Goal: Task Accomplishment & Management: Manage account settings

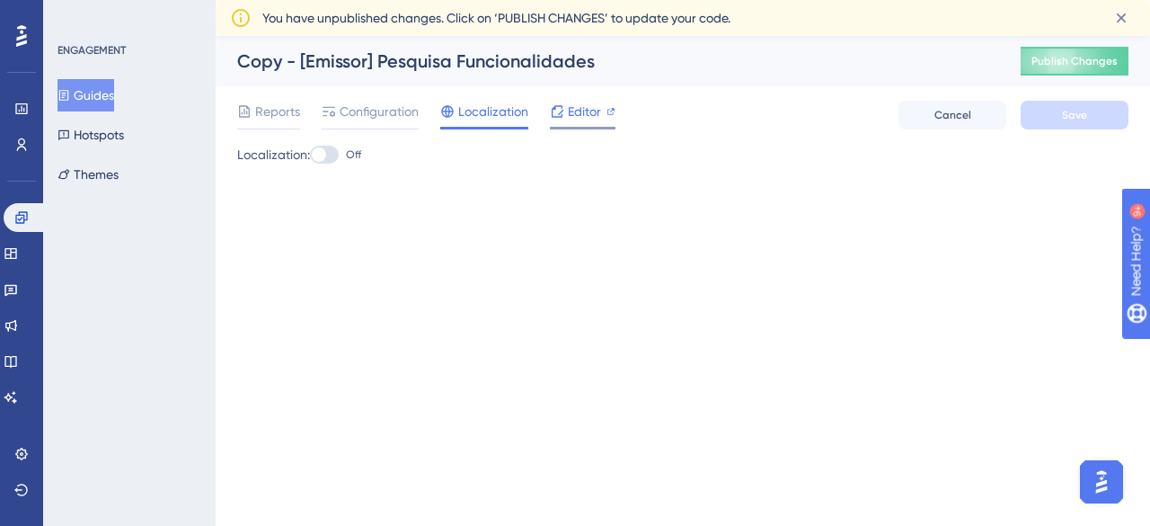
click at [573, 116] on span "Editor" at bounding box center [584, 112] width 33 height 22
click at [286, 115] on span "Reports" at bounding box center [277, 112] width 45 height 22
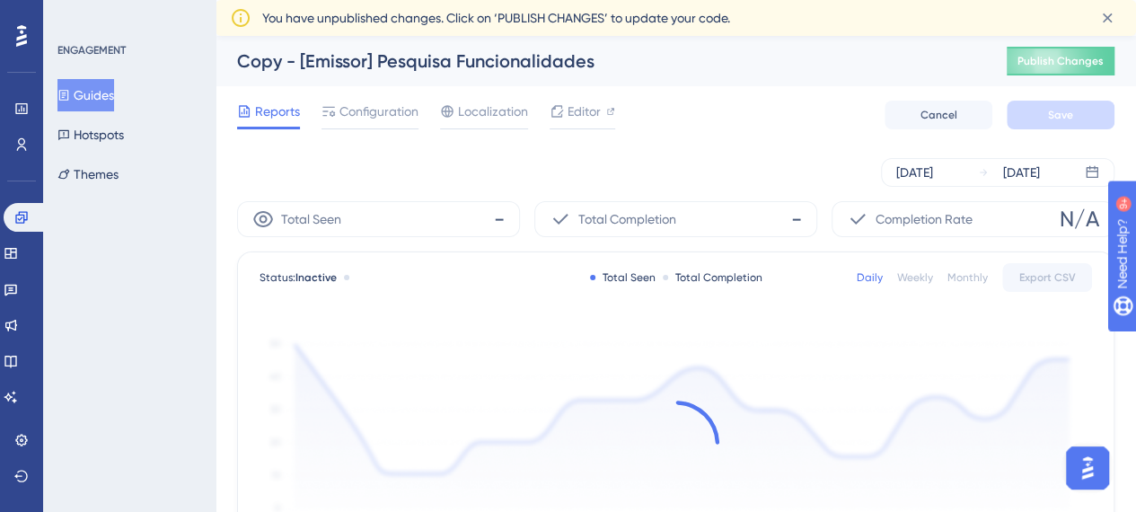
click at [344, 57] on div "Copy - [Emissor] Pesquisa Funcionalidades" at bounding box center [599, 61] width 725 height 25
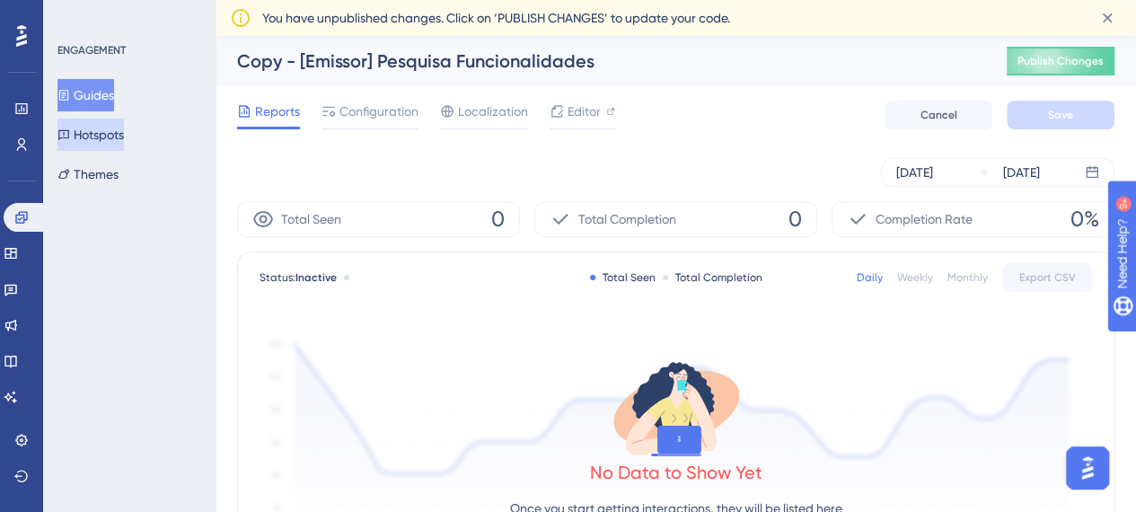
click at [109, 137] on button "Hotspots" at bounding box center [90, 135] width 66 height 32
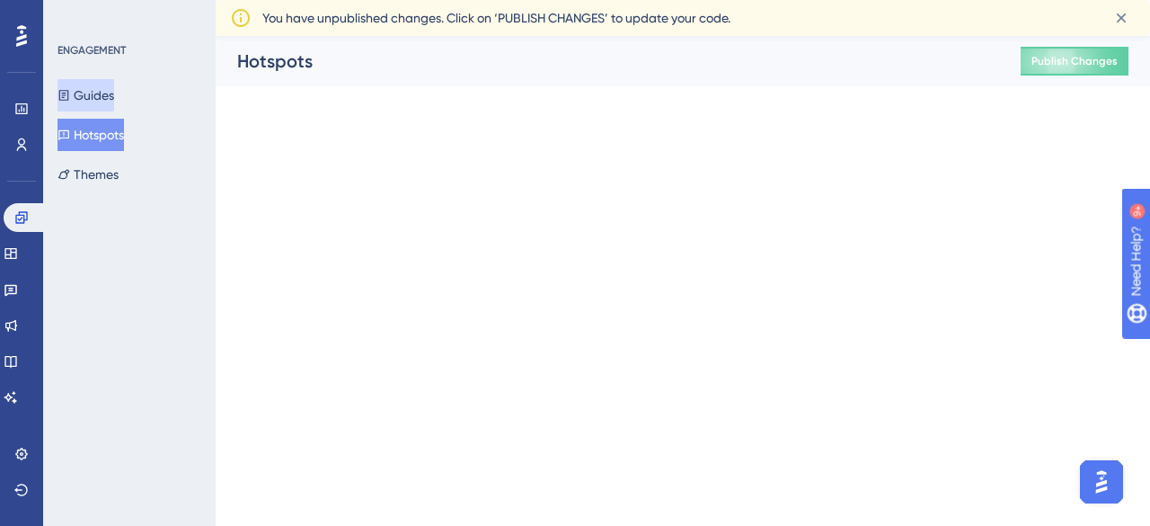
click at [114, 93] on button "Guides" at bounding box center [85, 95] width 57 height 32
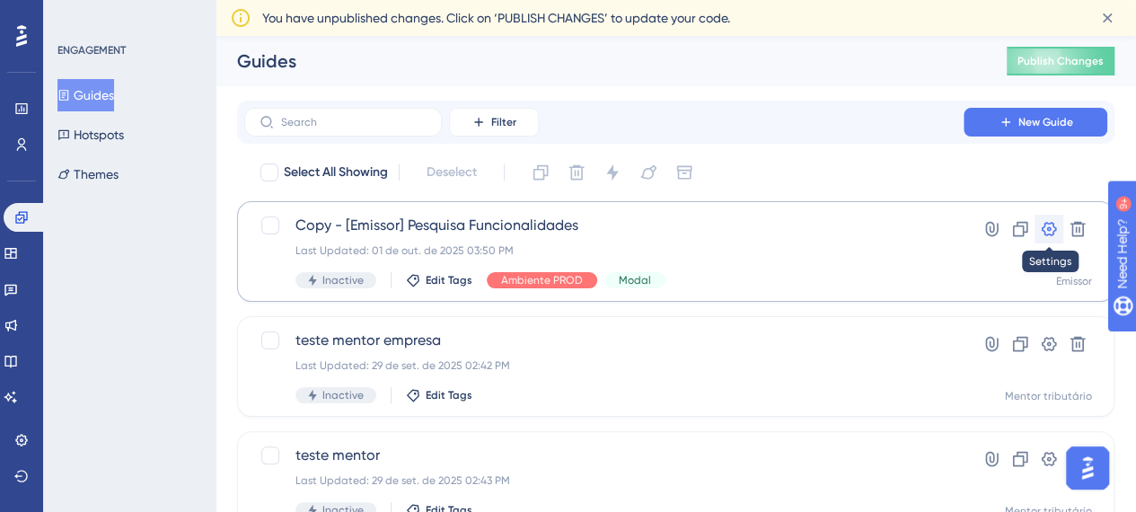
click at [1052, 229] on icon at bounding box center [1049, 229] width 18 height 18
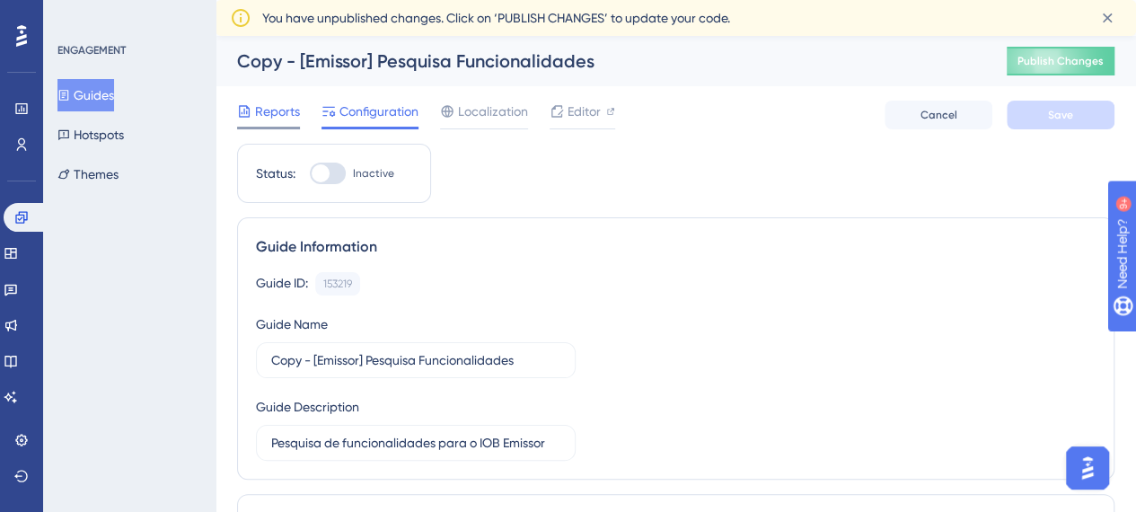
click at [268, 101] on span "Reports" at bounding box center [277, 112] width 45 height 22
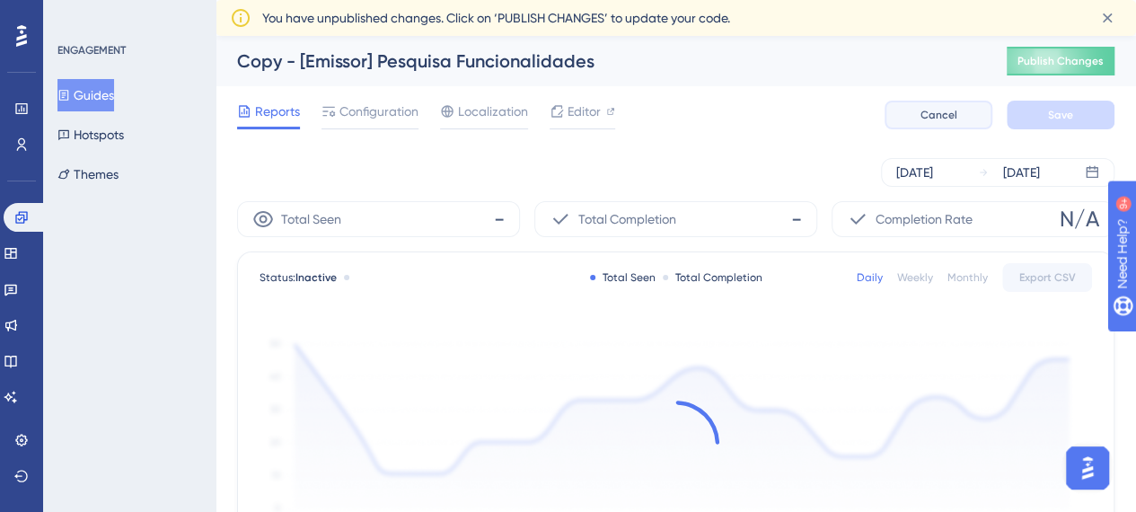
click at [972, 116] on button "Cancel" at bounding box center [939, 115] width 108 height 29
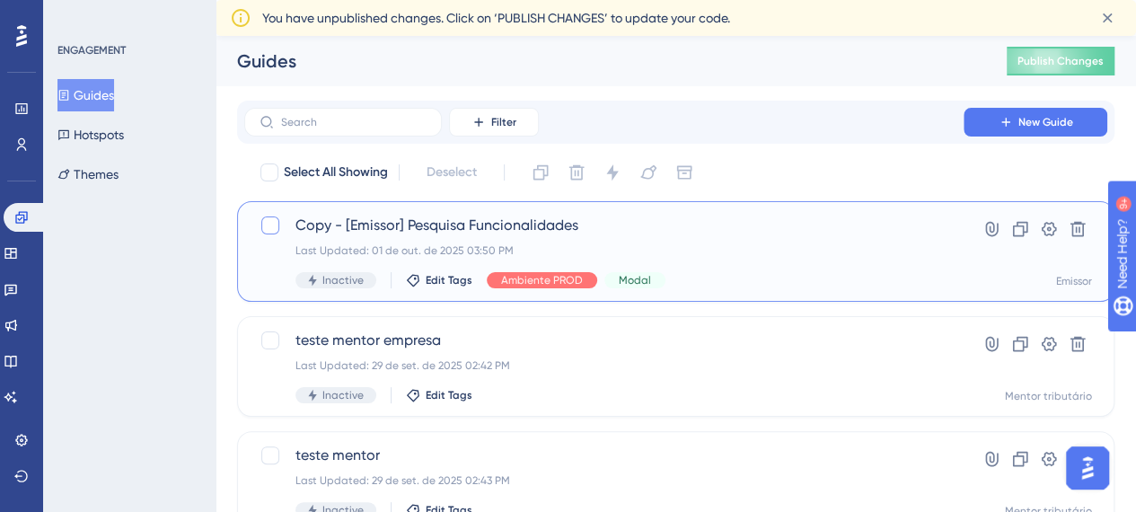
click at [272, 234] on div at bounding box center [271, 226] width 22 height 22
checkbox input "true"
click at [381, 228] on span "Copy - [Emissor] Pesquisa Funcionalidades" at bounding box center [604, 226] width 617 height 22
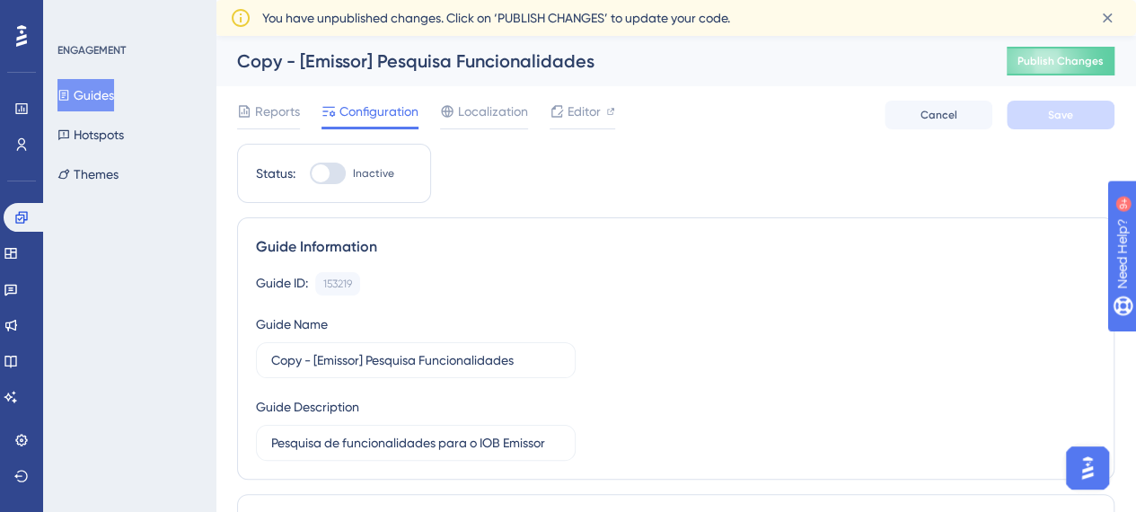
click at [398, 72] on div "Copy - [Emissor] Pesquisa Funcionalidades Publish Changes" at bounding box center [676, 61] width 921 height 50
click at [401, 66] on div "Copy - [Emissor] Pesquisa Funcionalidades" at bounding box center [599, 61] width 725 height 25
click at [347, 59] on div "Copy - [Emissor] Pesquisa Funcionalidades" at bounding box center [599, 61] width 725 height 25
click at [1048, 53] on button "Publish Changes" at bounding box center [1061, 61] width 108 height 29
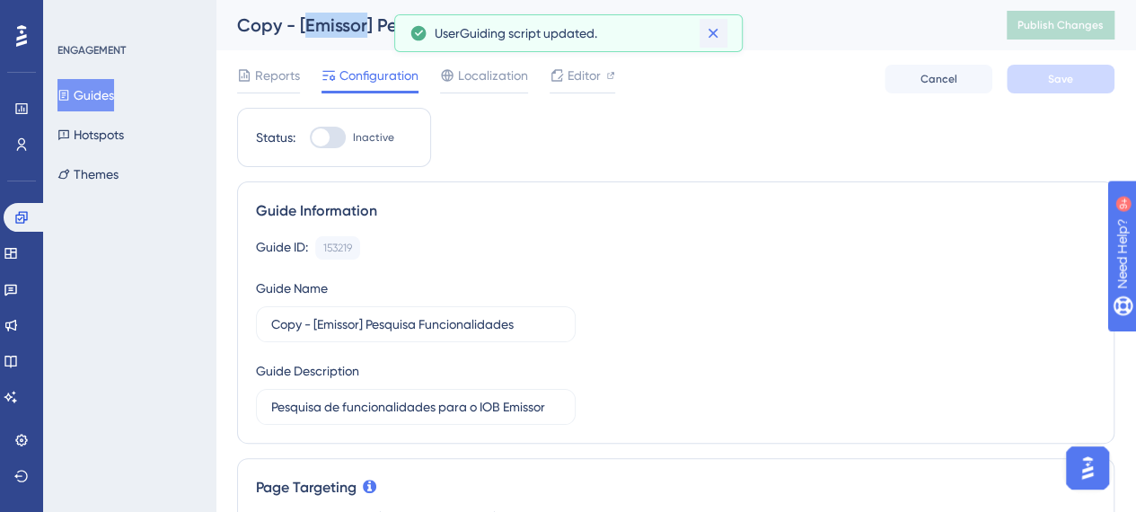
click at [712, 27] on icon at bounding box center [713, 33] width 18 height 18
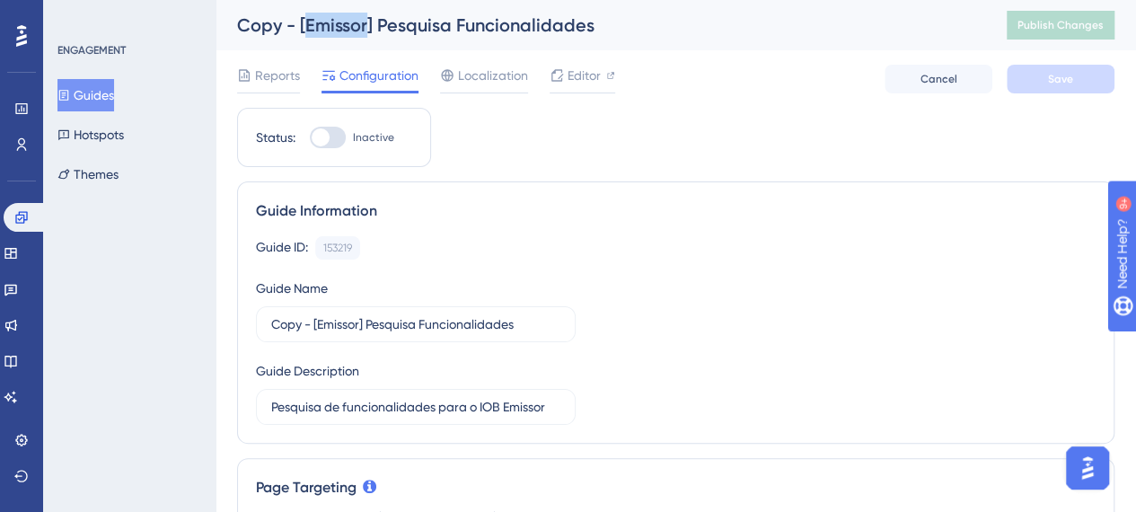
click at [329, 17] on div "Copy - [Emissor] Pesquisa Funcionalidades" at bounding box center [599, 25] width 725 height 25
drag, startPoint x: 309, startPoint y: 36, endPoint x: 310, endPoint y: 23, distance: 12.6
click at [307, 34] on div "Copy - [Emissor] Pesquisa Funcionalidades" at bounding box center [599, 25] width 725 height 25
drag, startPoint x: 313, startPoint y: 21, endPoint x: 553, endPoint y: 27, distance: 240.8
click at [347, 21] on div "Copy - [Emissor] Pesquisa Funcionalidades" at bounding box center [599, 25] width 725 height 25
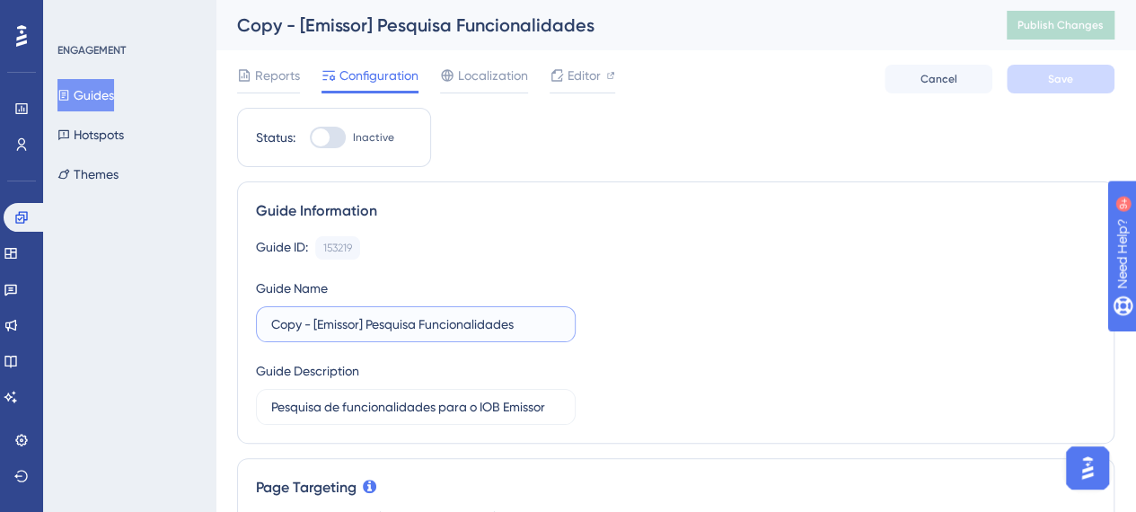
click at [309, 324] on input "Copy - [Emissor] Pesquisa Funcionalidades" at bounding box center [415, 324] width 289 height 20
drag, startPoint x: 314, startPoint y: 321, endPoint x: 180, endPoint y: 323, distance: 134.8
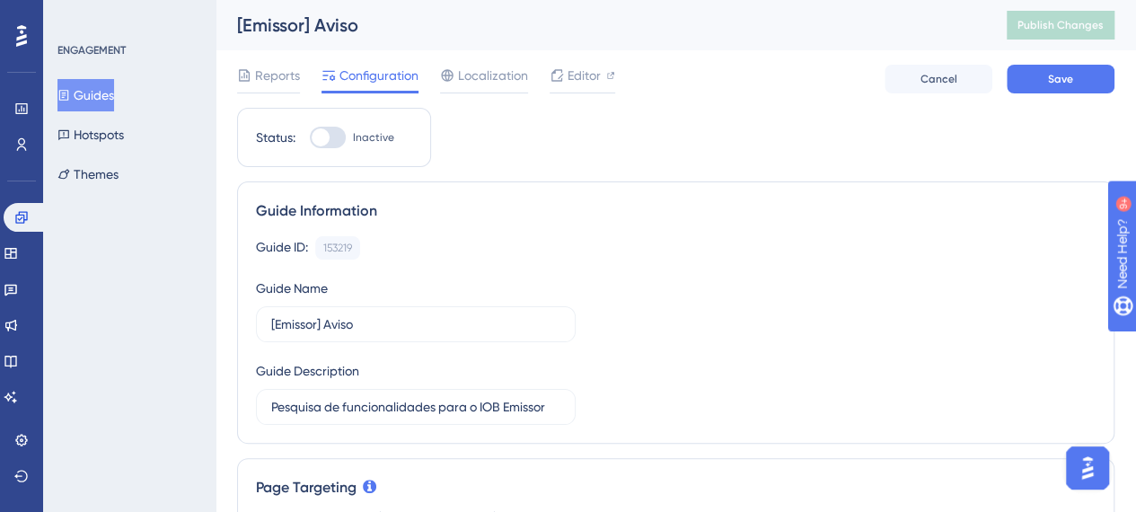
click at [392, 13] on div "[Emissor] Aviso" at bounding box center [599, 25] width 725 height 25
click at [413, 321] on input "[Emissor] Aviso" at bounding box center [415, 324] width 289 height 20
type input "[Emissor] Aviso IOB"
click at [362, 414] on input "Pesquisa de funcionalidades para o IOB Emissor" at bounding box center [415, 407] width 289 height 20
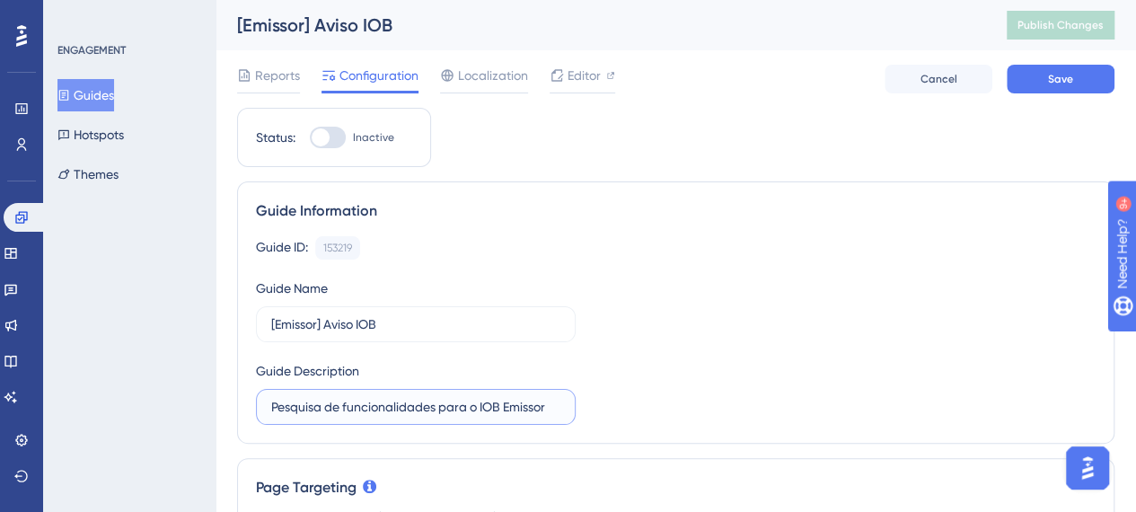
click at [362, 414] on input "Pesquisa de funcionalidades para o IOB Emissor" at bounding box center [415, 407] width 289 height 20
paste input "Reforma Tributária: o que está valendo na hora de emitir documentos fiscais"
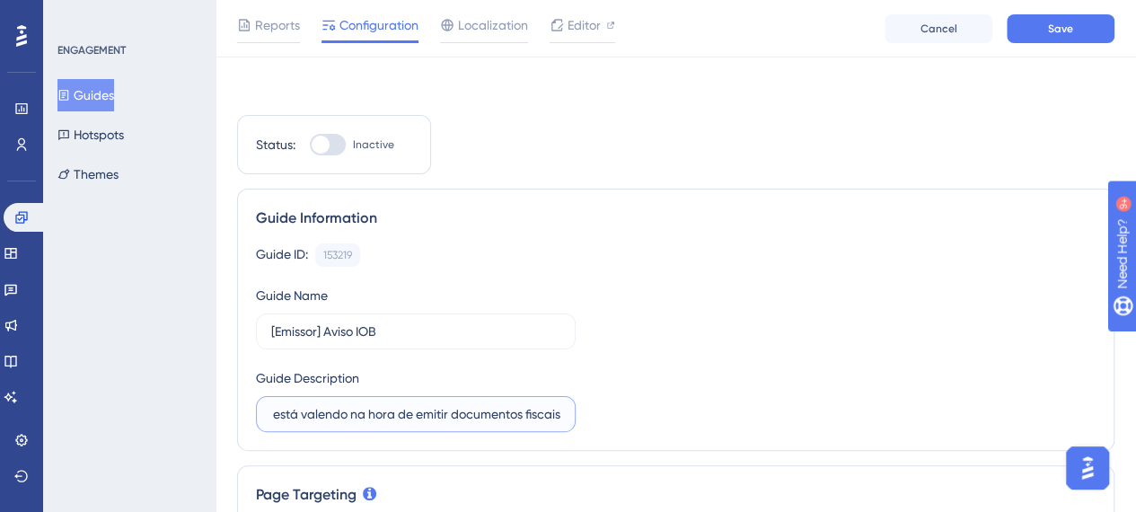
scroll to position [359, 0]
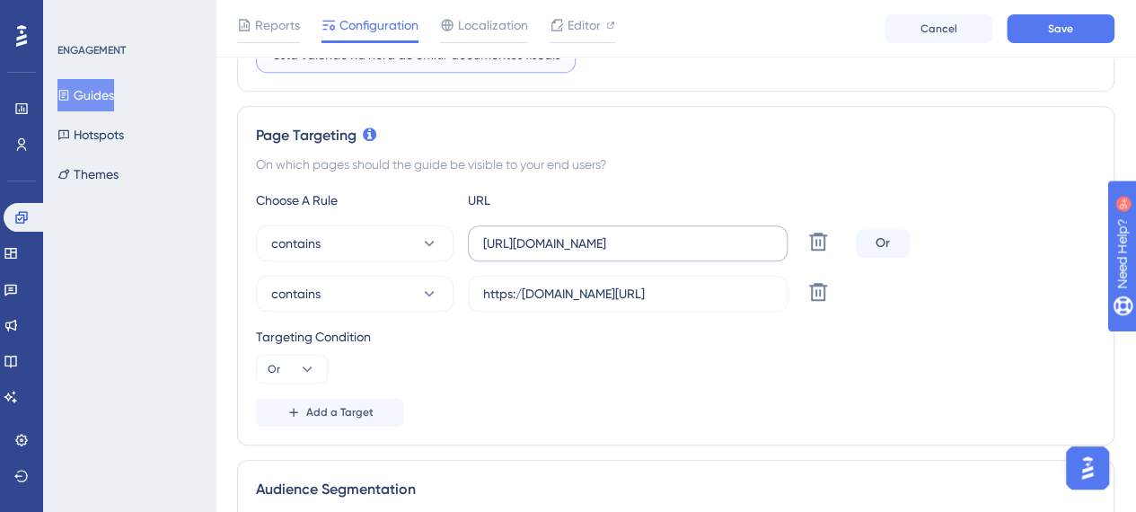
type input "Reforma Tributária: o que está valendo na hora de emitir documentos fiscais"
click at [528, 244] on input "https://emissor.iob.com.br/" at bounding box center [627, 244] width 289 height 20
click at [737, 252] on label "https://emissor.iob.com.br/" at bounding box center [628, 243] width 320 height 36
click at [737, 252] on input "https://emissor.iob.com.br/" at bounding box center [627, 244] width 289 height 20
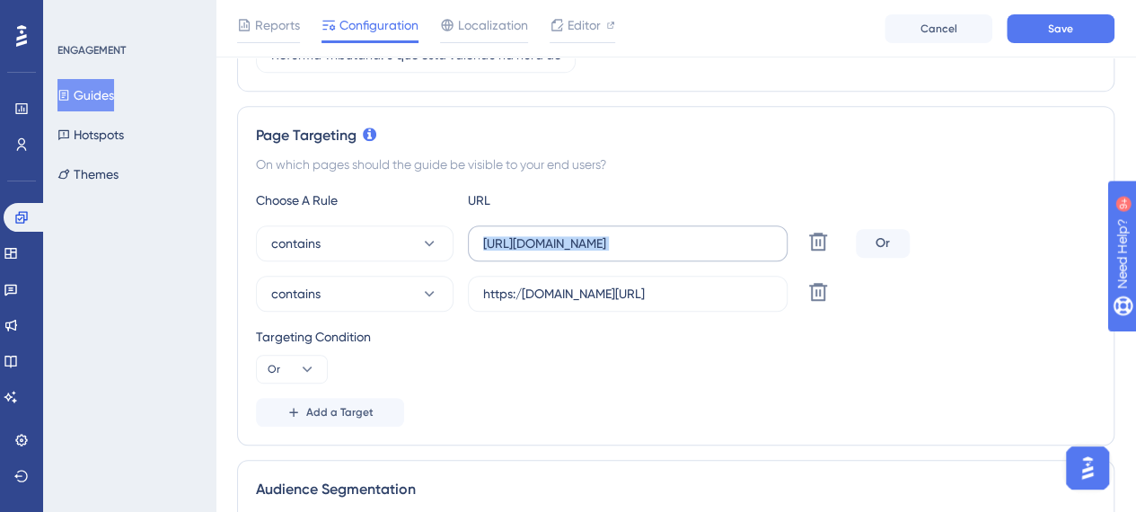
click at [737, 252] on label "https://emissor.iob.com.br/" at bounding box center [628, 243] width 320 height 36
click at [737, 252] on input "https://emissor.iob.com.br/" at bounding box center [627, 244] width 289 height 20
click at [687, 240] on input "https://emissor.iob.com.br/" at bounding box center [627, 244] width 289 height 20
drag, startPoint x: 729, startPoint y: 237, endPoint x: 381, endPoint y: 237, distance: 348.6
click at [381, 237] on div "contains https://emissor.iob.com.br/ Delete" at bounding box center [552, 243] width 593 height 36
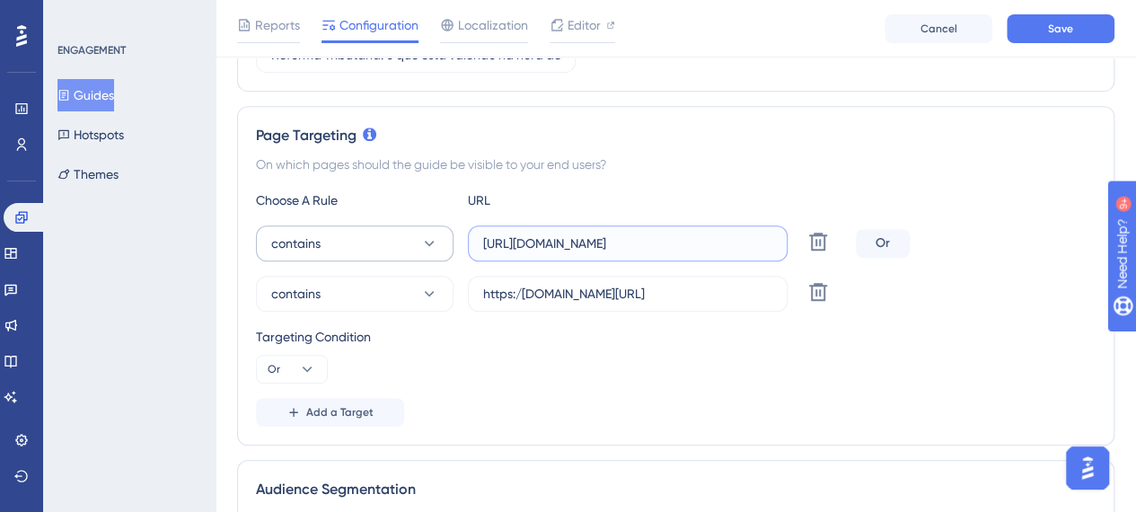
paste input "development-"
type input "https://development-emissor.iob.com.br/"
drag, startPoint x: 704, startPoint y: 296, endPoint x: 317, endPoint y: 245, distance: 390.4
click at [317, 245] on div "contains https://development-emissor.iob.com.br/ Delete Or contains https:/emis…" at bounding box center [676, 268] width 840 height 86
paste input "/development-emissor"
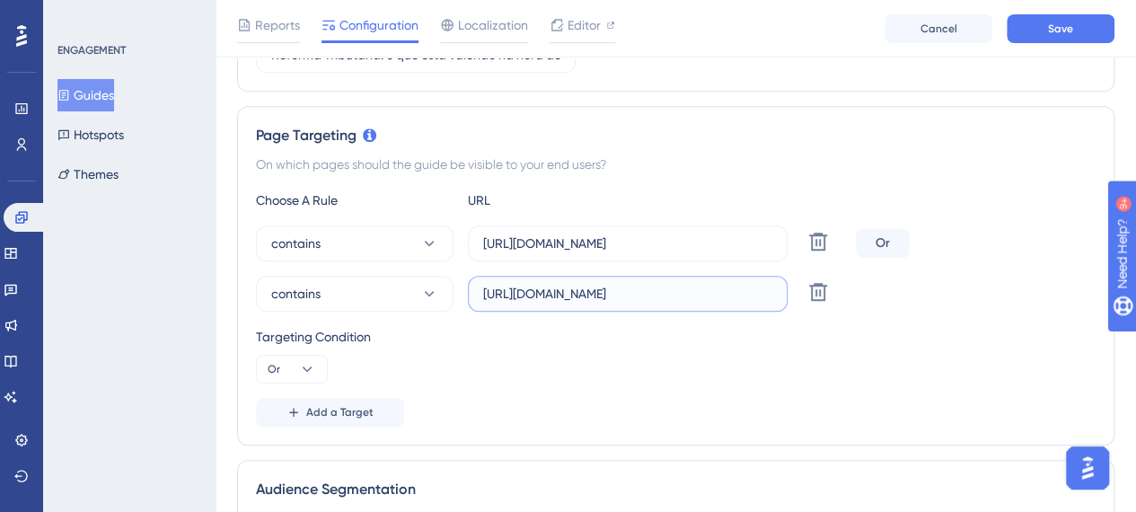
scroll to position [629, 0]
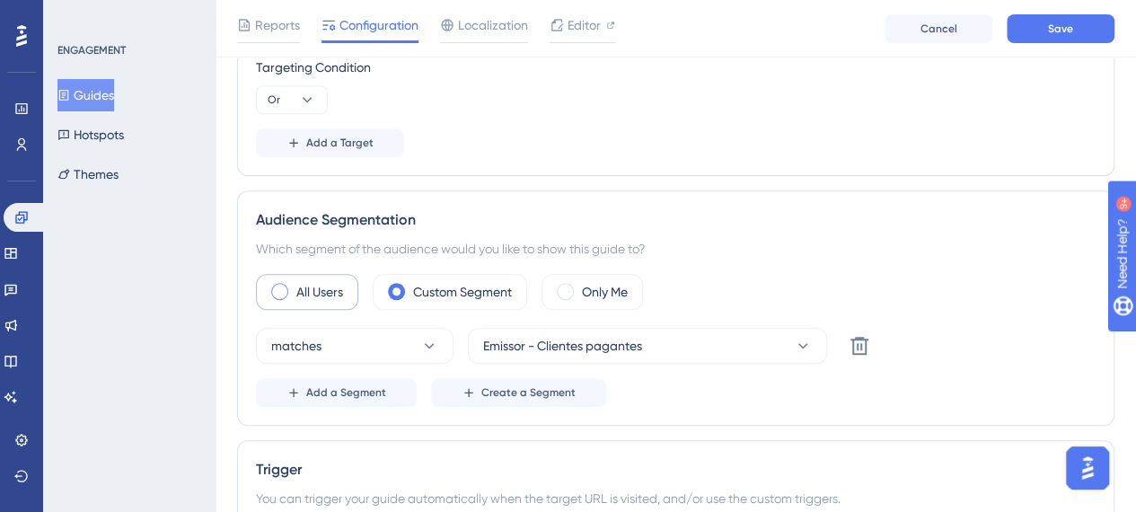
type input "https://development-emissor.iob.com.br/"
click at [280, 290] on span at bounding box center [279, 291] width 17 height 17
click at [294, 286] on input "radio" at bounding box center [294, 286] width 0 height 0
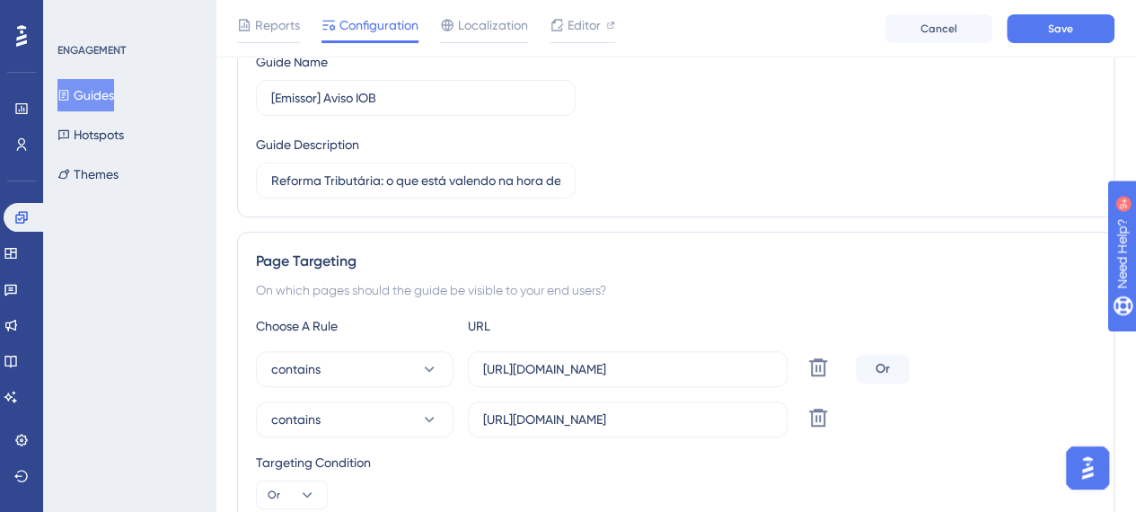
scroll to position [0, 0]
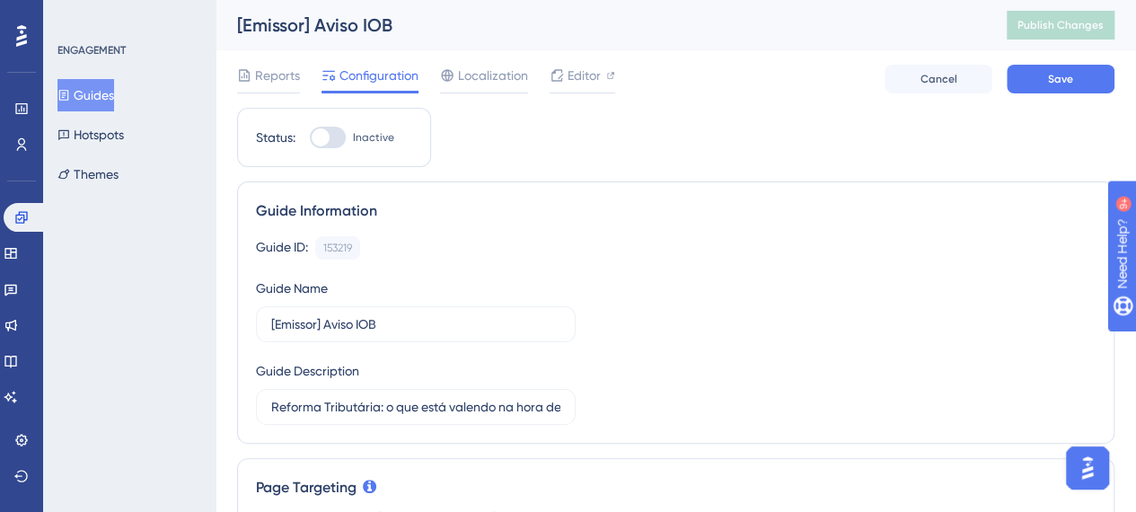
click at [337, 141] on div at bounding box center [328, 138] width 36 height 22
click at [310, 138] on input "Inactive" at bounding box center [309, 137] width 1 height 1
click at [332, 140] on div at bounding box center [335, 137] width 18 height 18
click at [310, 138] on input "Active" at bounding box center [309, 137] width 1 height 1
checkbox input "false"
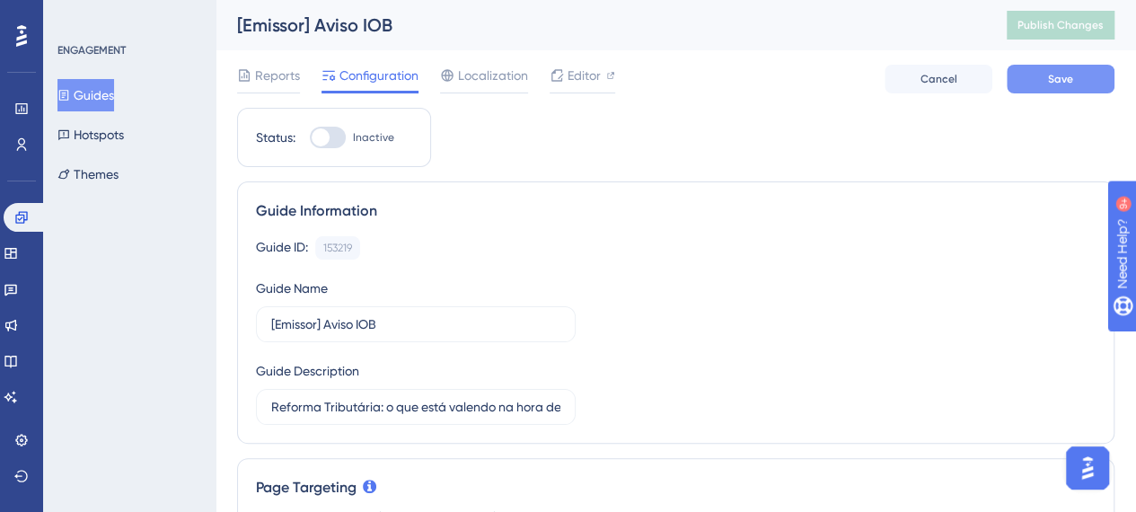
click at [1085, 85] on button "Save" at bounding box center [1061, 79] width 108 height 29
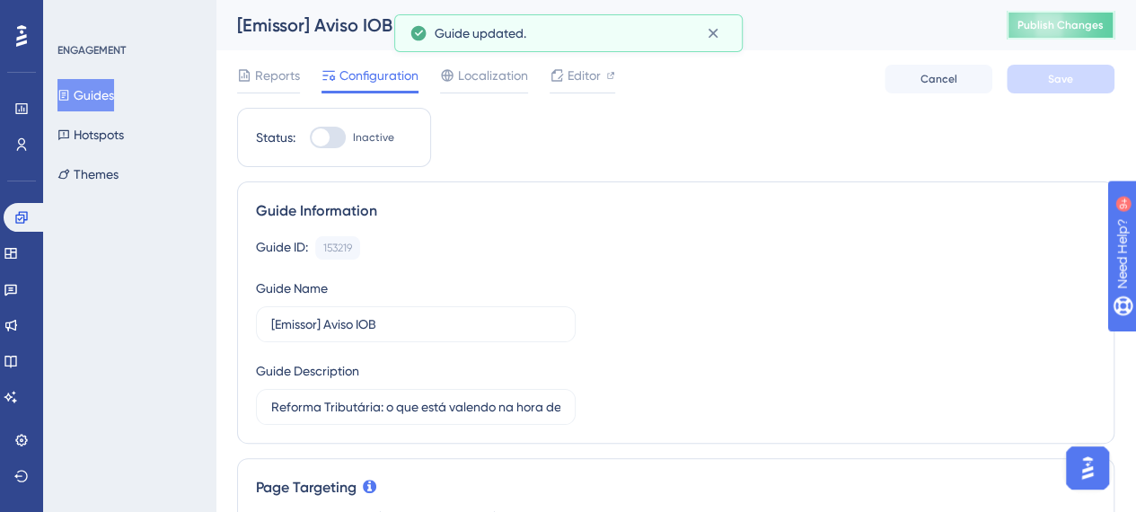
click at [1065, 19] on span "Publish Changes" at bounding box center [1061, 25] width 86 height 14
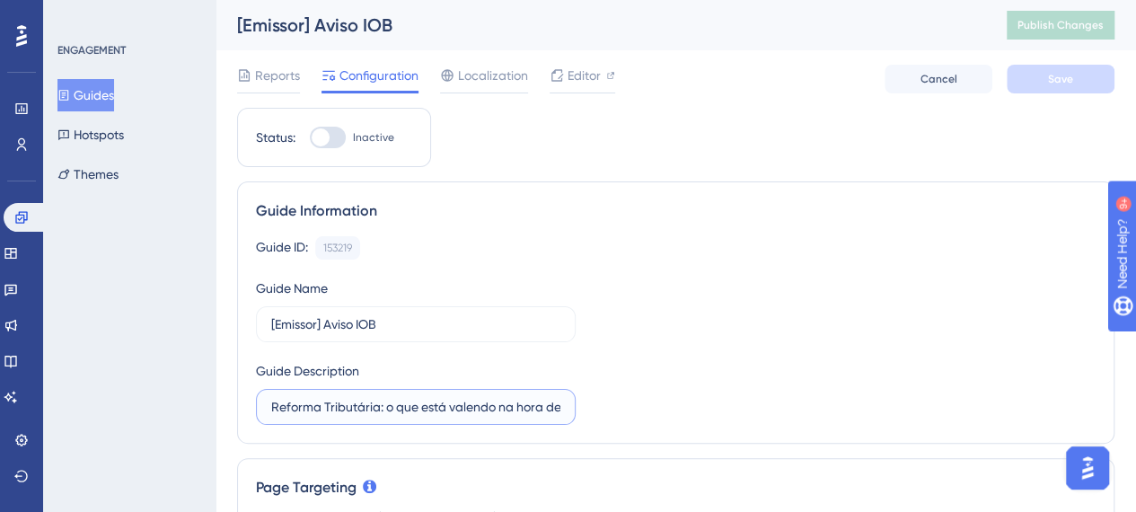
click at [286, 405] on input "Reforma Tributária: o que está valendo na hora de emitir documentos fiscais" at bounding box center [415, 407] width 289 height 20
click at [286, 75] on span "Reports" at bounding box center [277, 76] width 45 height 22
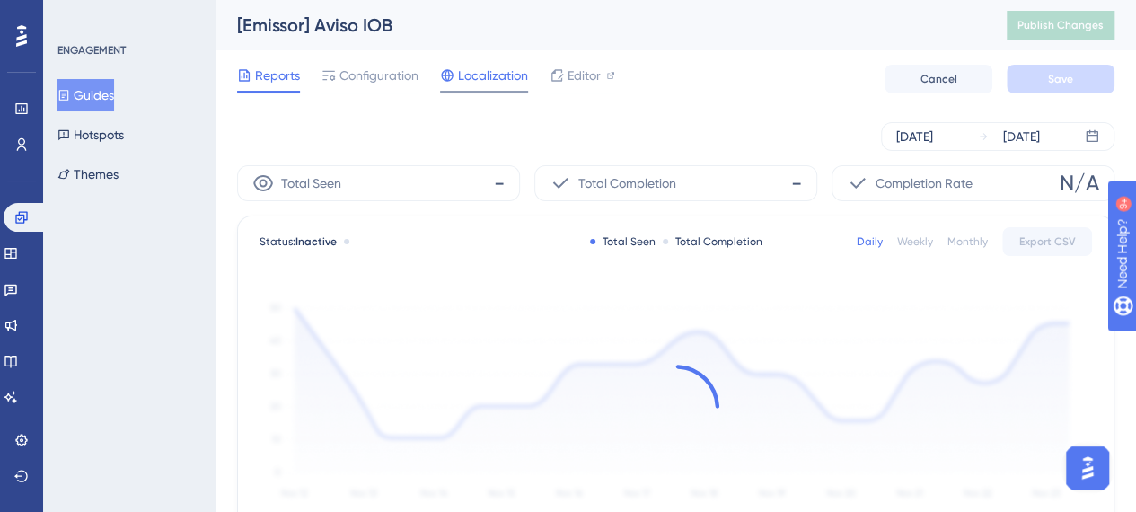
click at [482, 72] on span "Localization" at bounding box center [493, 76] width 70 height 22
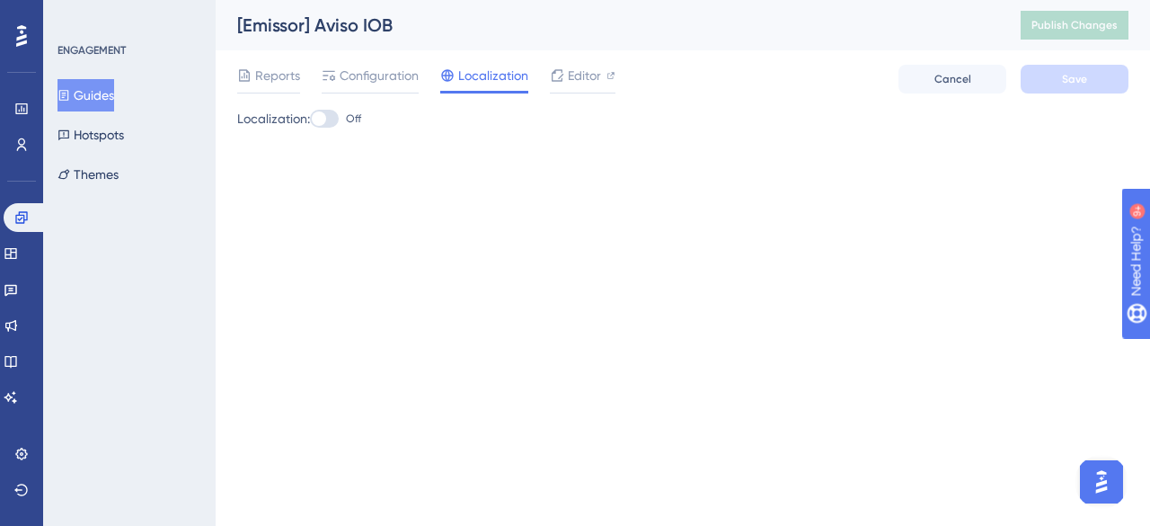
click at [114, 97] on button "Guides" at bounding box center [85, 95] width 57 height 32
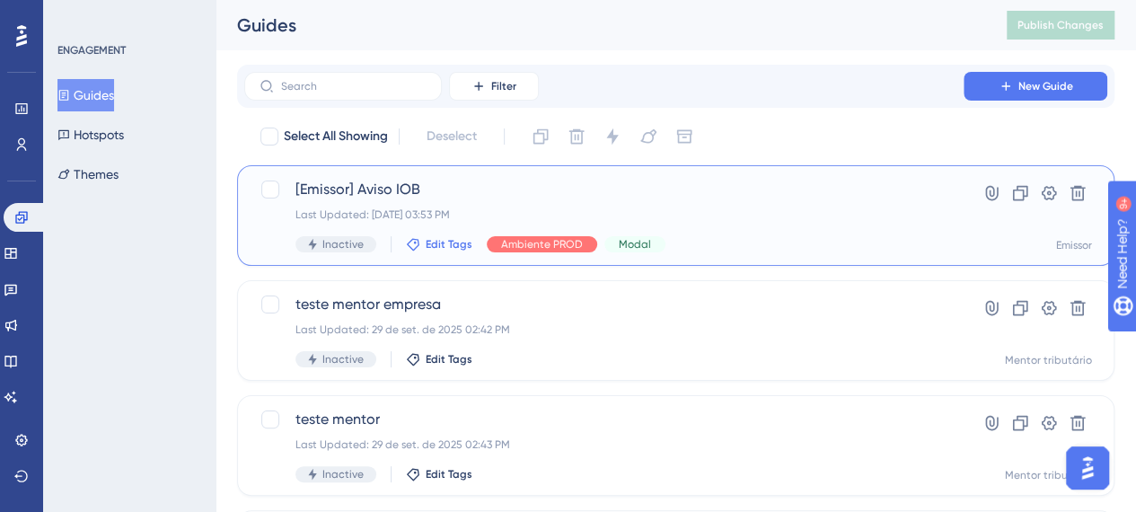
click at [449, 246] on span "Edit Tags" at bounding box center [449, 244] width 47 height 14
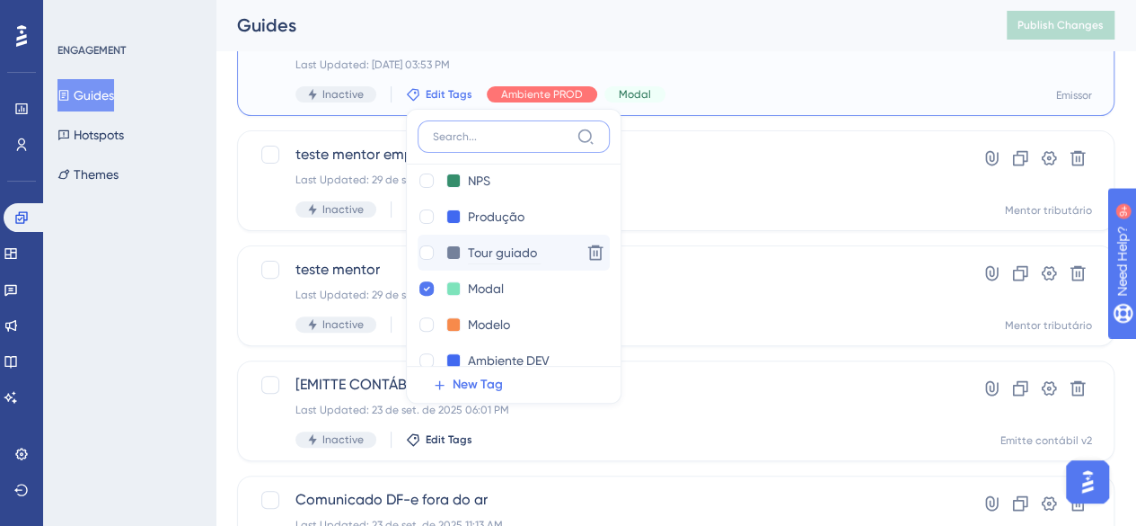
scroll to position [90, 0]
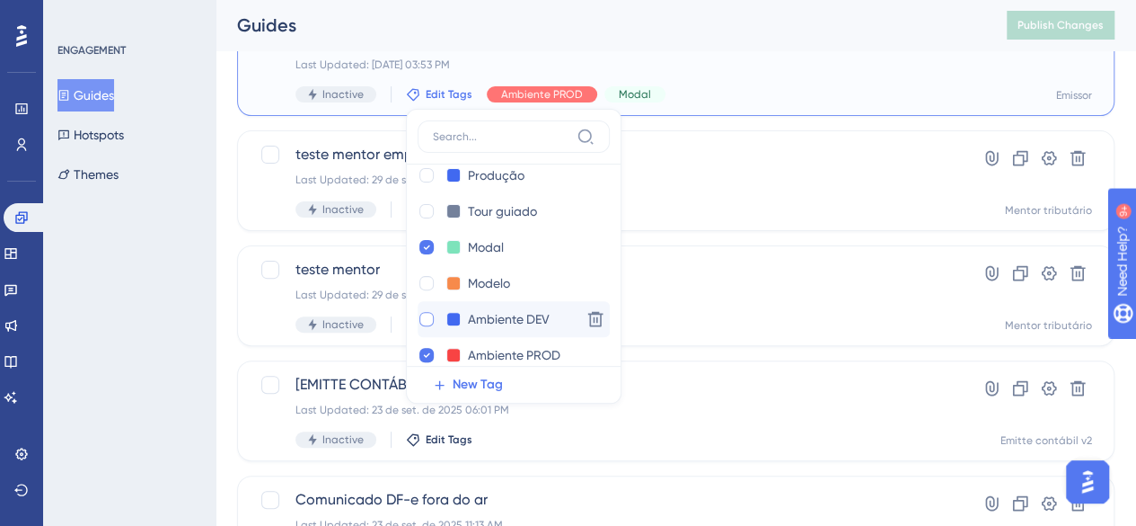
click at [425, 322] on div at bounding box center [427, 319] width 14 height 14
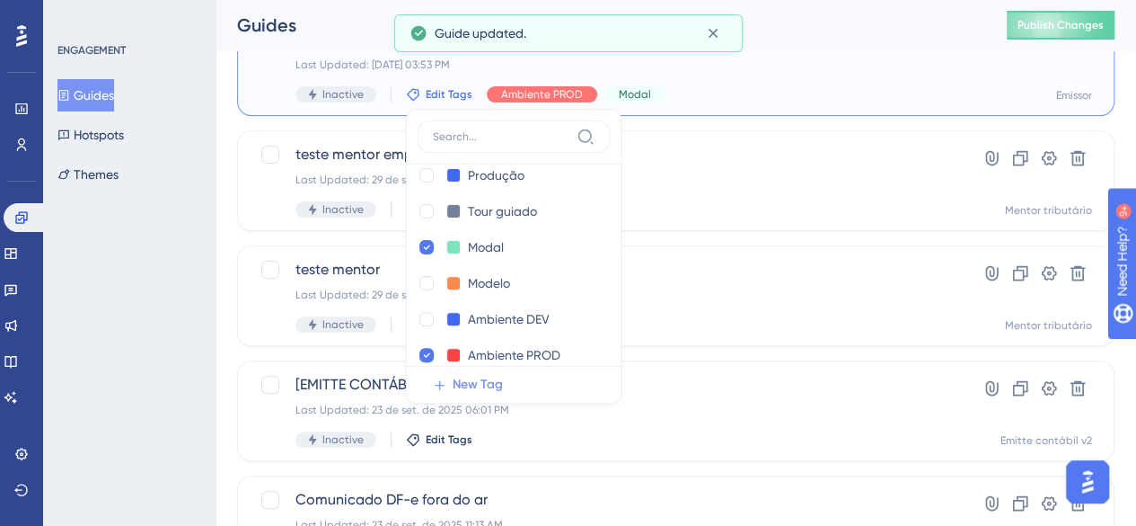
checkbox input "true"
click at [429, 355] on div at bounding box center [427, 355] width 14 height 14
checkbox input "false"
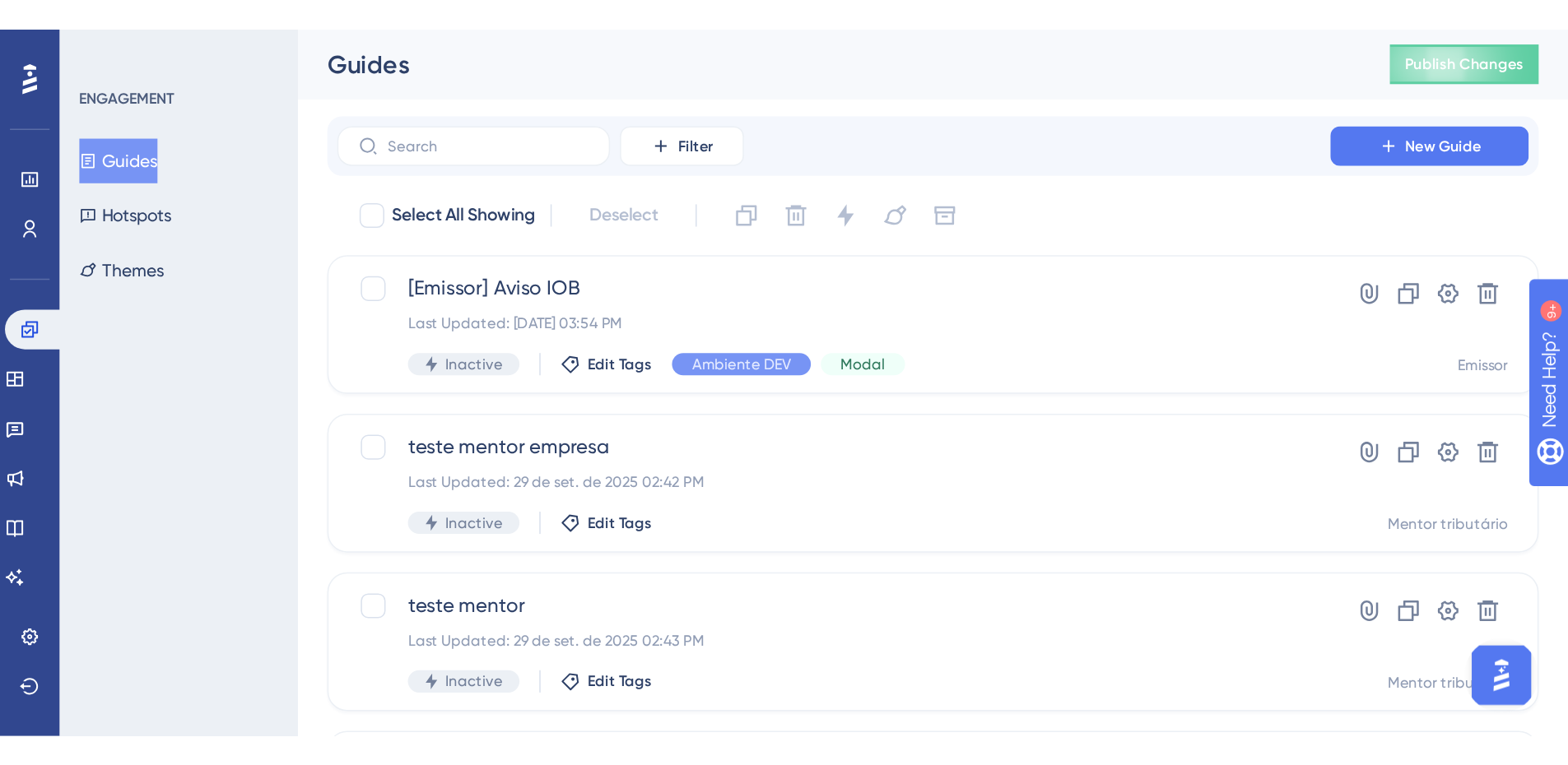
scroll to position [0, 0]
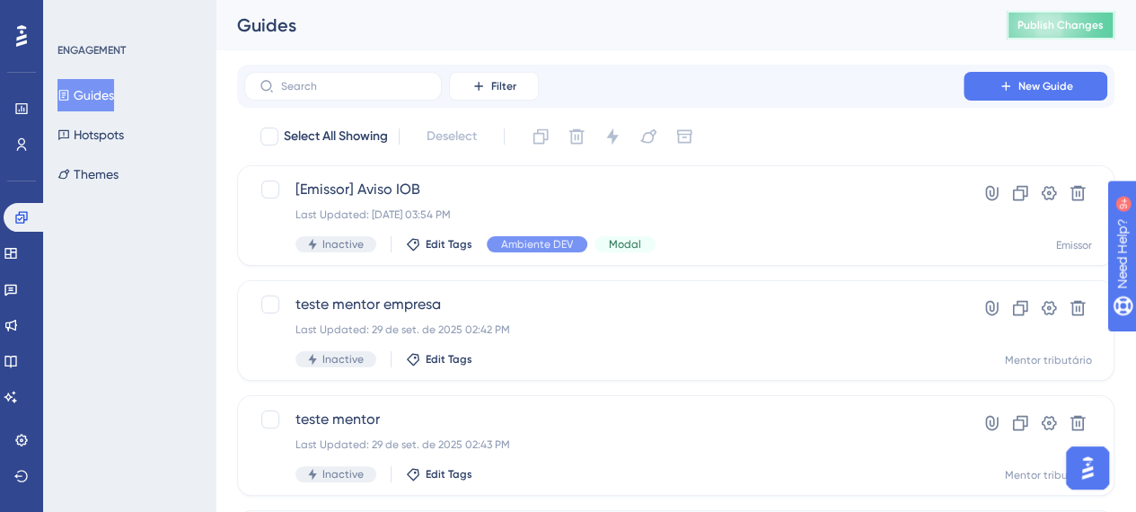
drag, startPoint x: 1051, startPoint y: 15, endPoint x: 941, endPoint y: 72, distance: 124.1
click at [1051, 15] on button "Publish Changes" at bounding box center [1061, 25] width 108 height 29
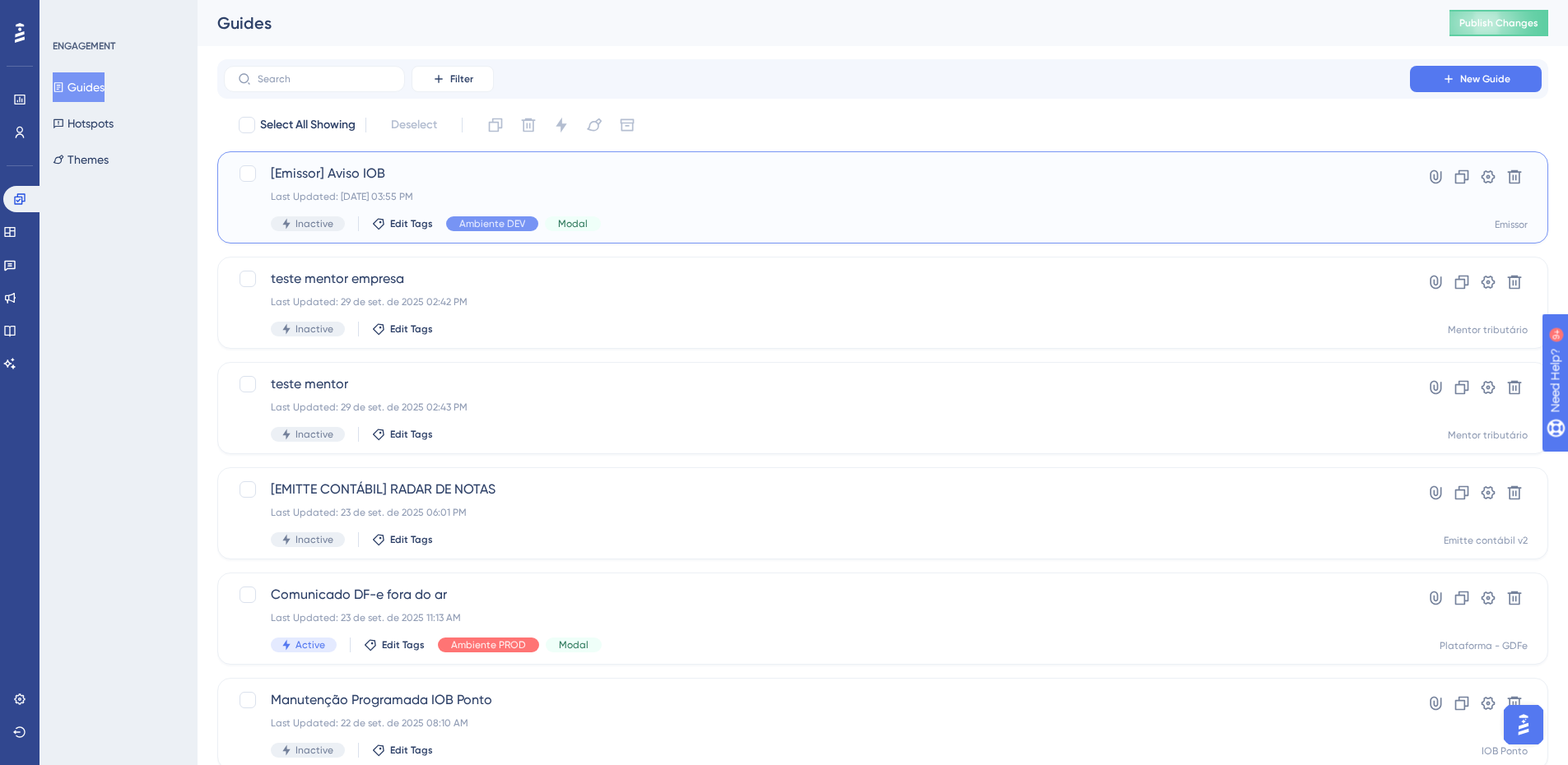
click at [455, 175] on span "[Emissor] Aviso IOB" at bounding box center [817, 174] width 1092 height 20
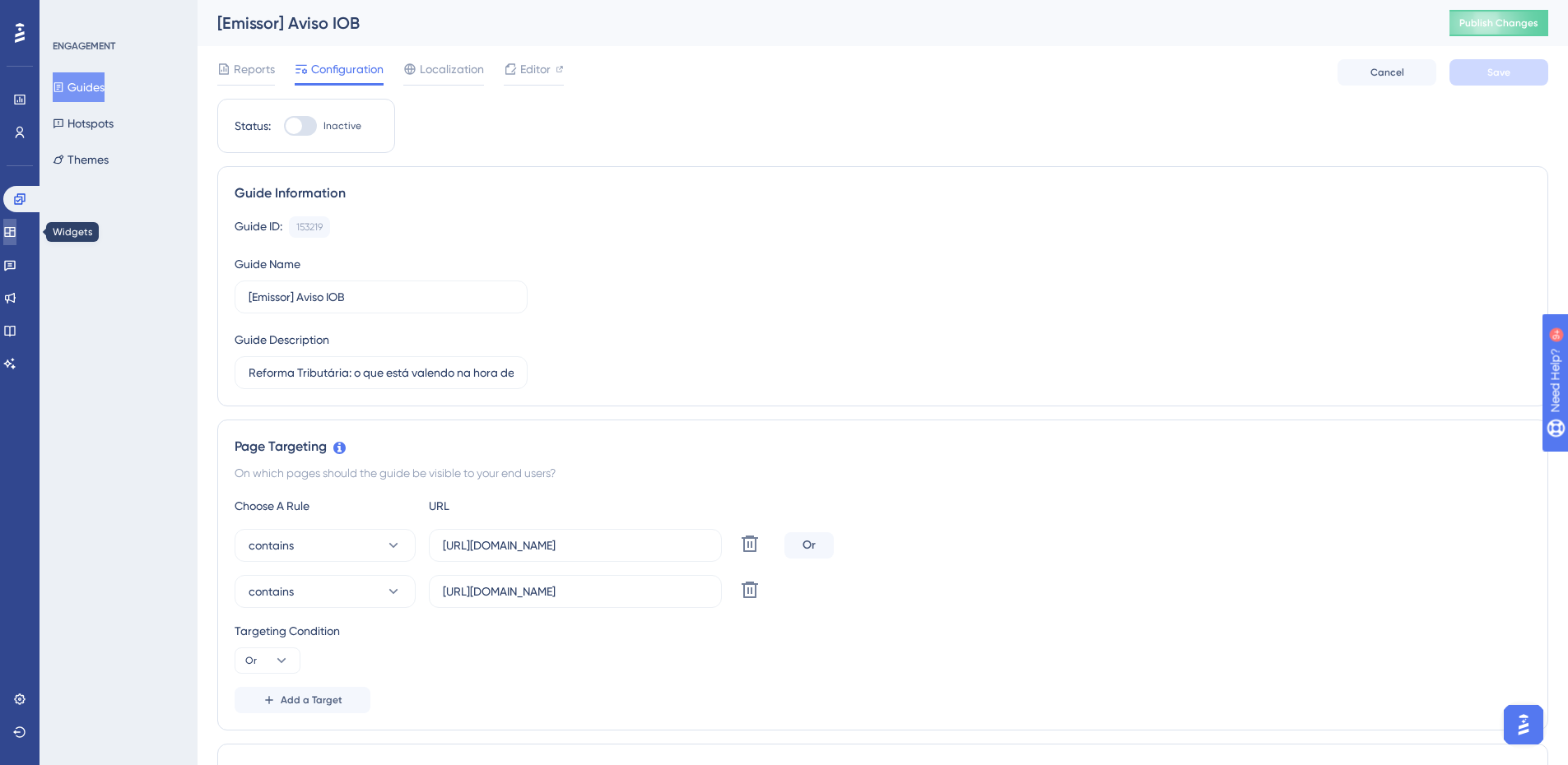
click at [16, 223] on link at bounding box center [10, 232] width 13 height 27
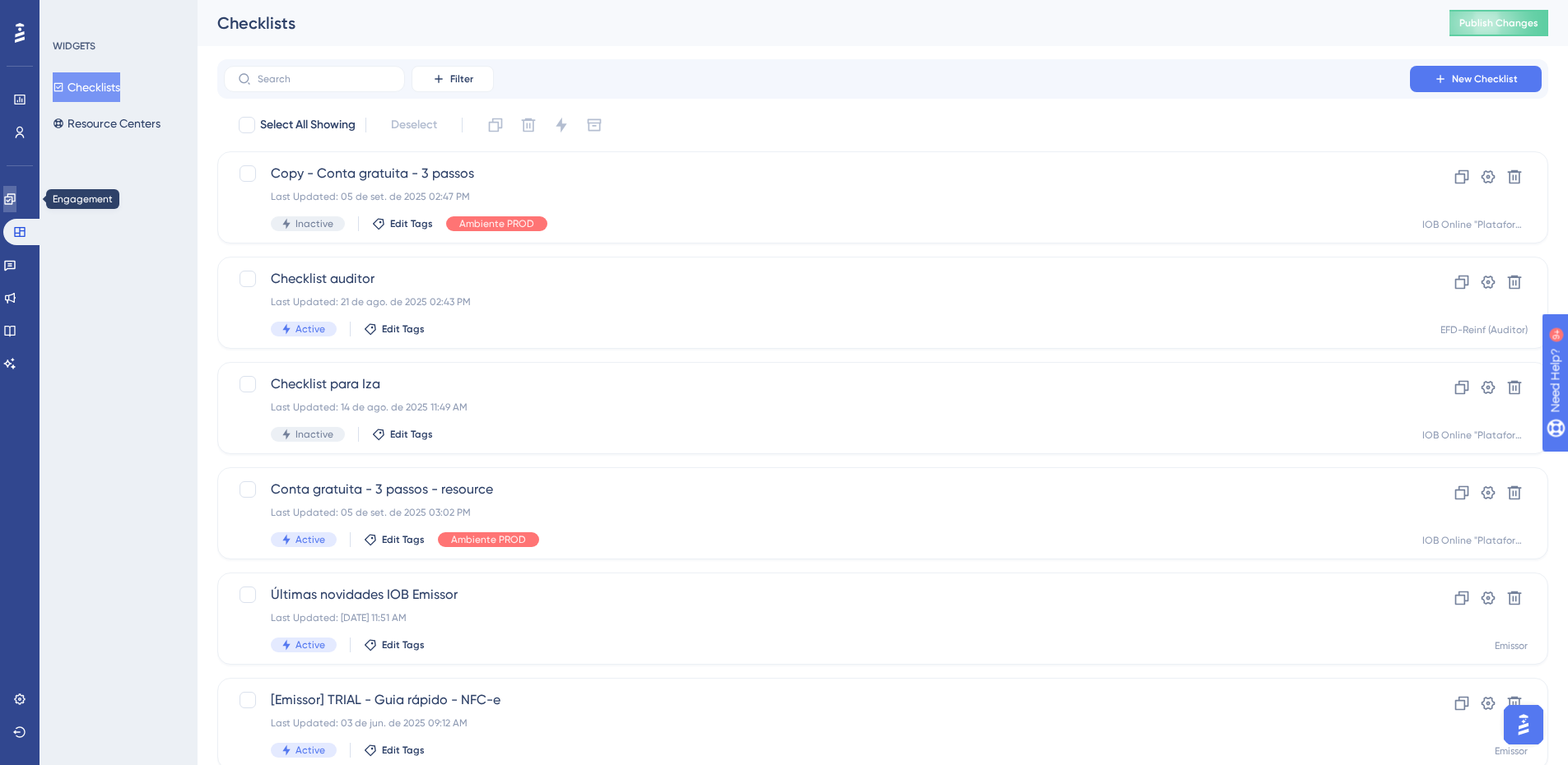
click at [16, 190] on link at bounding box center [10, 199] width 13 height 27
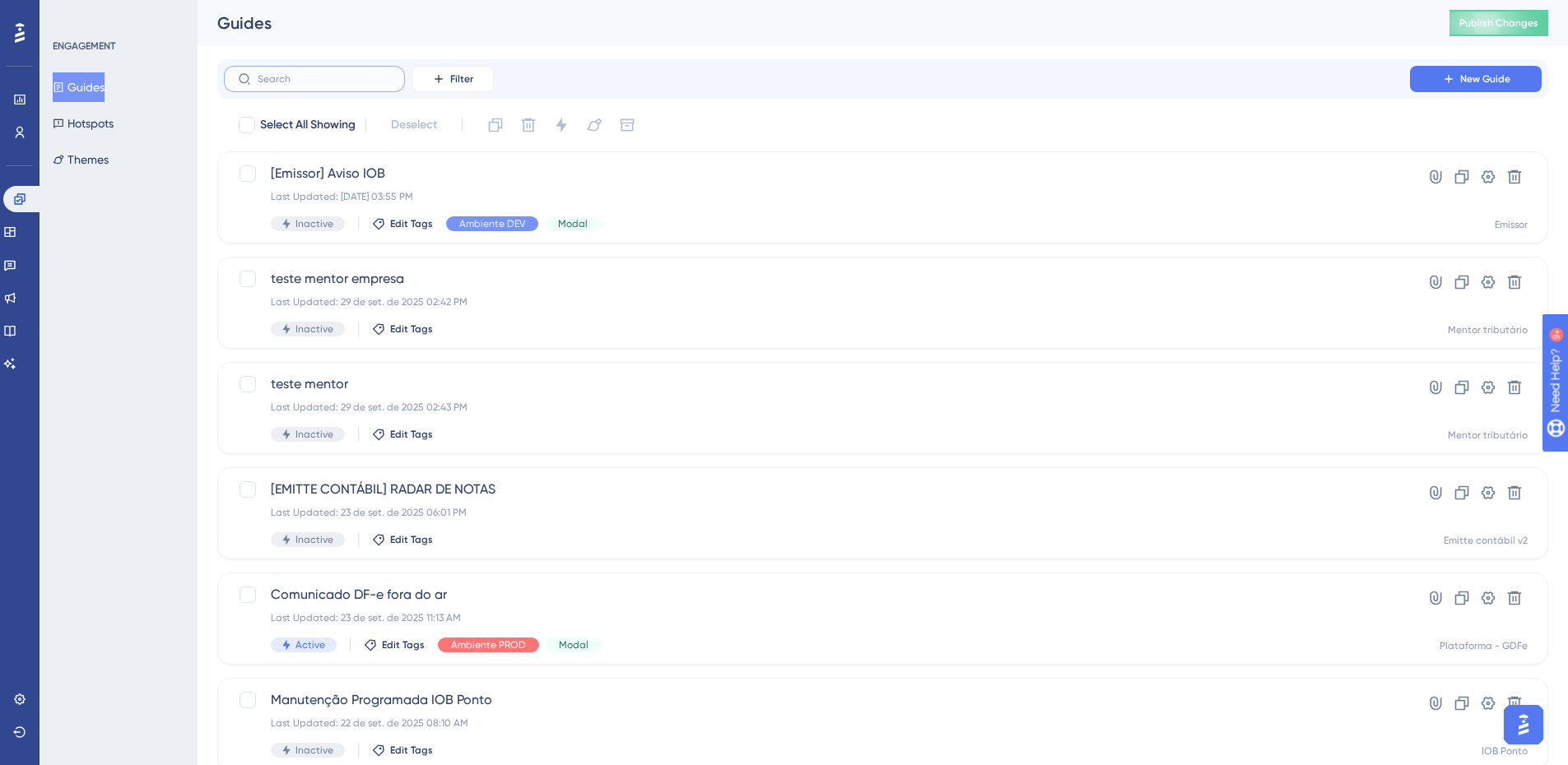
click at [343, 77] on input "text" at bounding box center [324, 79] width 134 height 12
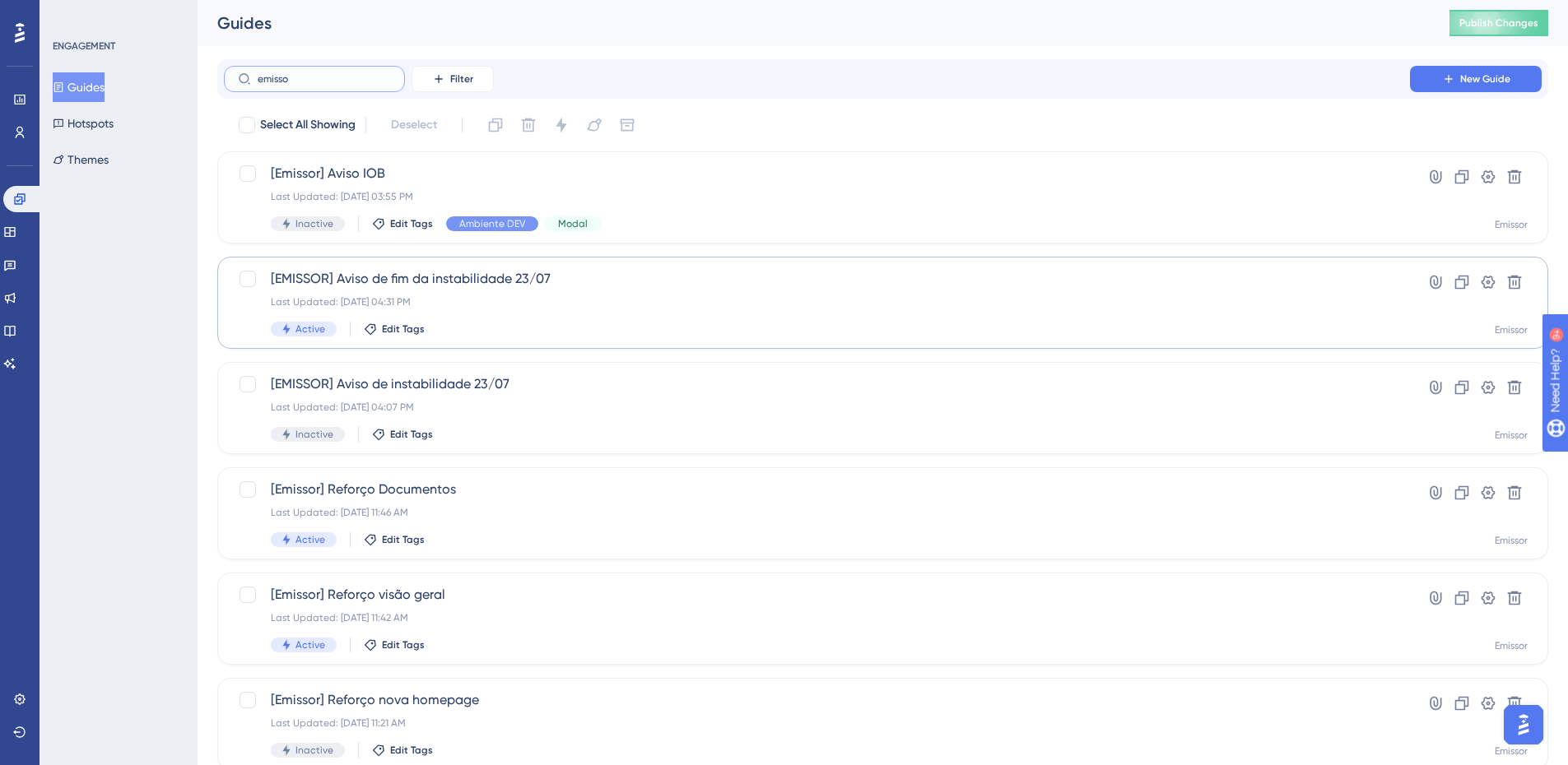
type input "emisso"
click at [481, 281] on span "[EMISSOR] Aviso de fim da instabilidade 23/07" at bounding box center [817, 279] width 1092 height 20
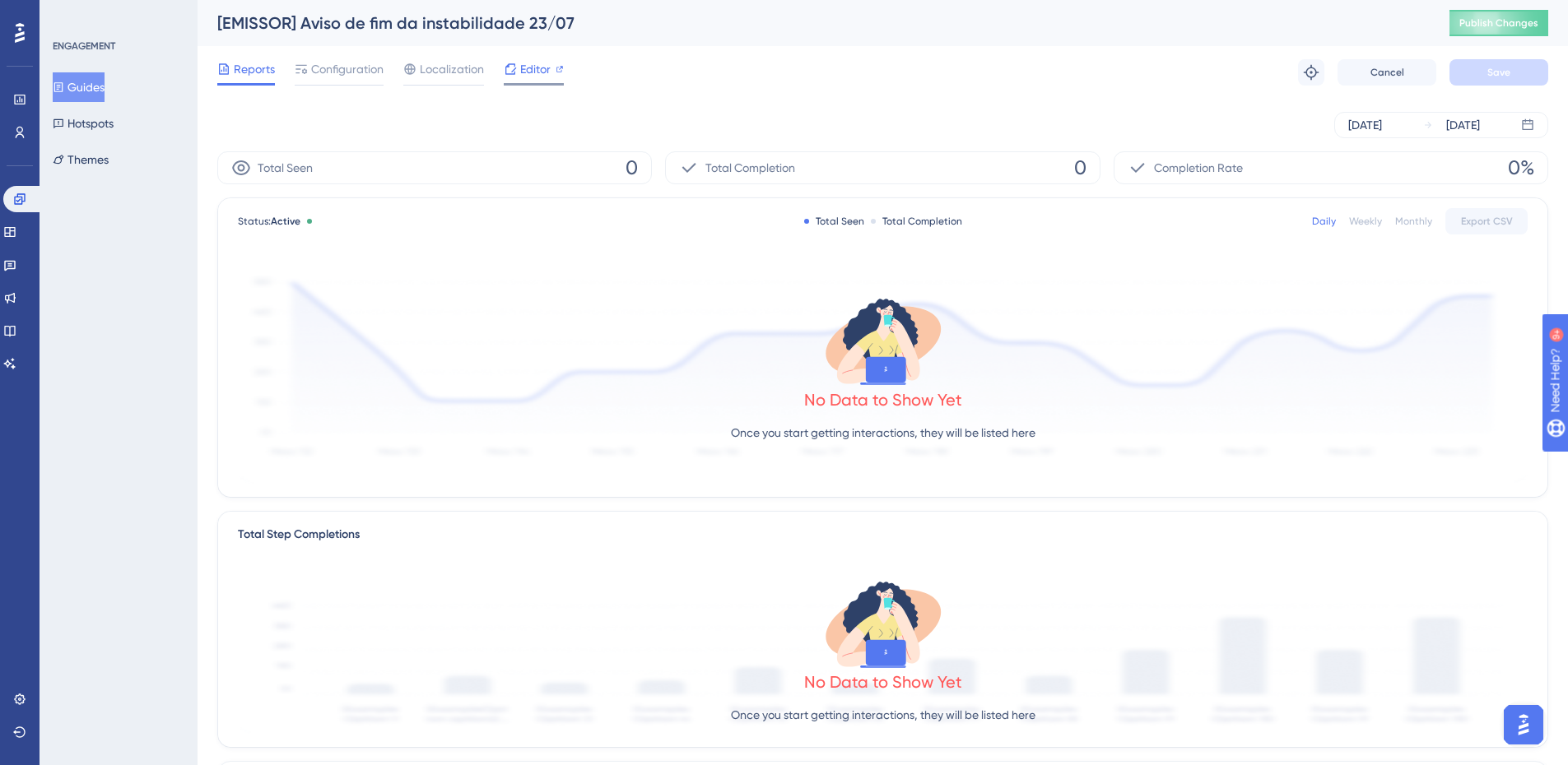
click at [527, 69] on span "Editor" at bounding box center [535, 70] width 30 height 20
click at [89, 92] on button "Guides" at bounding box center [78, 87] width 52 height 29
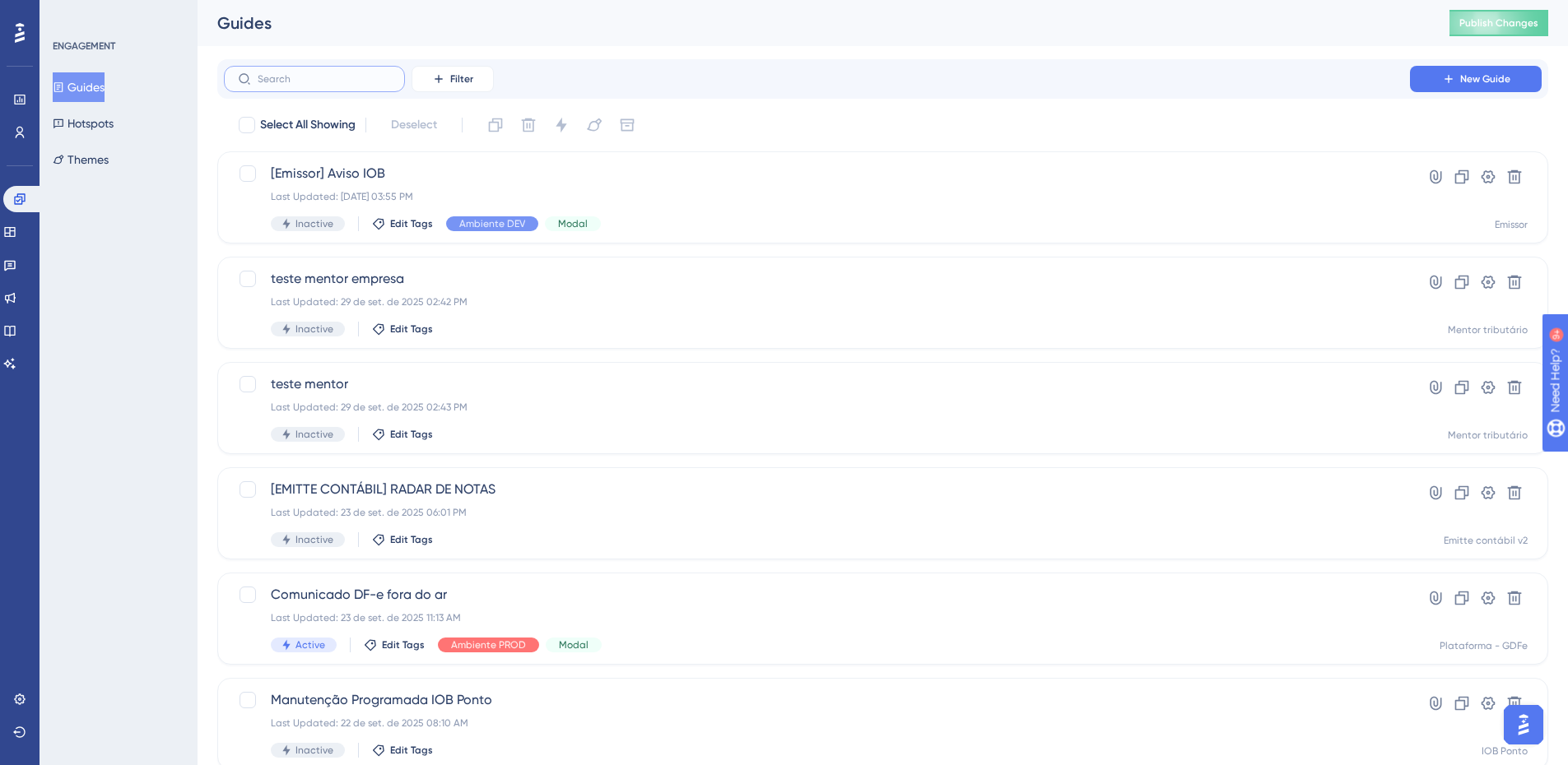
click at [304, 83] on input "text" at bounding box center [324, 79] width 134 height 12
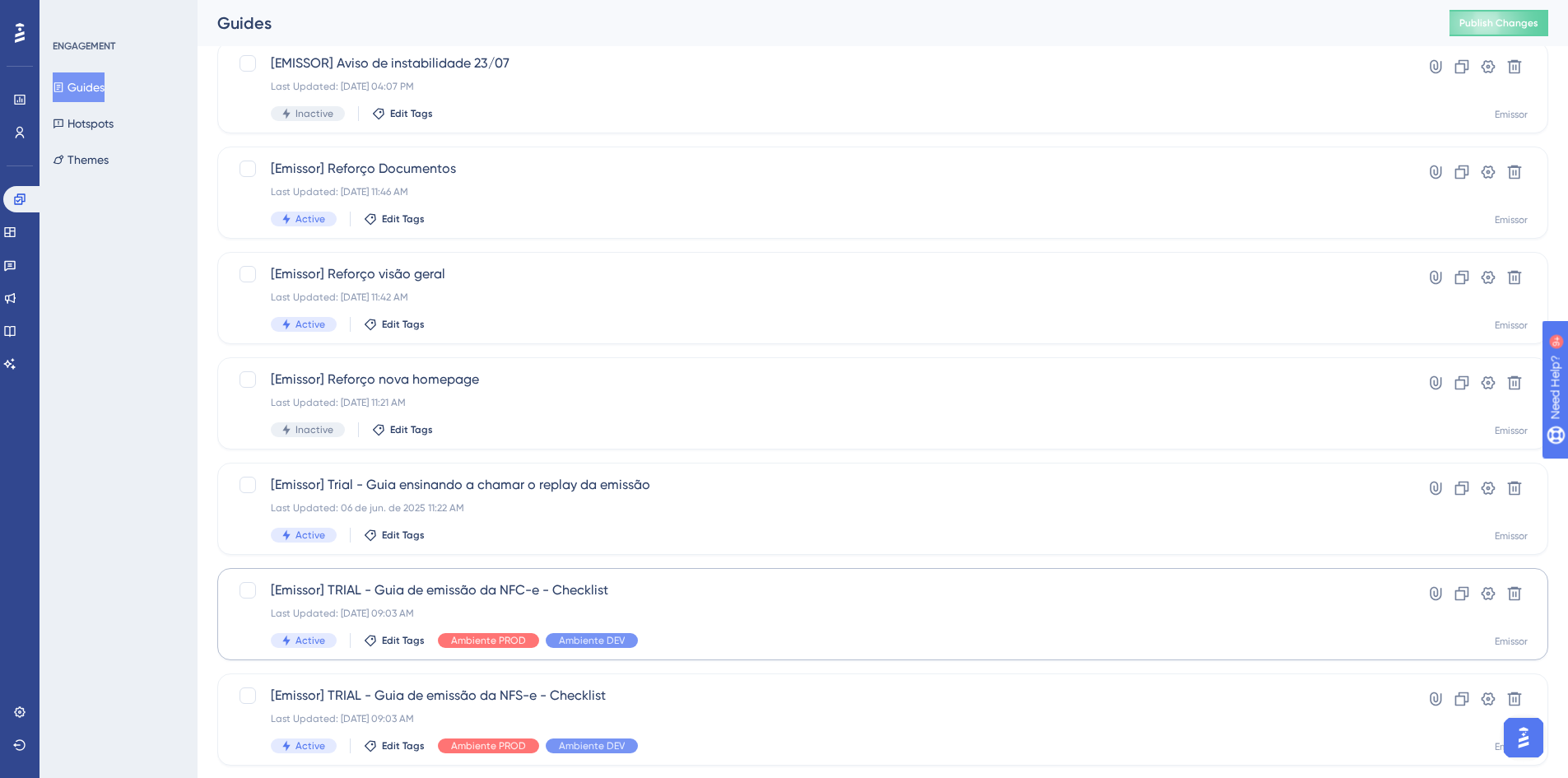
scroll to position [329, 0]
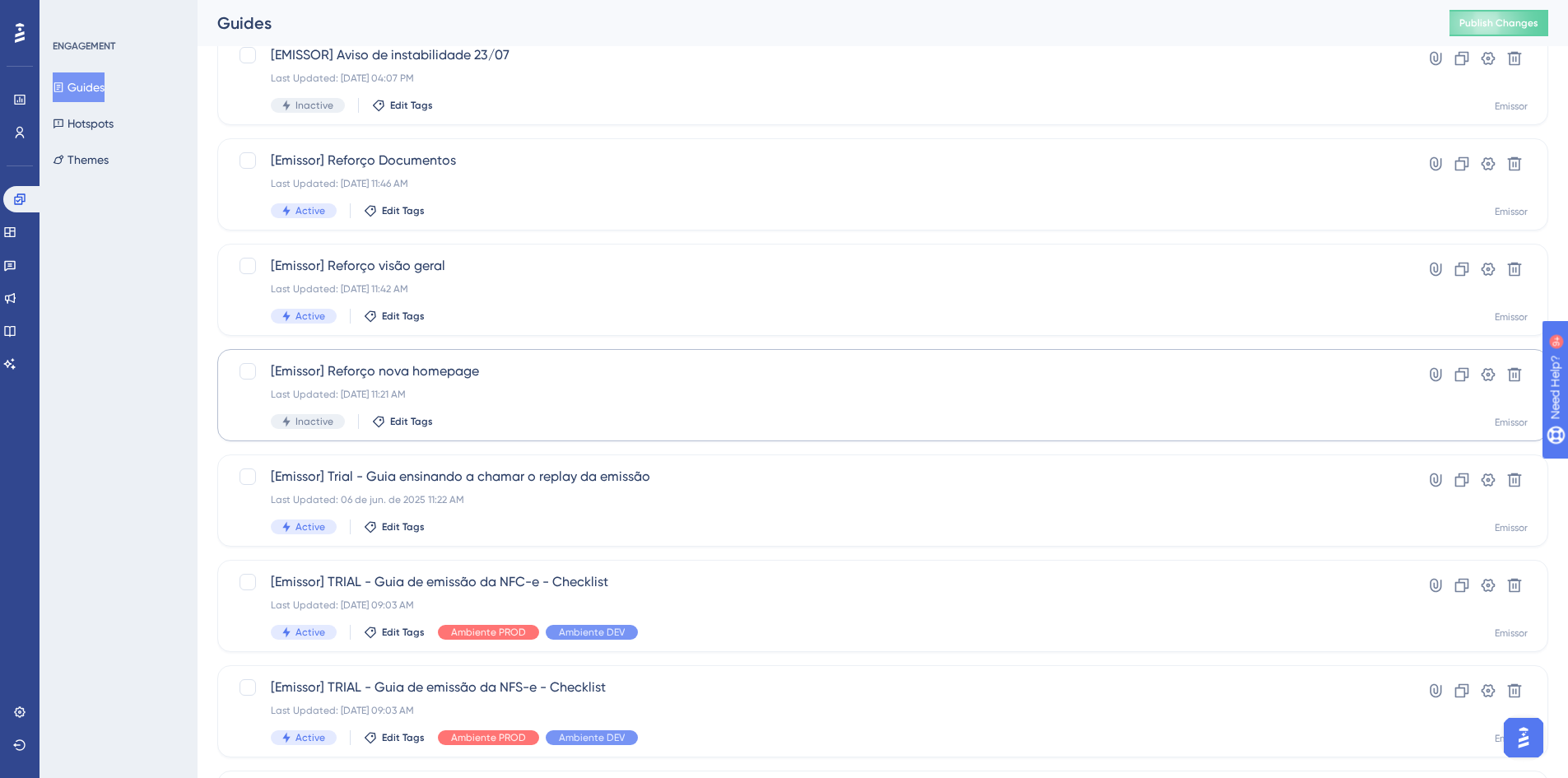
type input "emissor"
click at [410, 382] on div "[Emissor] Reforço nova homepage Last Updated: 18 de jul. de 2025 11:21 AM Inact…" at bounding box center [817, 395] width 1092 height 68
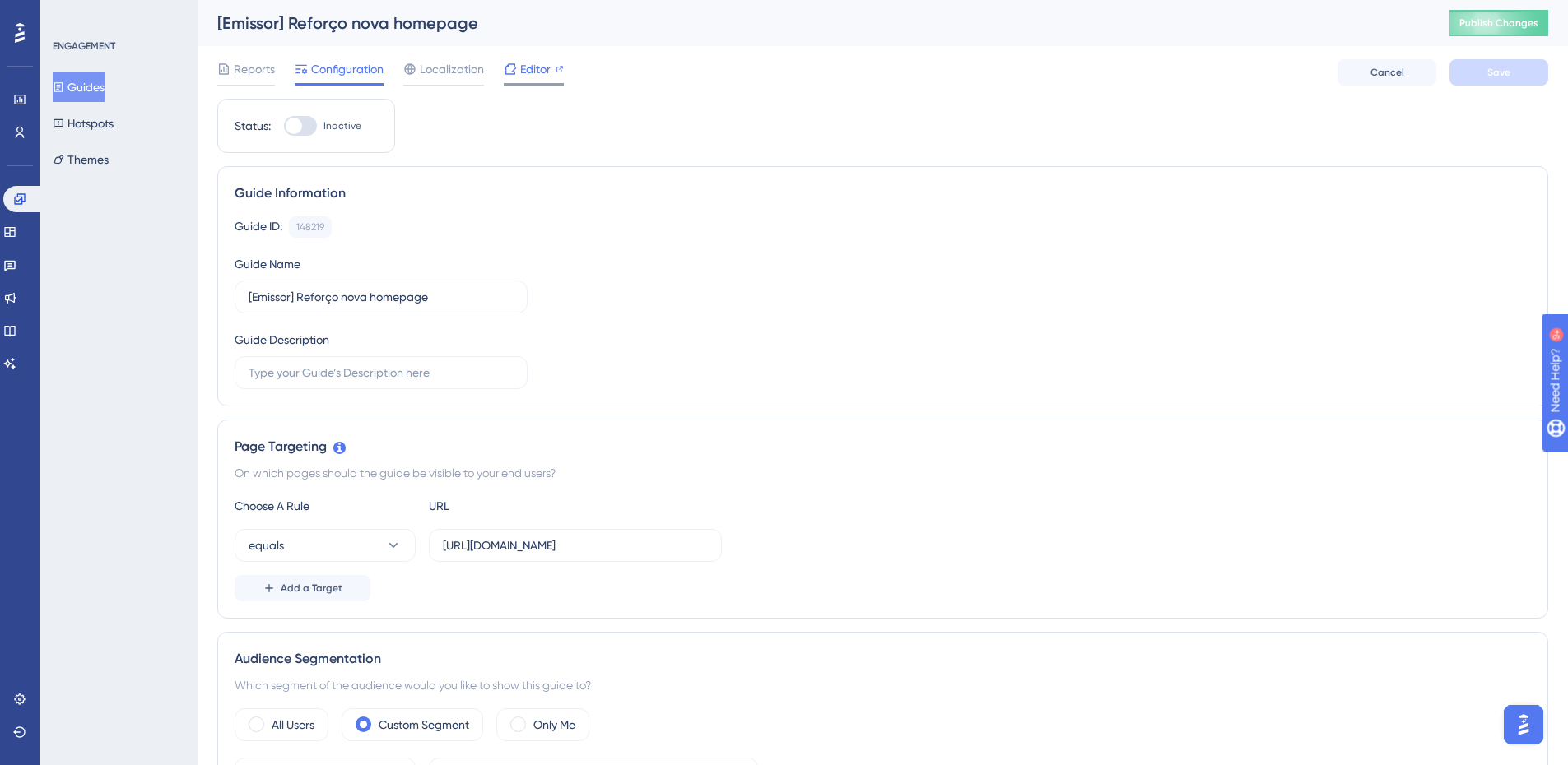
click at [544, 77] on span "Editor" at bounding box center [535, 70] width 30 height 20
click at [93, 83] on button "Guides" at bounding box center [78, 87] width 52 height 29
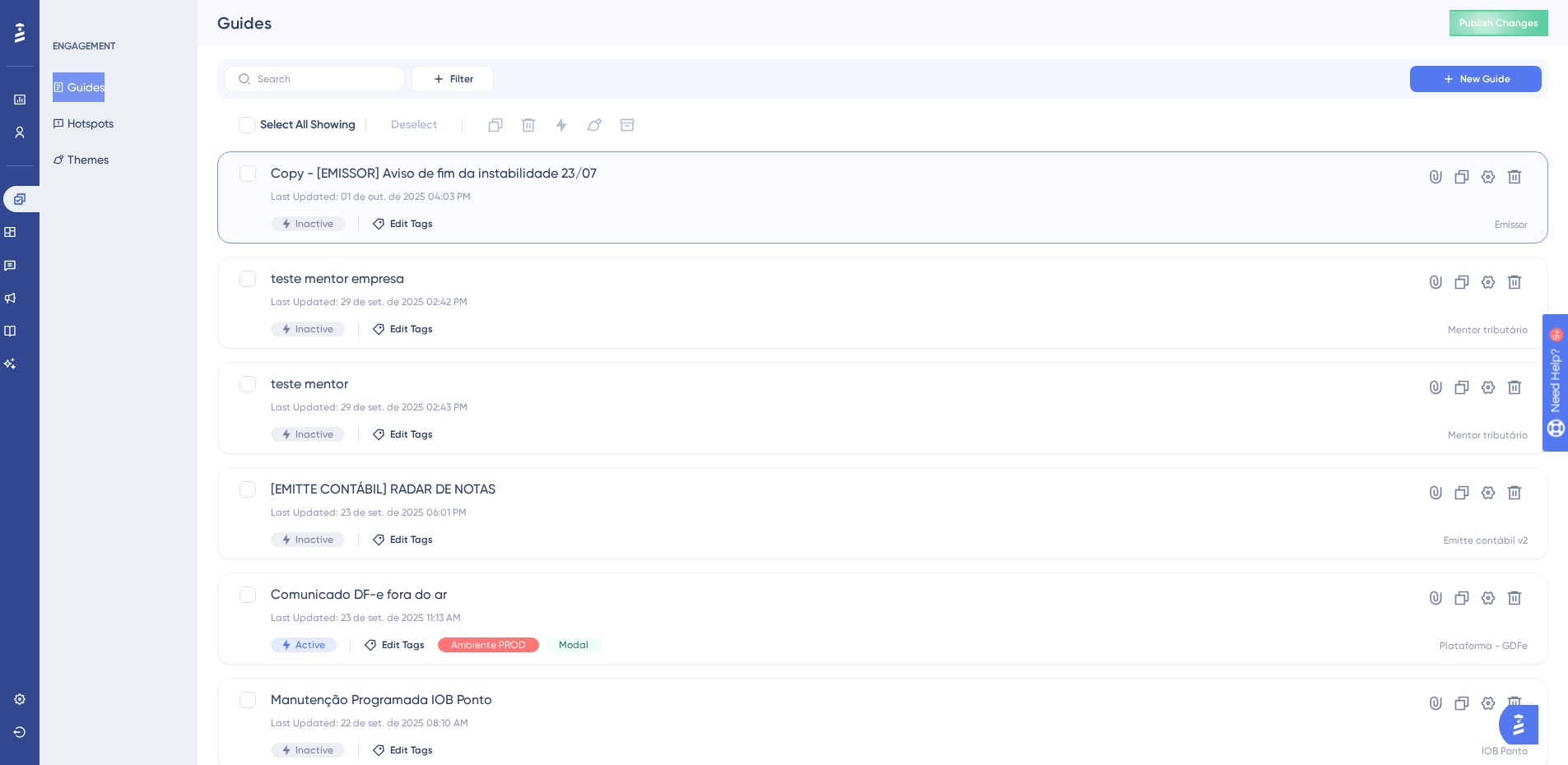
click at [620, 166] on span "Copy - [EMISSOR] Aviso de fim da instabilidade 23/07" at bounding box center [817, 174] width 1092 height 20
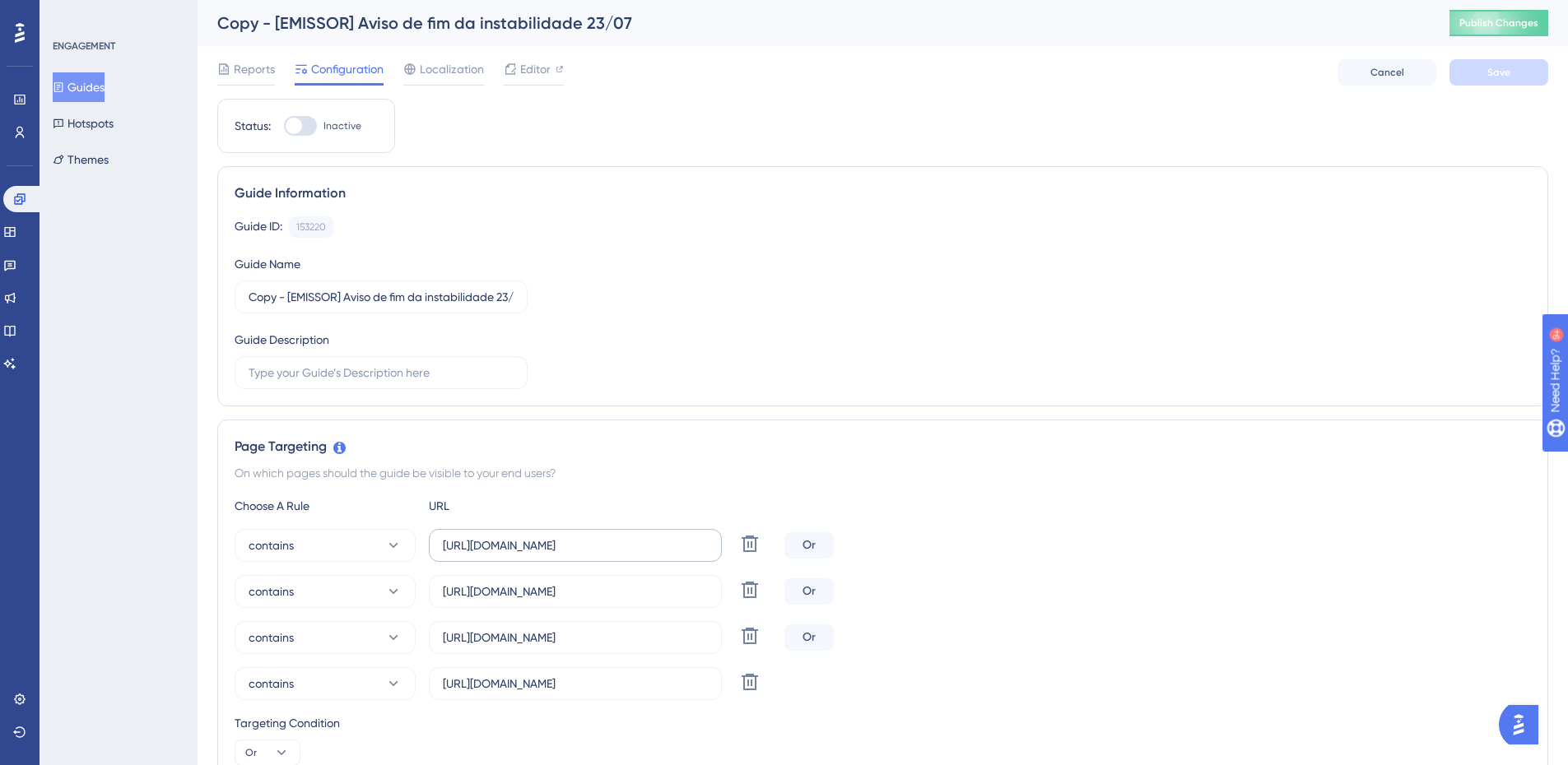
scroll to position [165, 0]
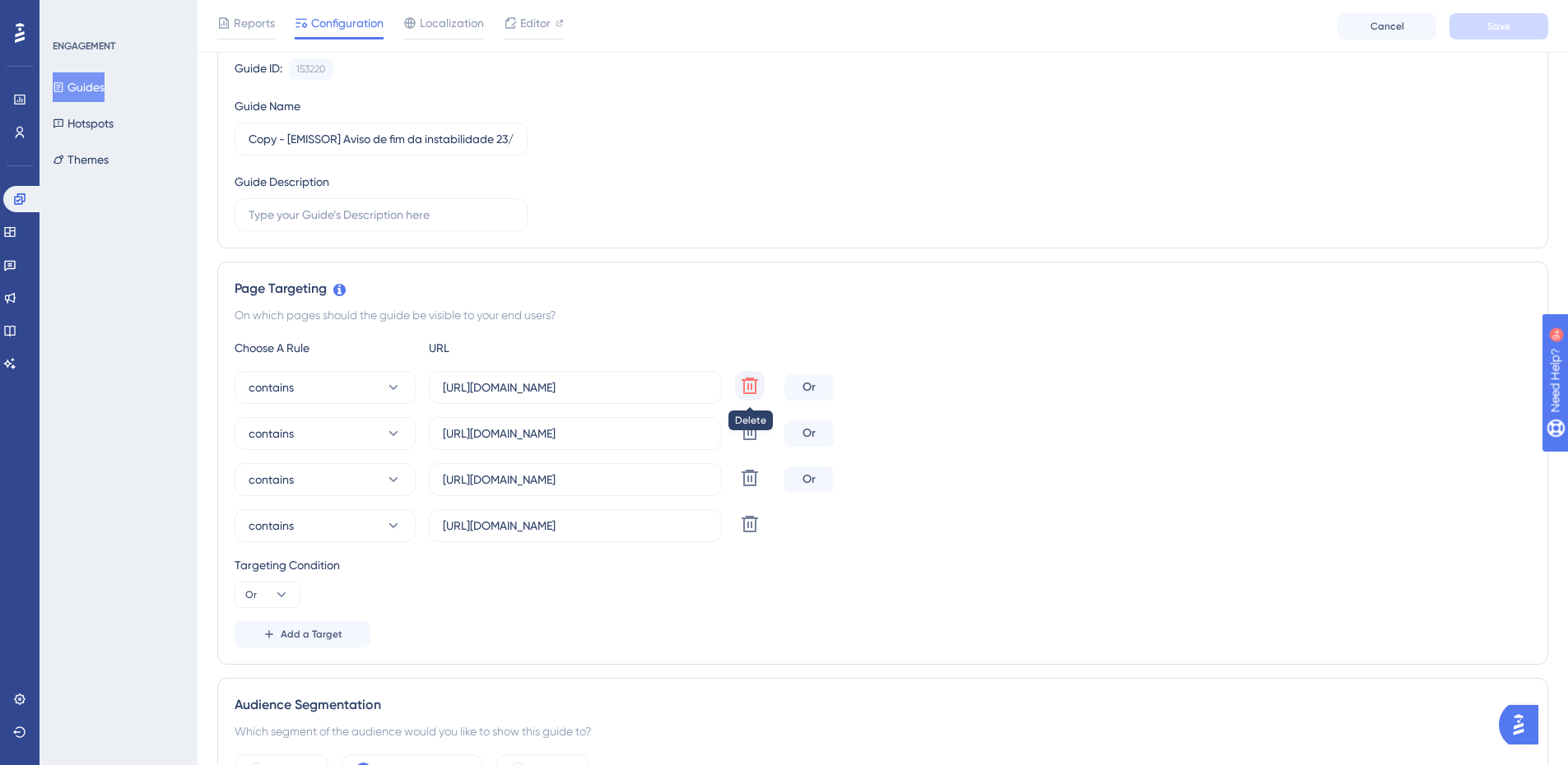
click at [753, 380] on icon at bounding box center [750, 386] width 16 height 16
type input "[URL][DOMAIN_NAME]"
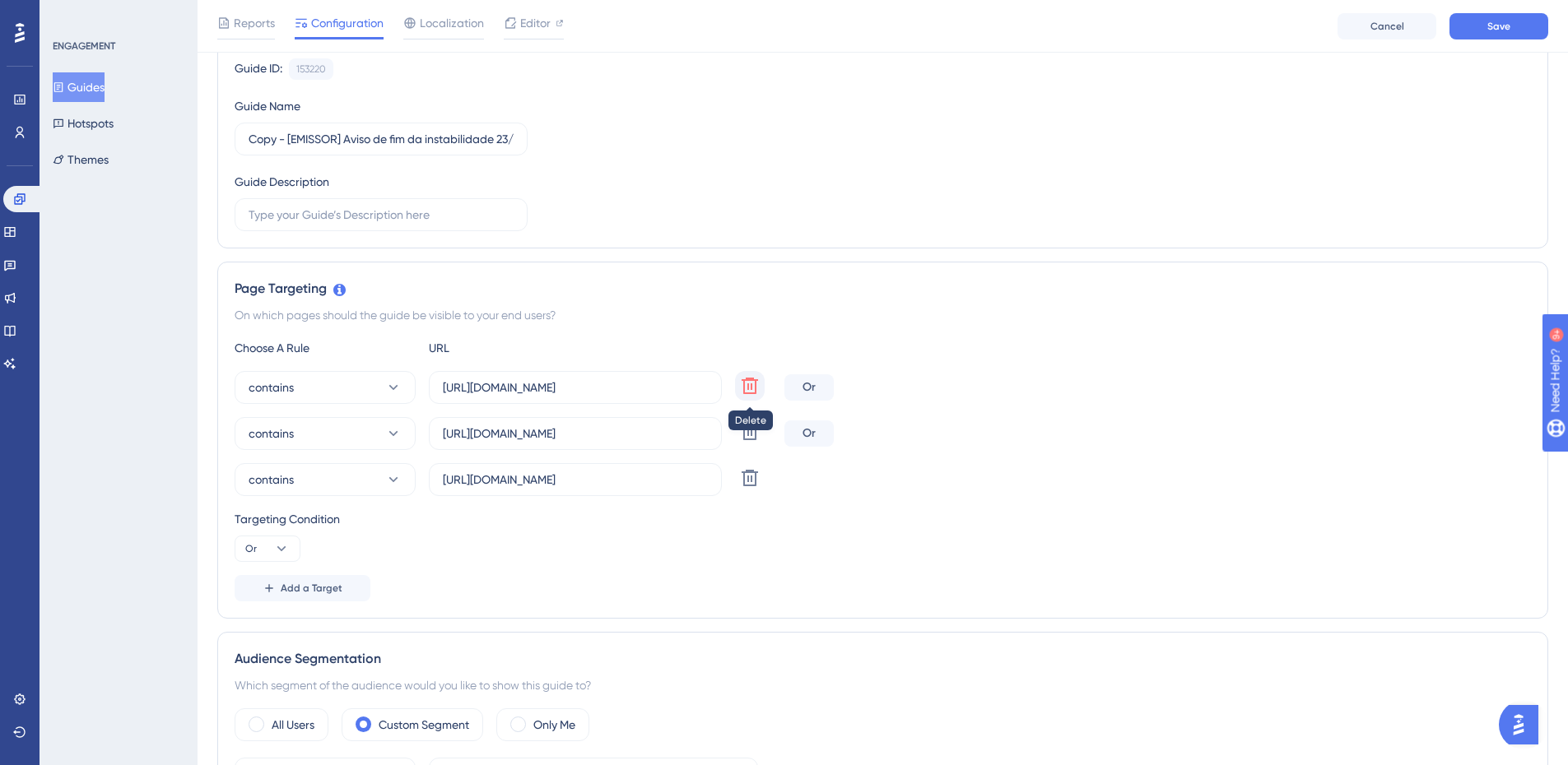
click at [753, 385] on icon at bounding box center [751, 387] width 20 height 20
type input "[URL][DOMAIN_NAME]"
type input "https://development-emissor2.iob.com.br"
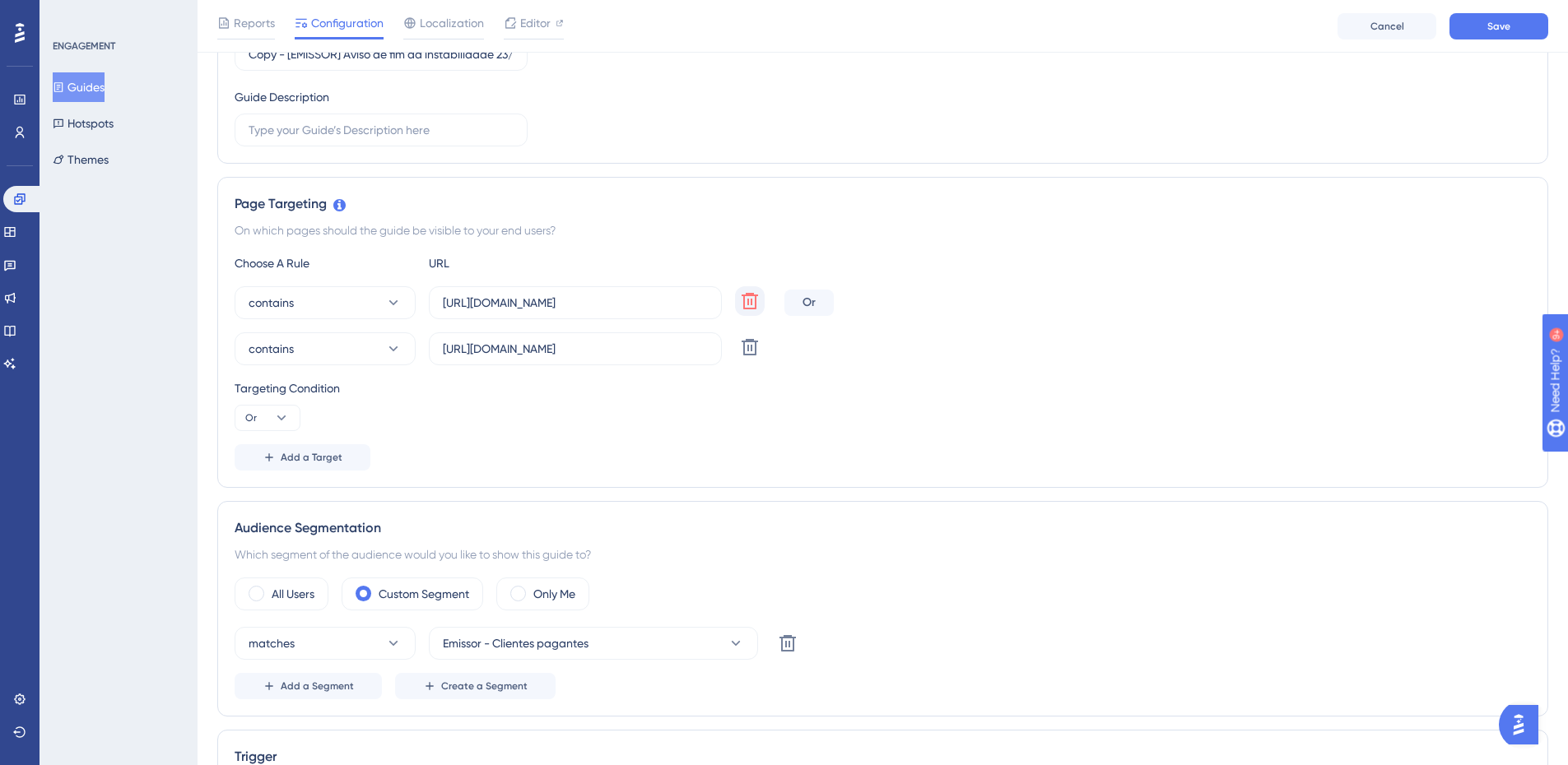
scroll to position [411, 0]
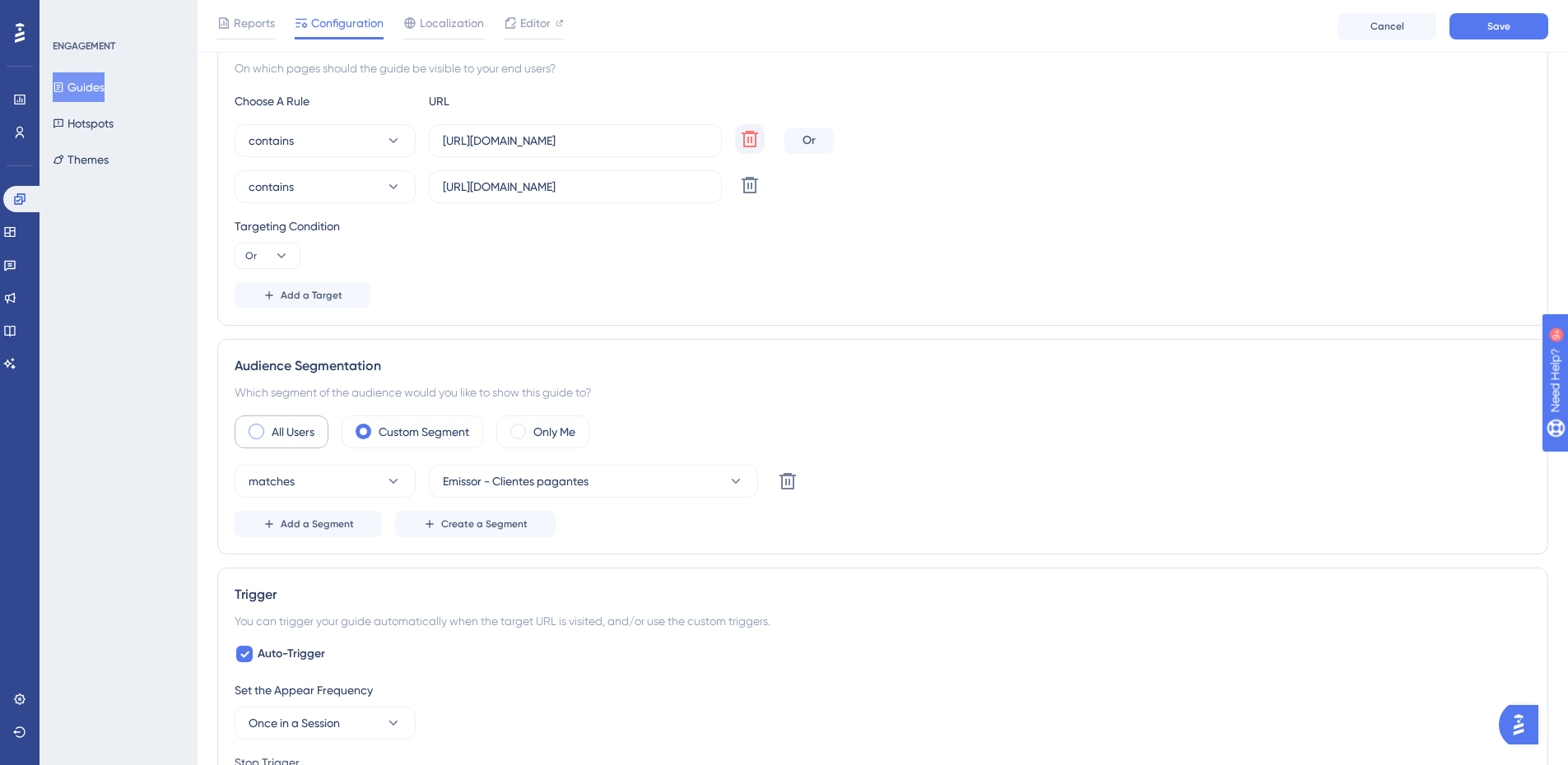
click at [255, 434] on span at bounding box center [256, 432] width 16 height 16
click at [269, 426] on input "radio" at bounding box center [269, 426] width 0 height 0
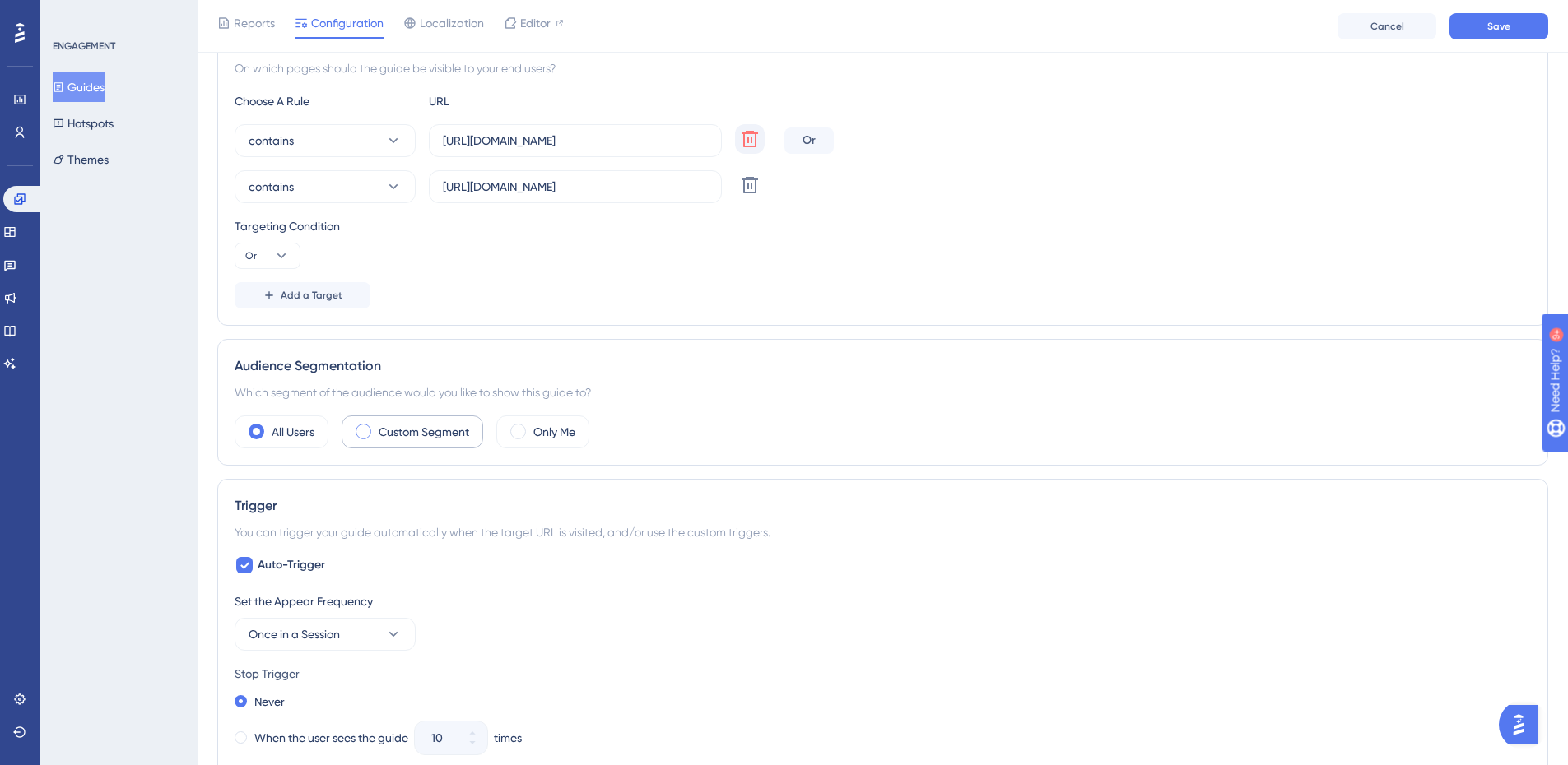
click at [357, 435] on span at bounding box center [363, 432] width 16 height 16
click at [377, 426] on input "radio" at bounding box center [377, 426] width 0 height 0
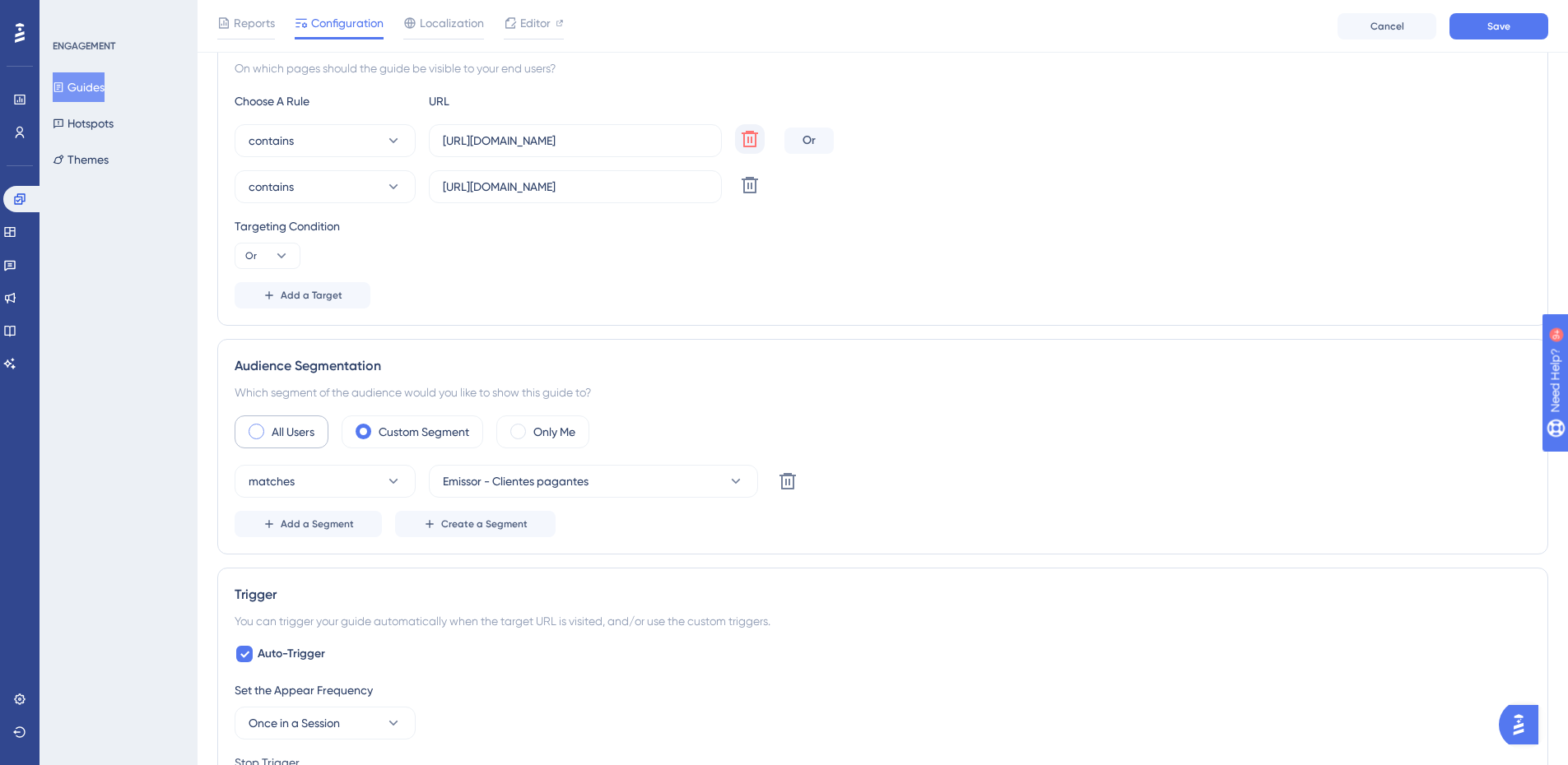
click at [247, 433] on div "All Users" at bounding box center [281, 432] width 93 height 33
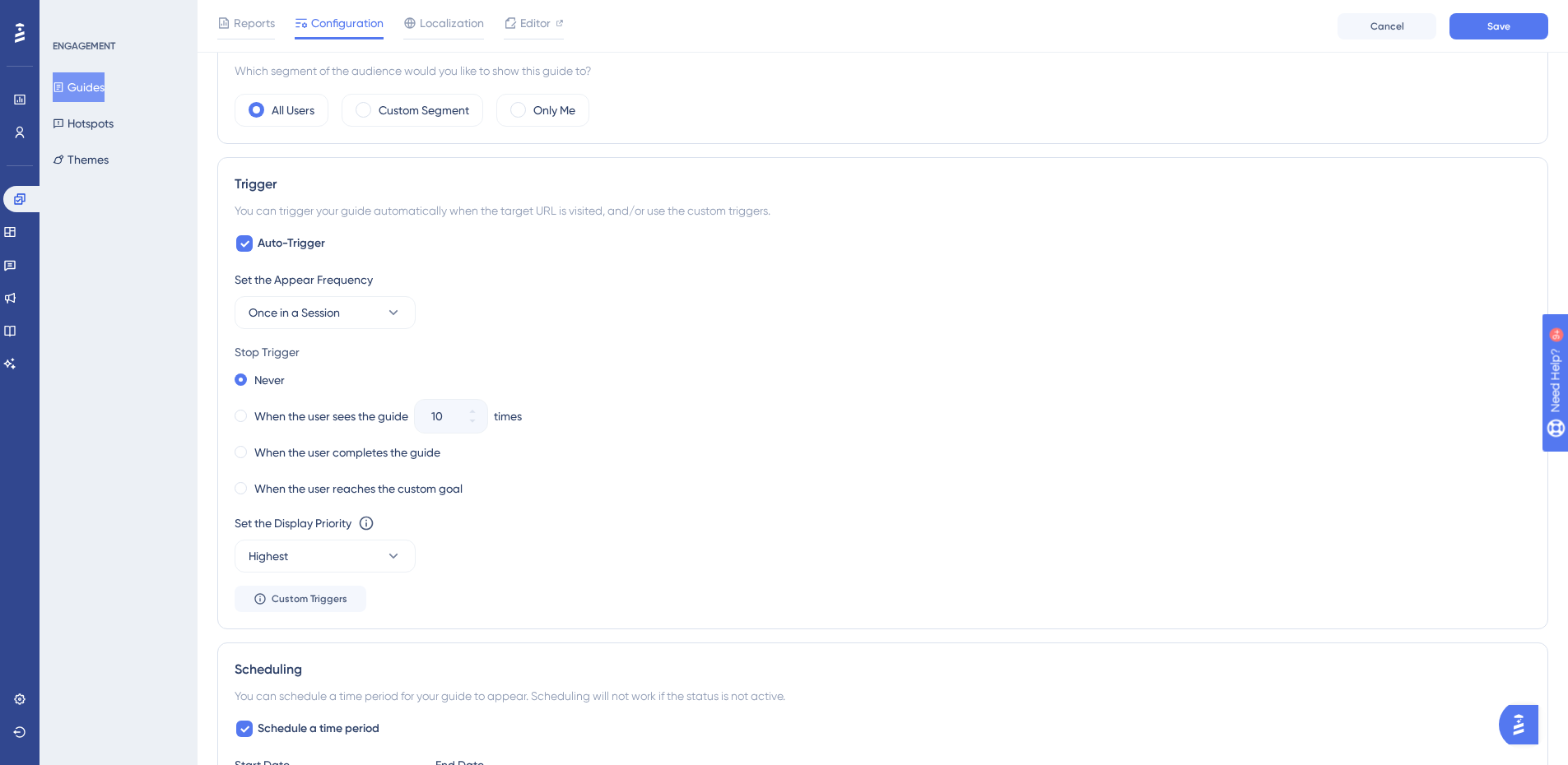
scroll to position [741, 0]
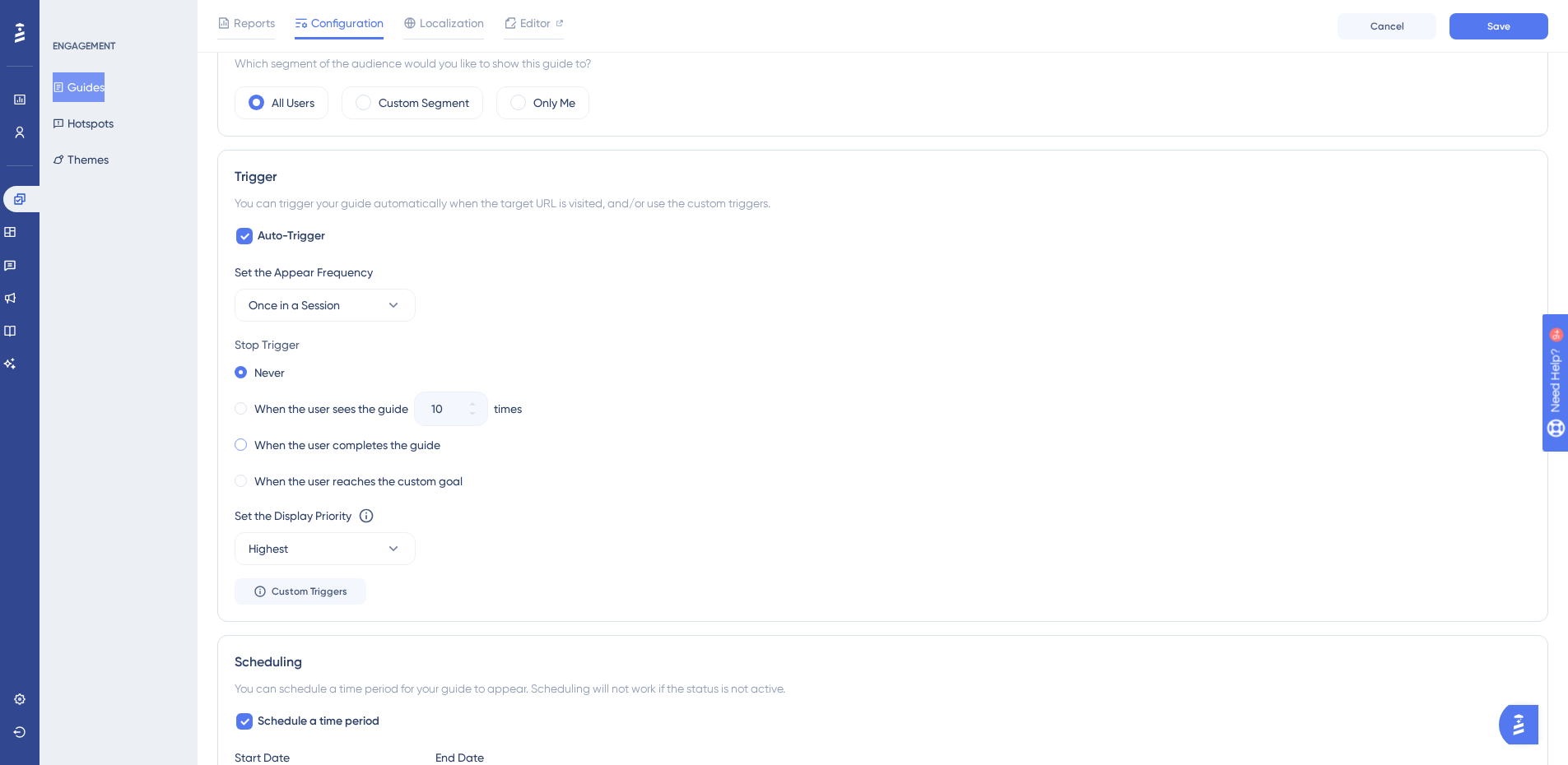
click at [242, 443] on span at bounding box center [240, 444] width 12 height 12
click at [252, 442] on input "radio" at bounding box center [252, 442] width 0 height 0
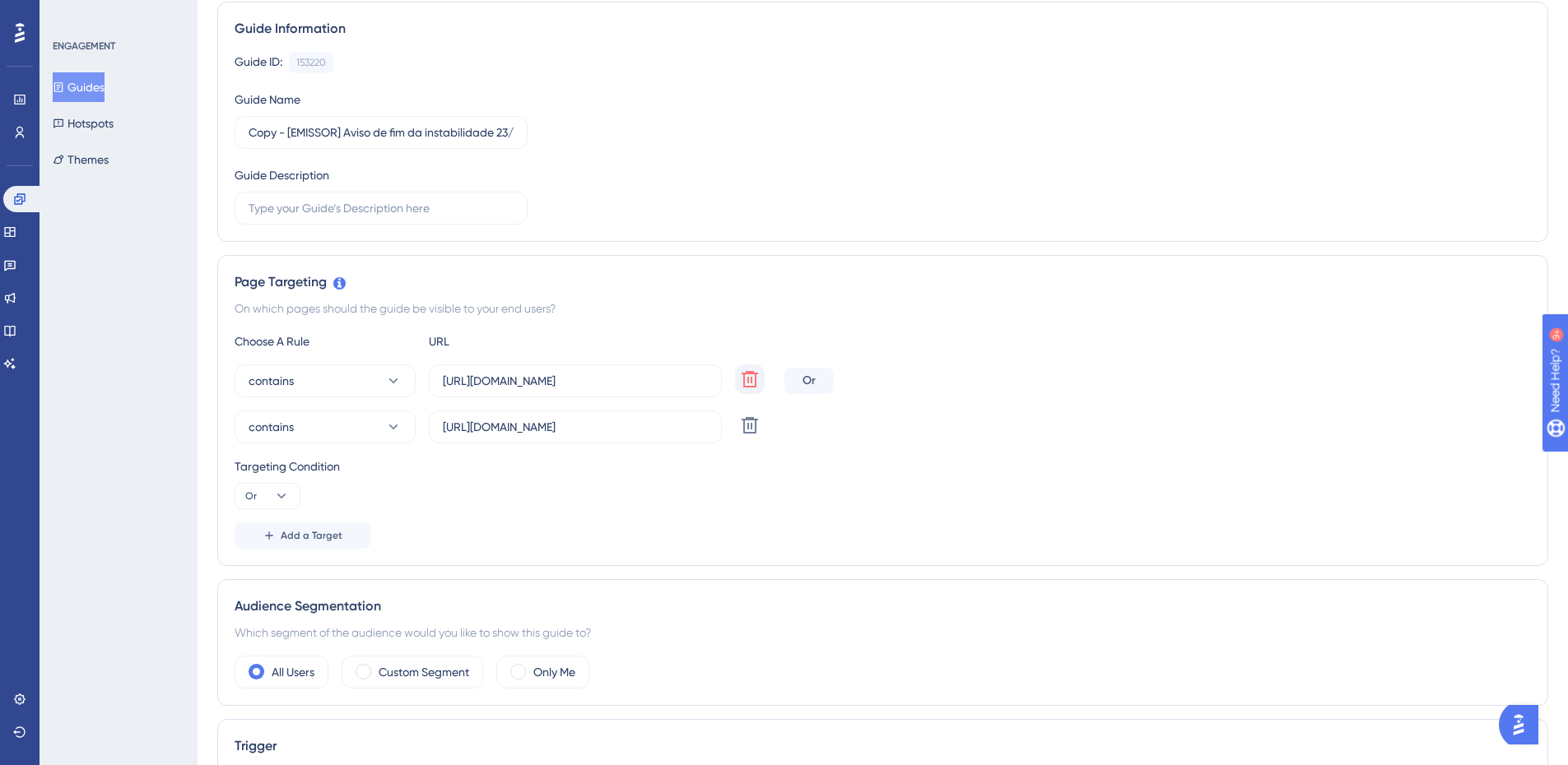
scroll to position [0, 0]
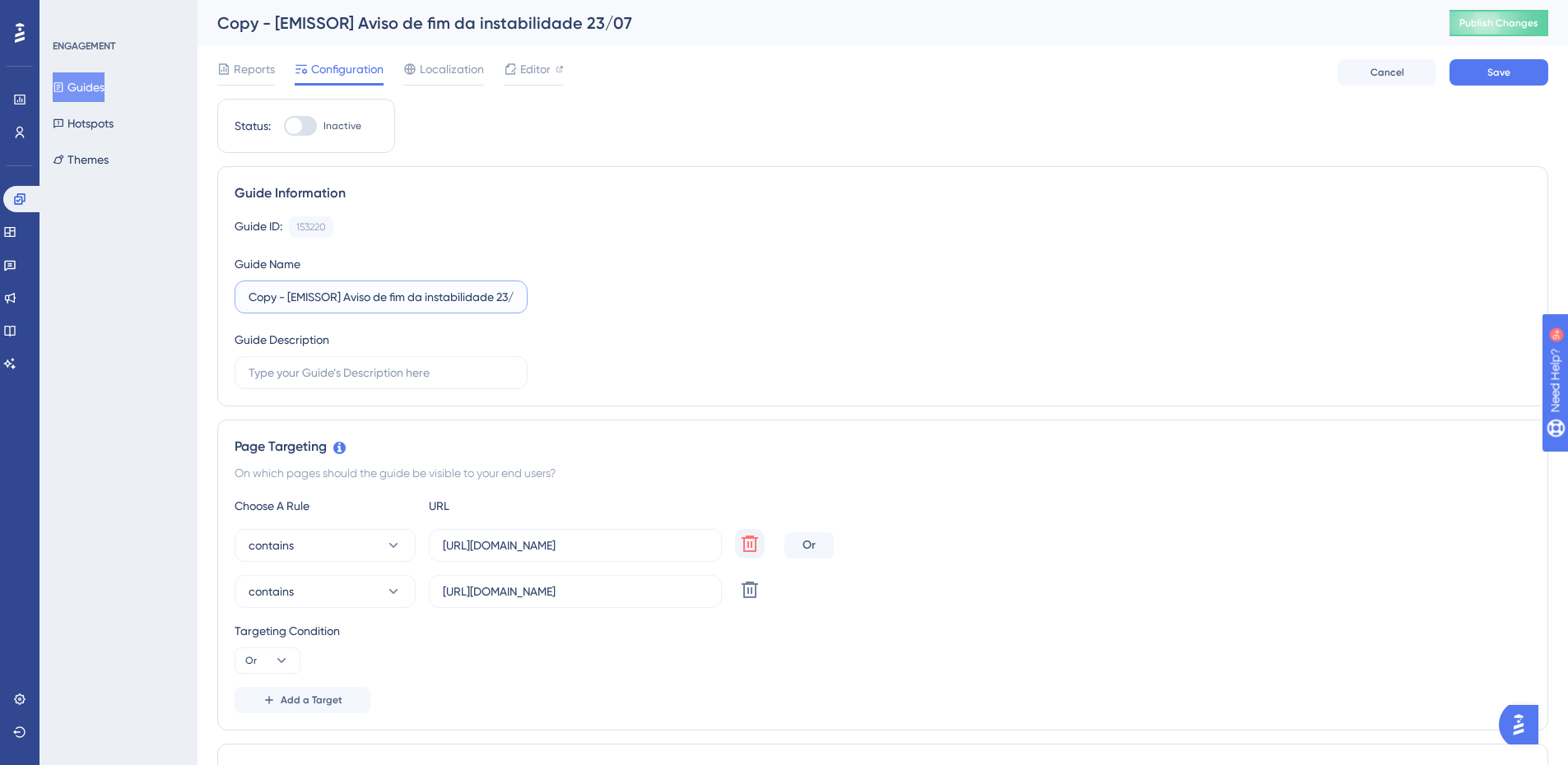
click at [279, 296] on input "Copy - [EMISSOR] Aviso de fim da instabilidade 23/07" at bounding box center [380, 297] width 265 height 18
drag, startPoint x: 289, startPoint y: 297, endPoint x: 162, endPoint y: 275, distance: 128.9
type input "[EMISSOR] Aviso IOB - Reforma Tributária"
click at [1497, 83] on button "Save" at bounding box center [1499, 72] width 99 height 27
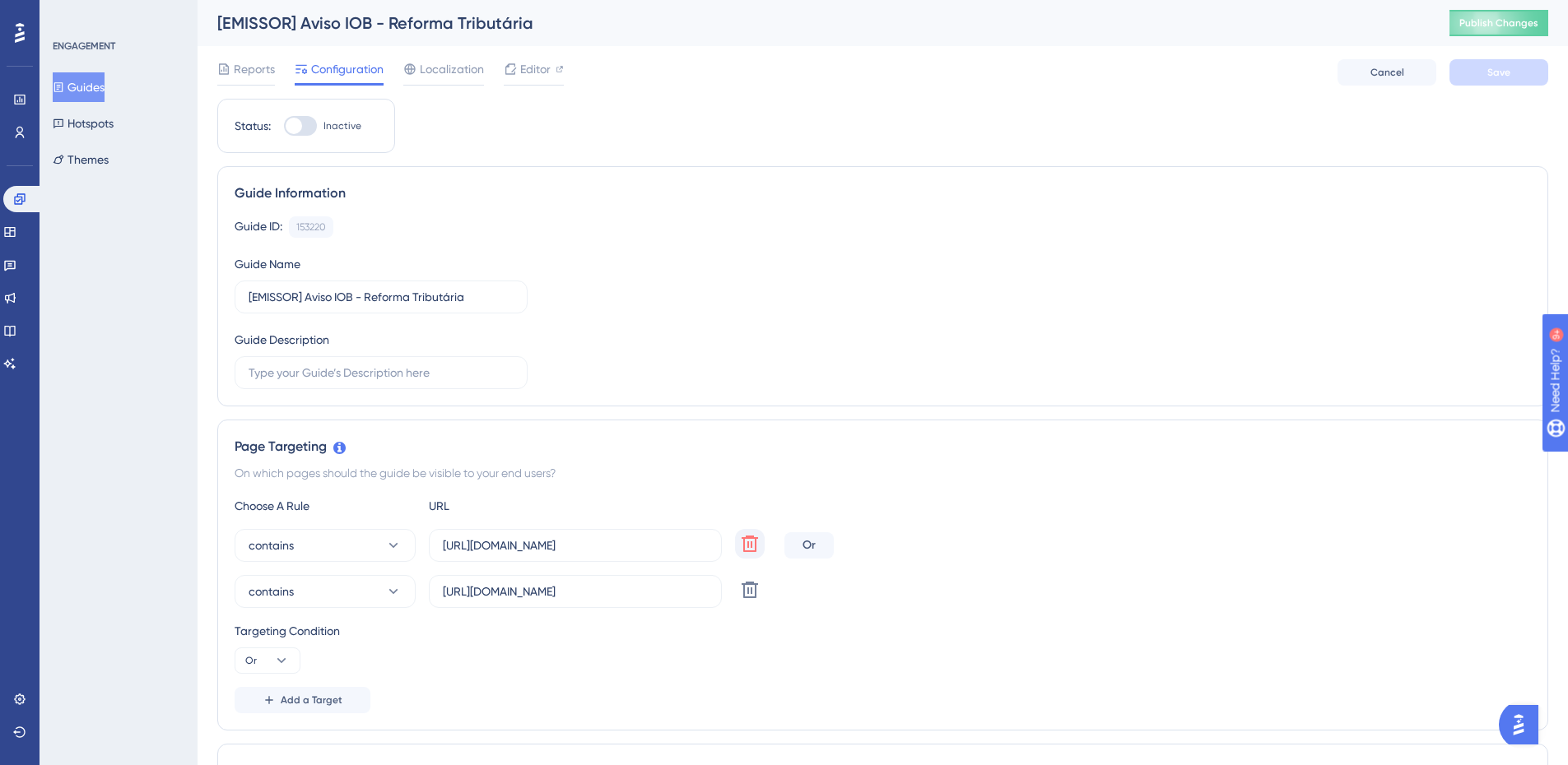
click at [313, 124] on div at bounding box center [301, 126] width 33 height 20
click at [284, 126] on input "Inactive" at bounding box center [283, 126] width 1 height 1
checkbox input "true"
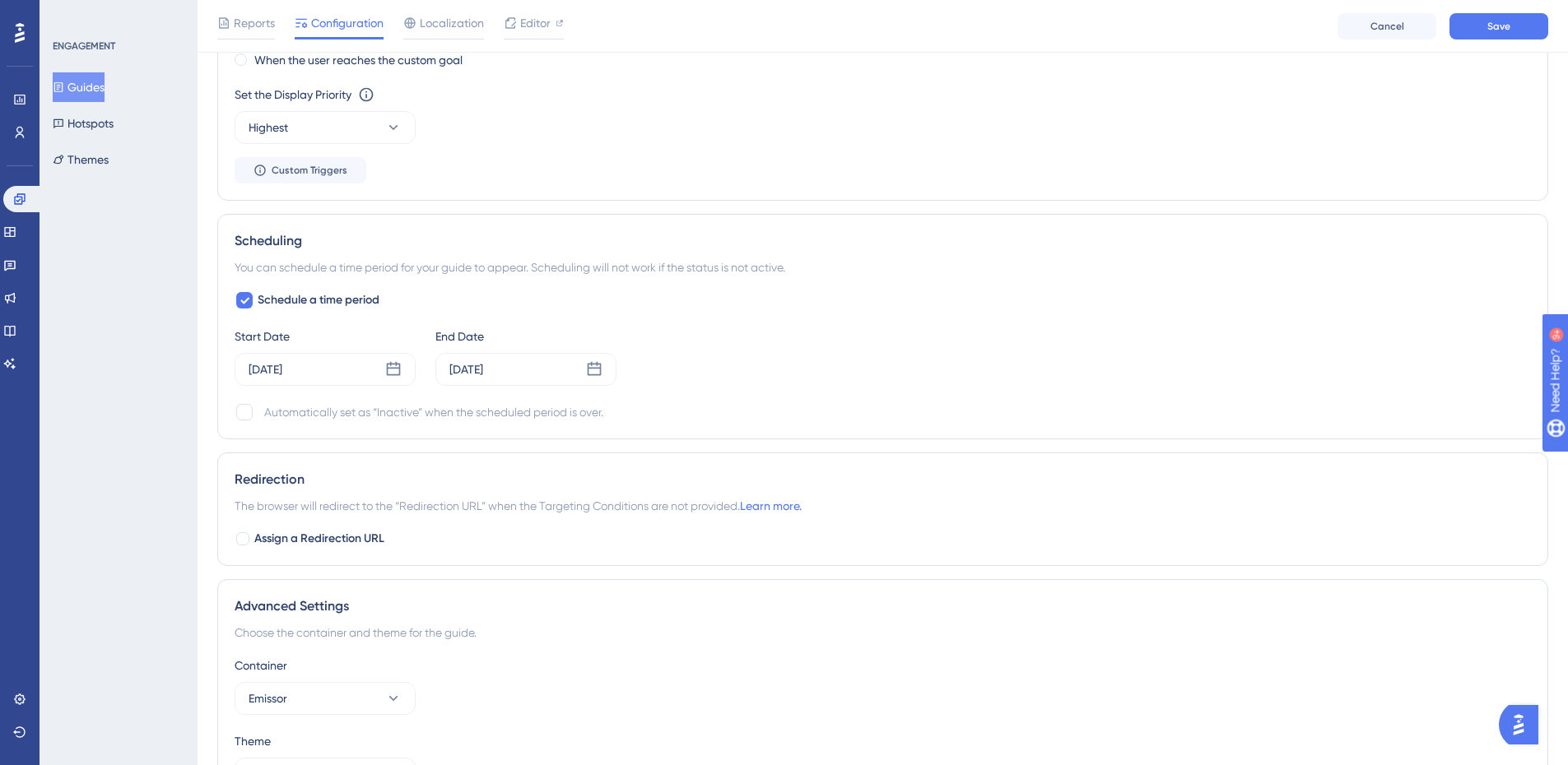
scroll to position [1235, 0]
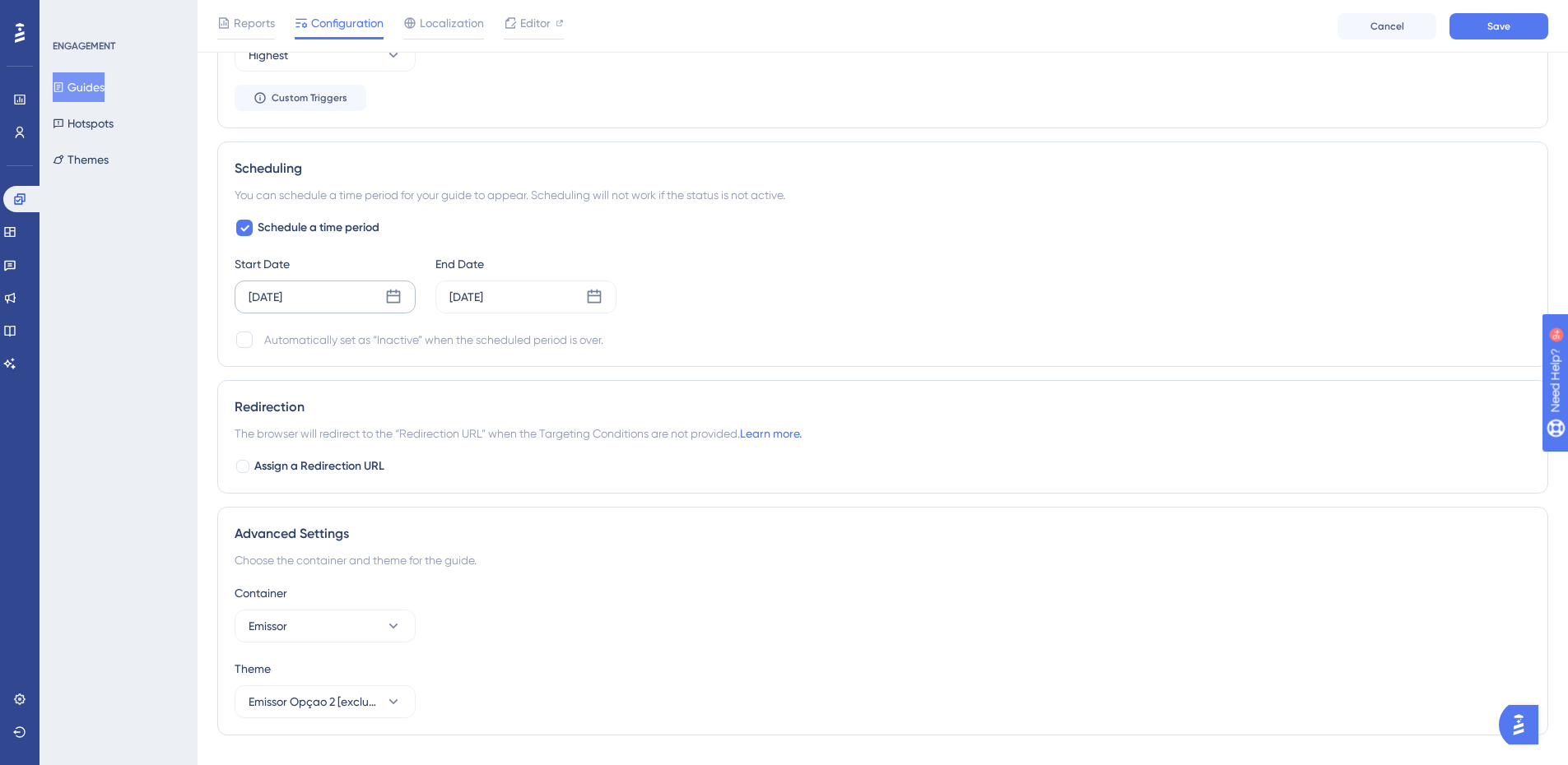
click at [403, 296] on div "Jul 23 2025" at bounding box center [325, 297] width 181 height 33
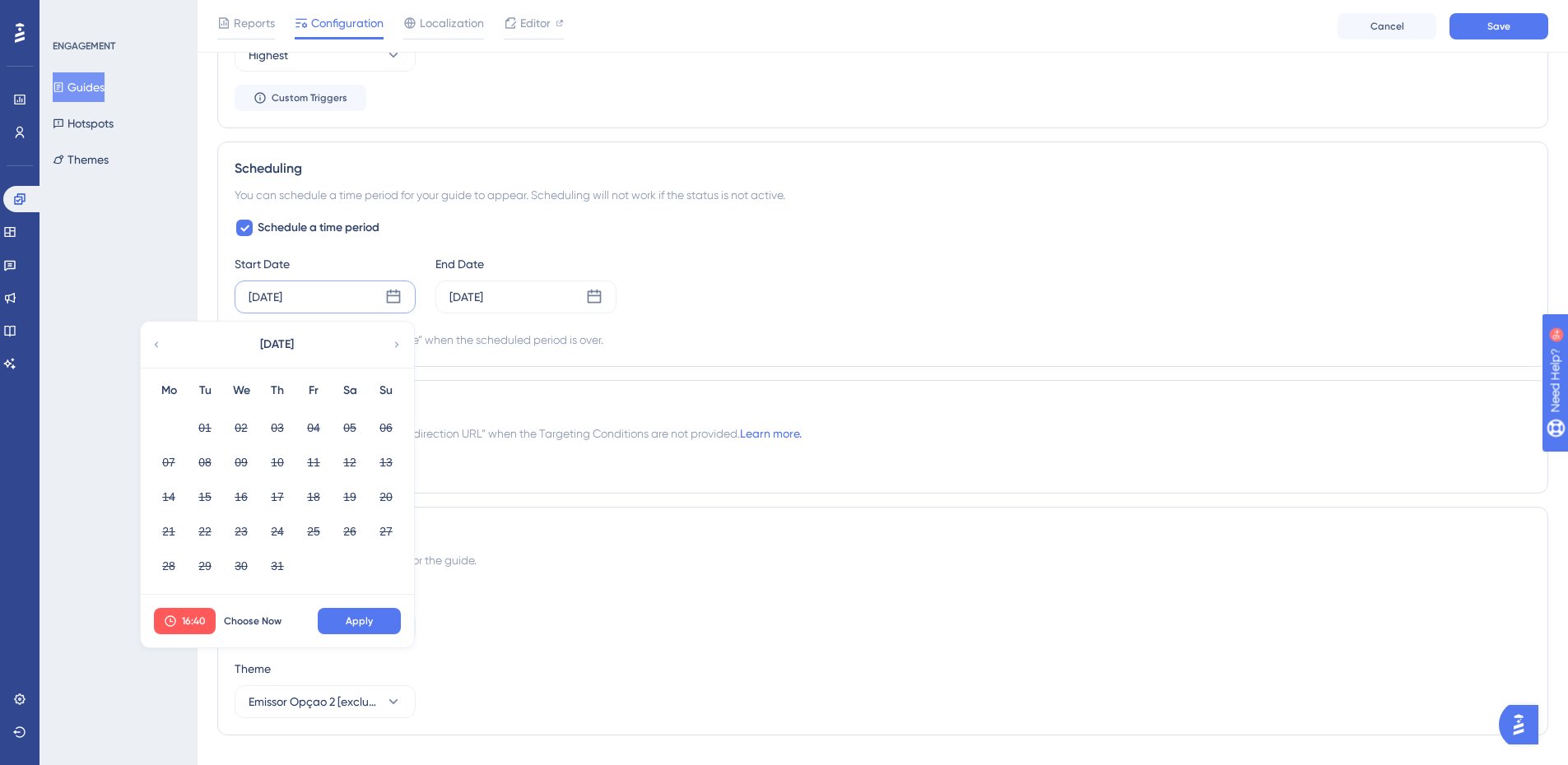
click at [400, 345] on icon at bounding box center [397, 344] width 12 height 15
click at [247, 231] on icon at bounding box center [244, 228] width 10 height 13
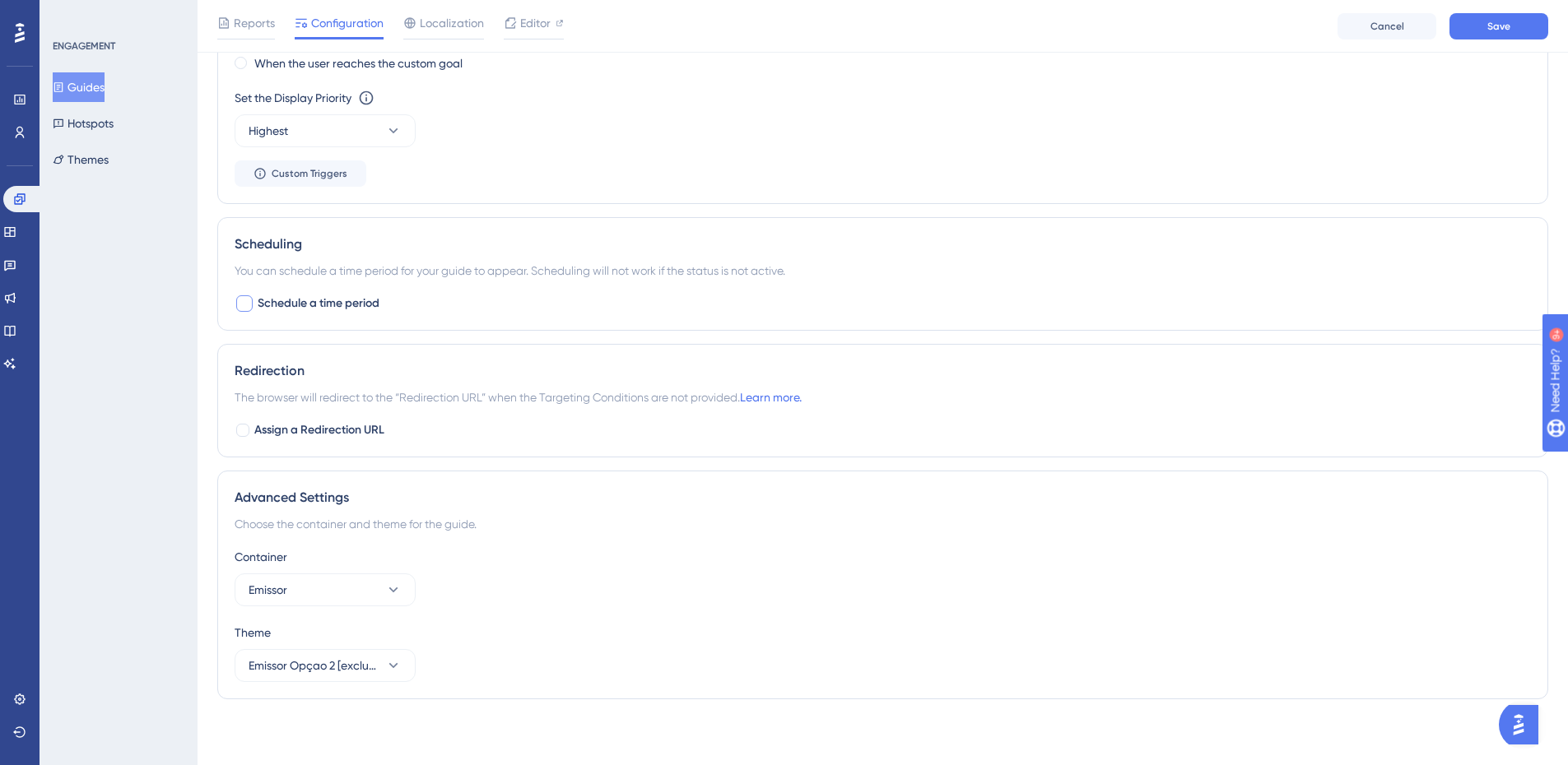
scroll to position [1159, 0]
click at [238, 304] on div at bounding box center [245, 304] width 16 height 16
checkbox input "true"
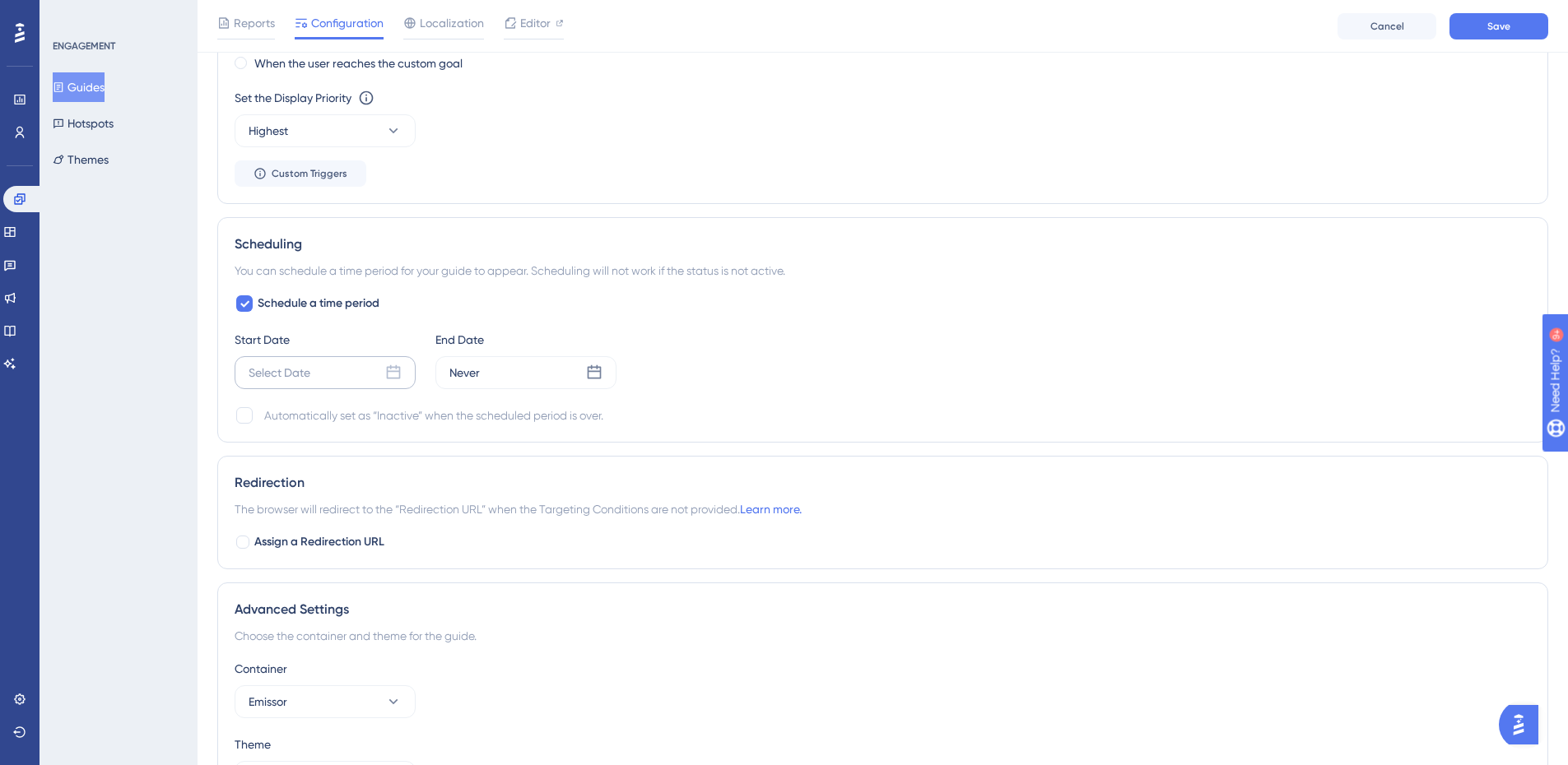
click at [394, 373] on icon at bounding box center [393, 373] width 16 height 16
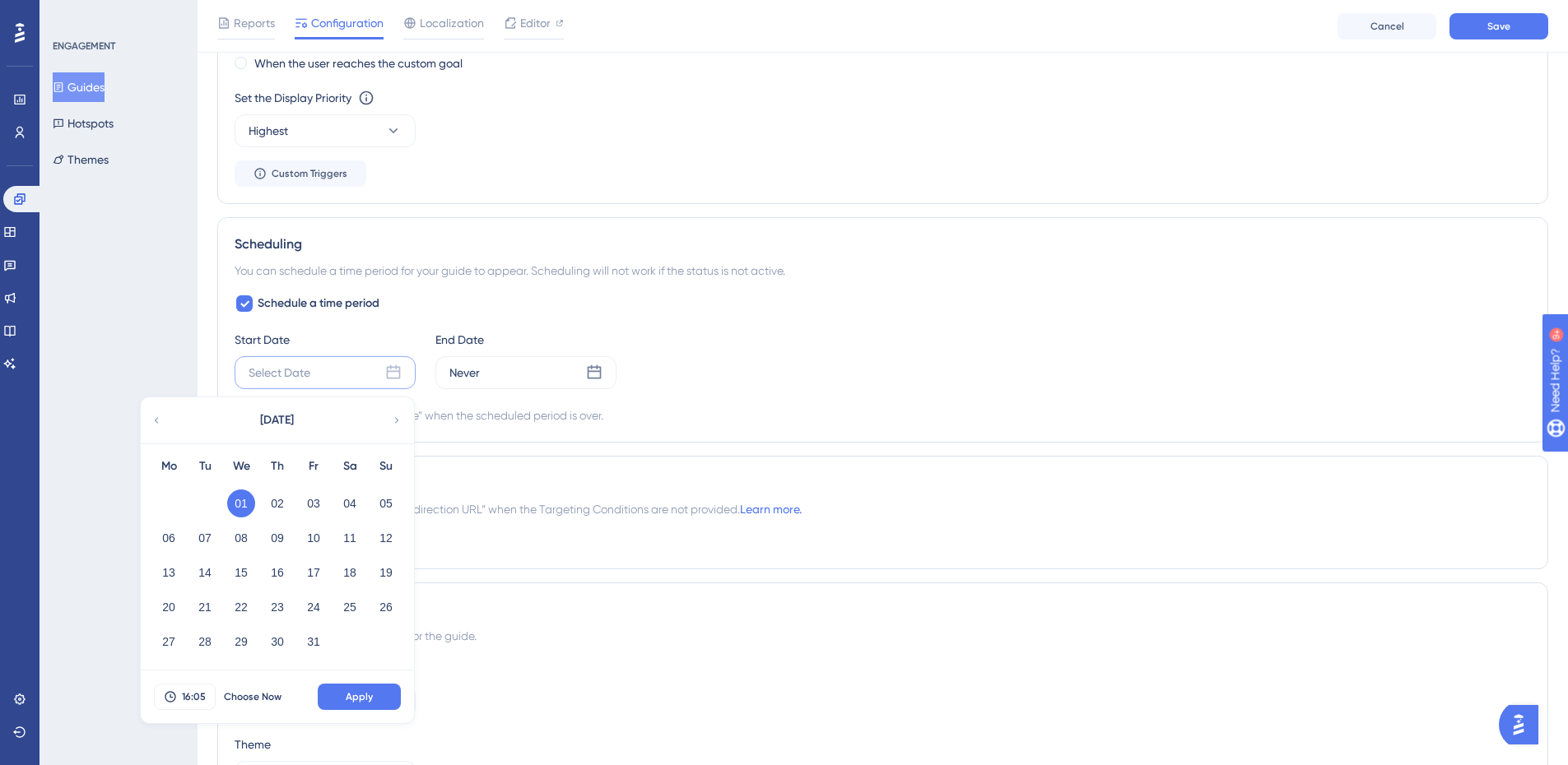
click at [246, 499] on button "01" at bounding box center [241, 504] width 28 height 28
click at [377, 694] on button "Apply" at bounding box center [359, 697] width 83 height 27
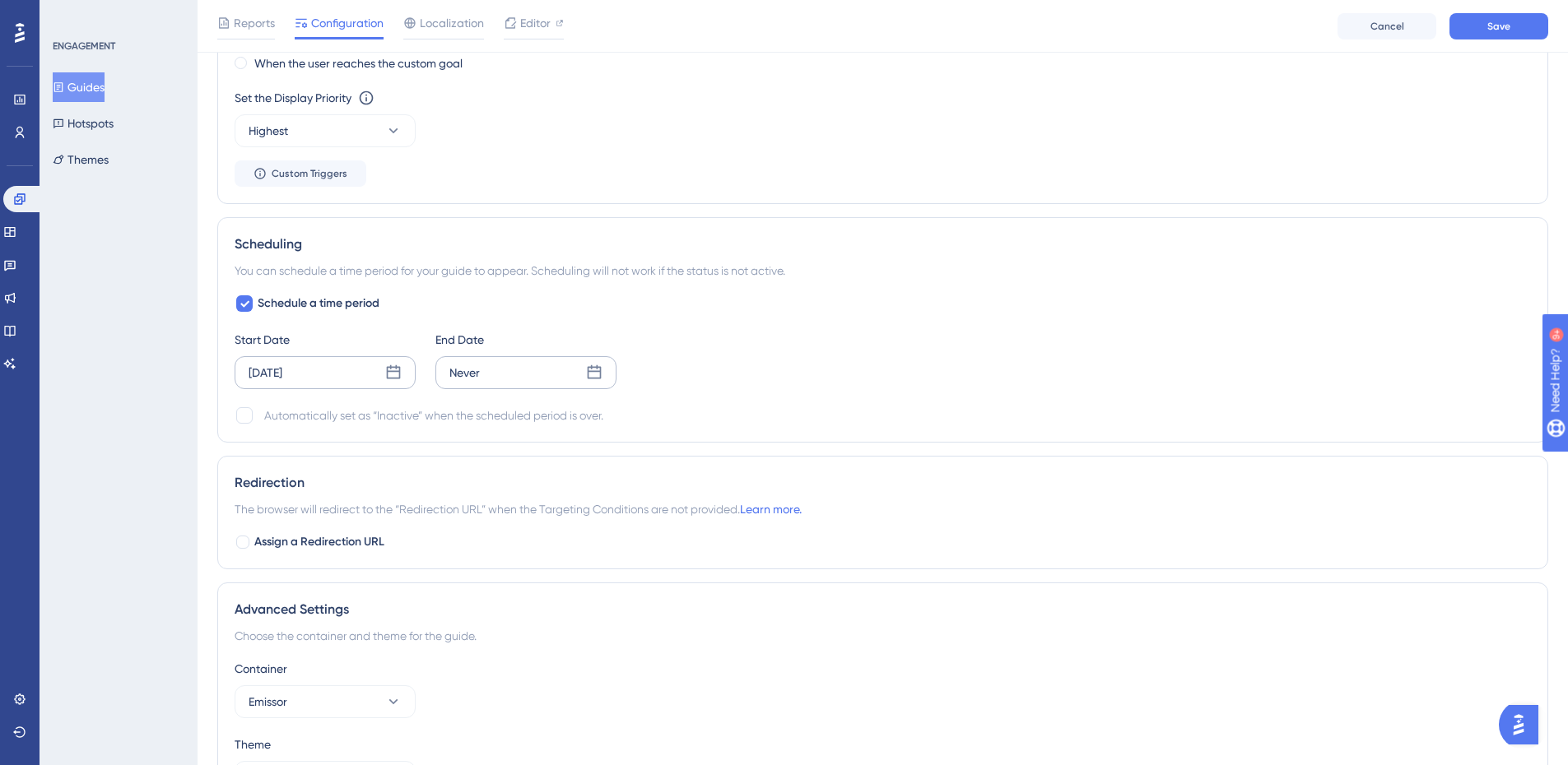
click at [598, 375] on icon at bounding box center [595, 373] width 16 height 16
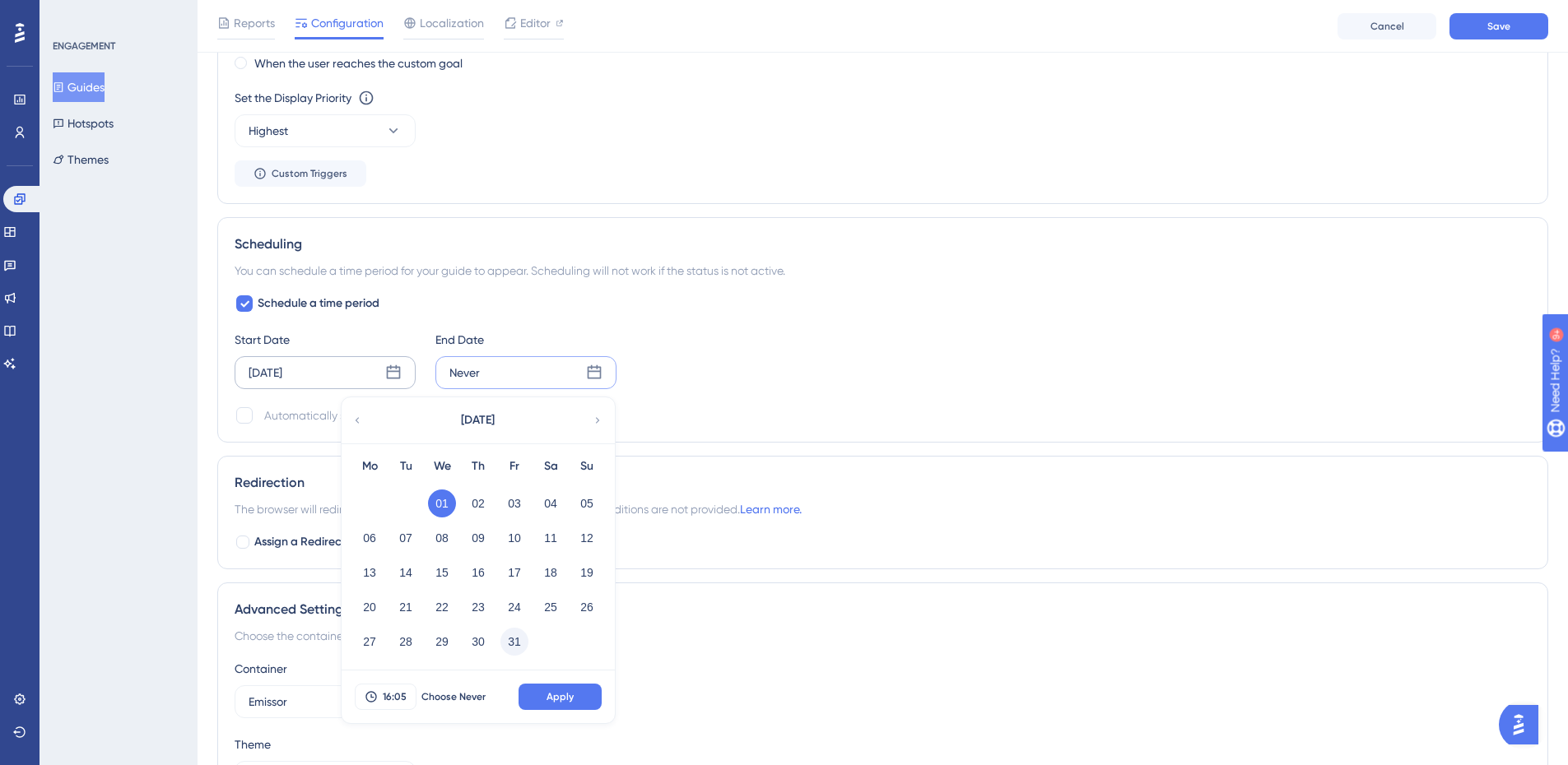
click at [514, 643] on button "31" at bounding box center [514, 641] width 28 height 28
click at [555, 695] on span "Apply" at bounding box center [561, 697] width 27 height 13
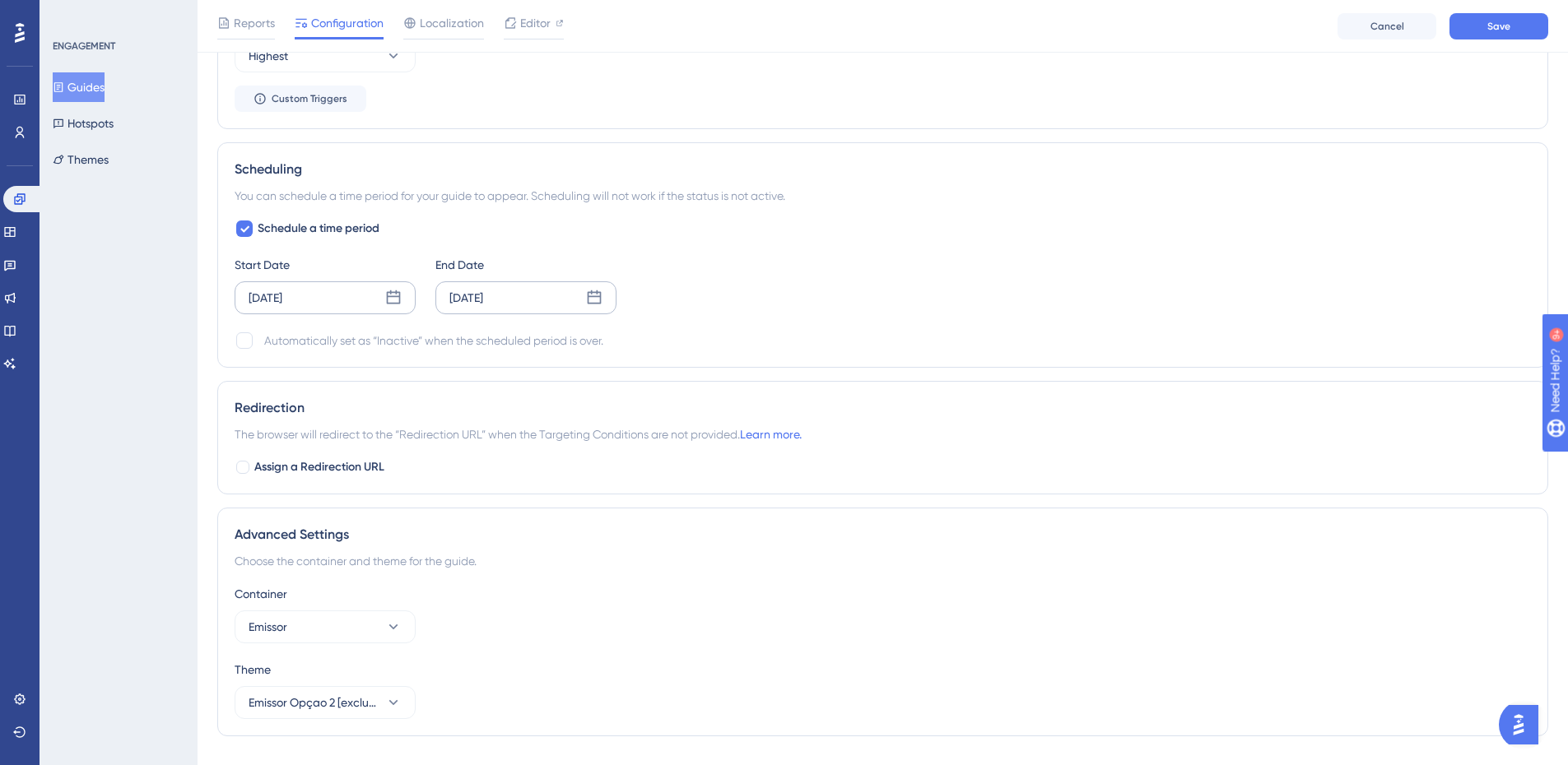
scroll to position [1271, 0]
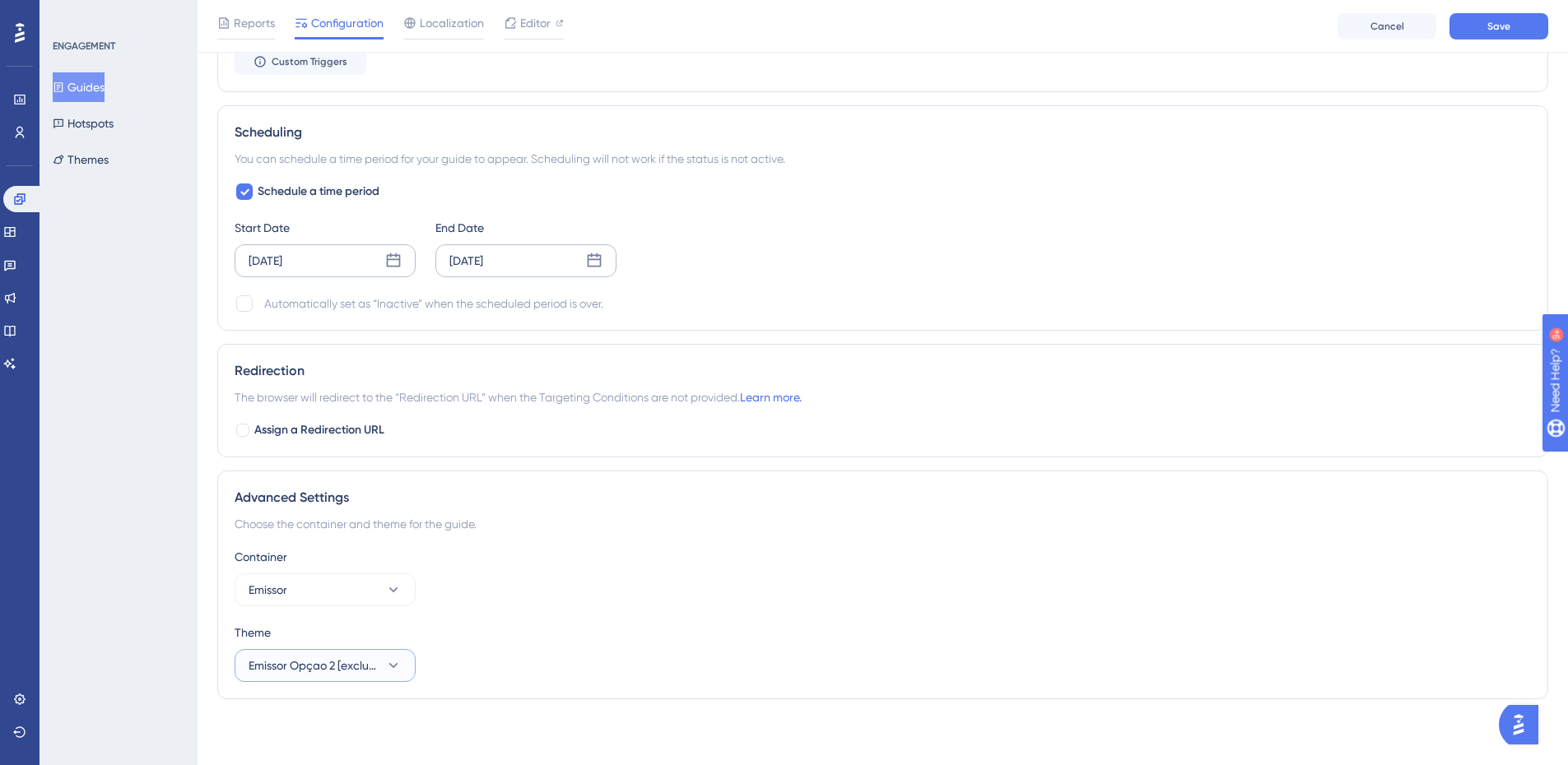
click at [395, 672] on icon at bounding box center [393, 666] width 16 height 16
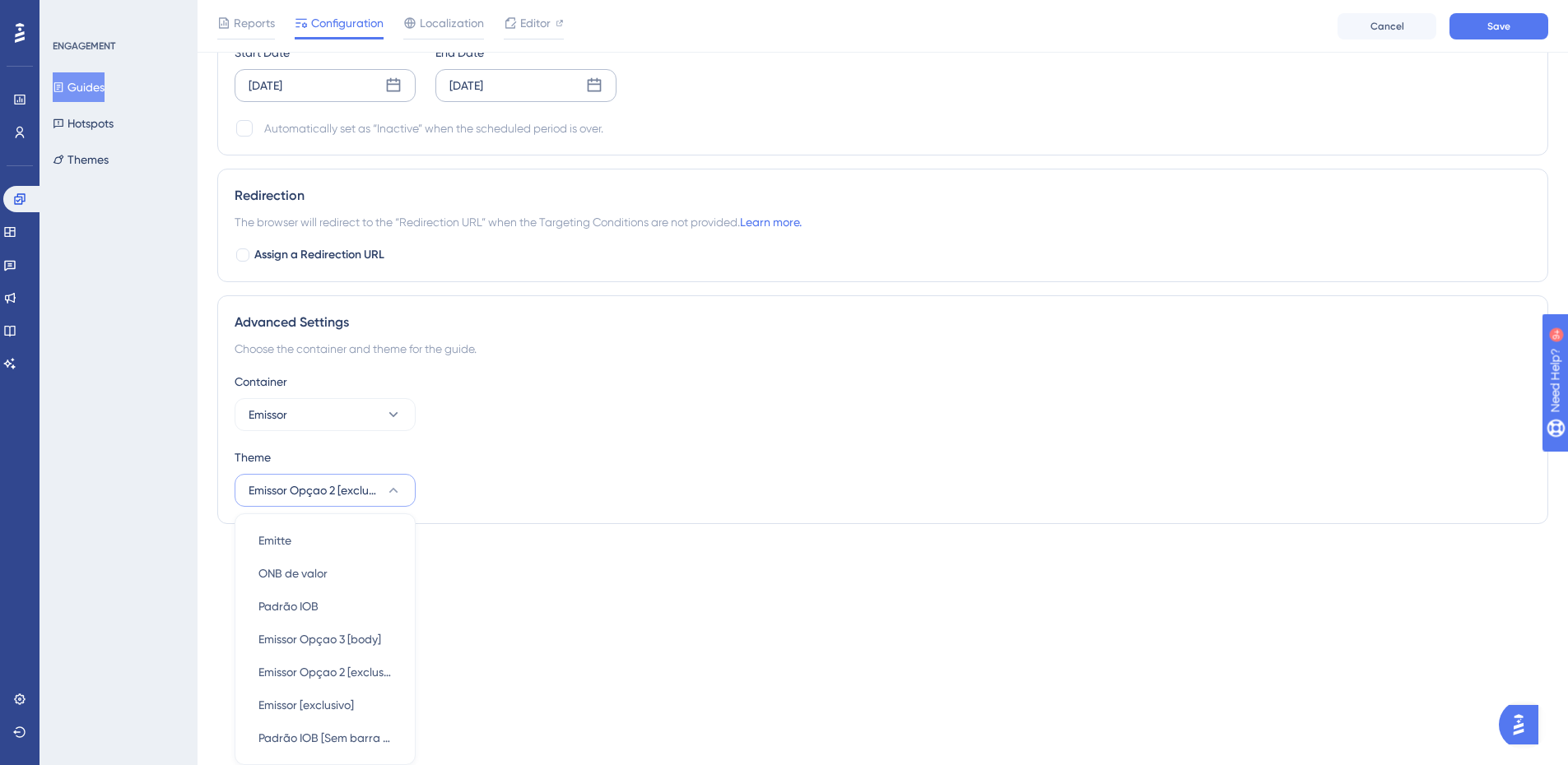
click at [707, 486] on div "Theme Emissor Opçao 2 [exclusivo] Emitte Emitte ONB de valor ONB de valor Padrã…" at bounding box center [883, 477] width 1297 height 60
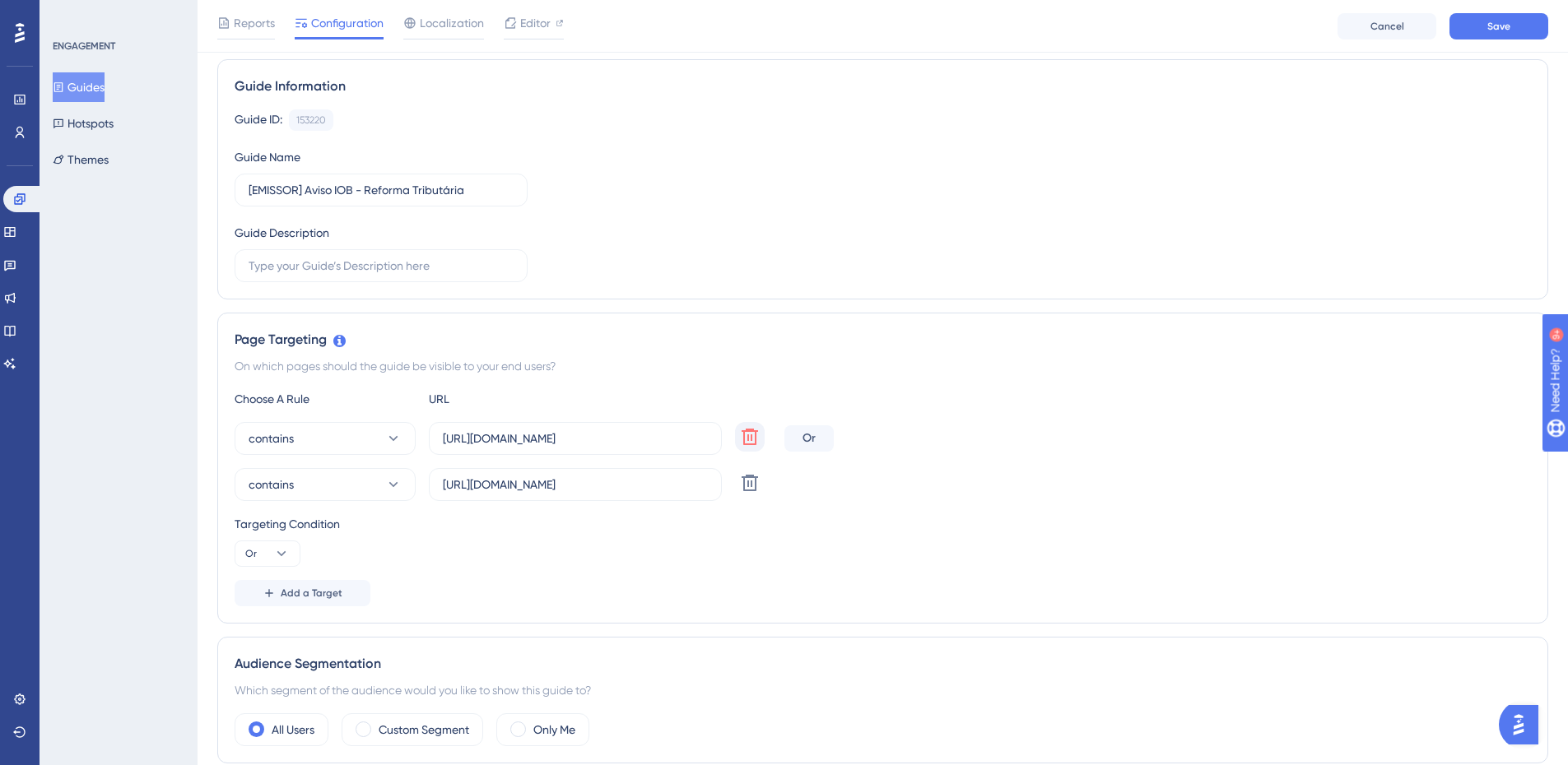
scroll to position [0, 0]
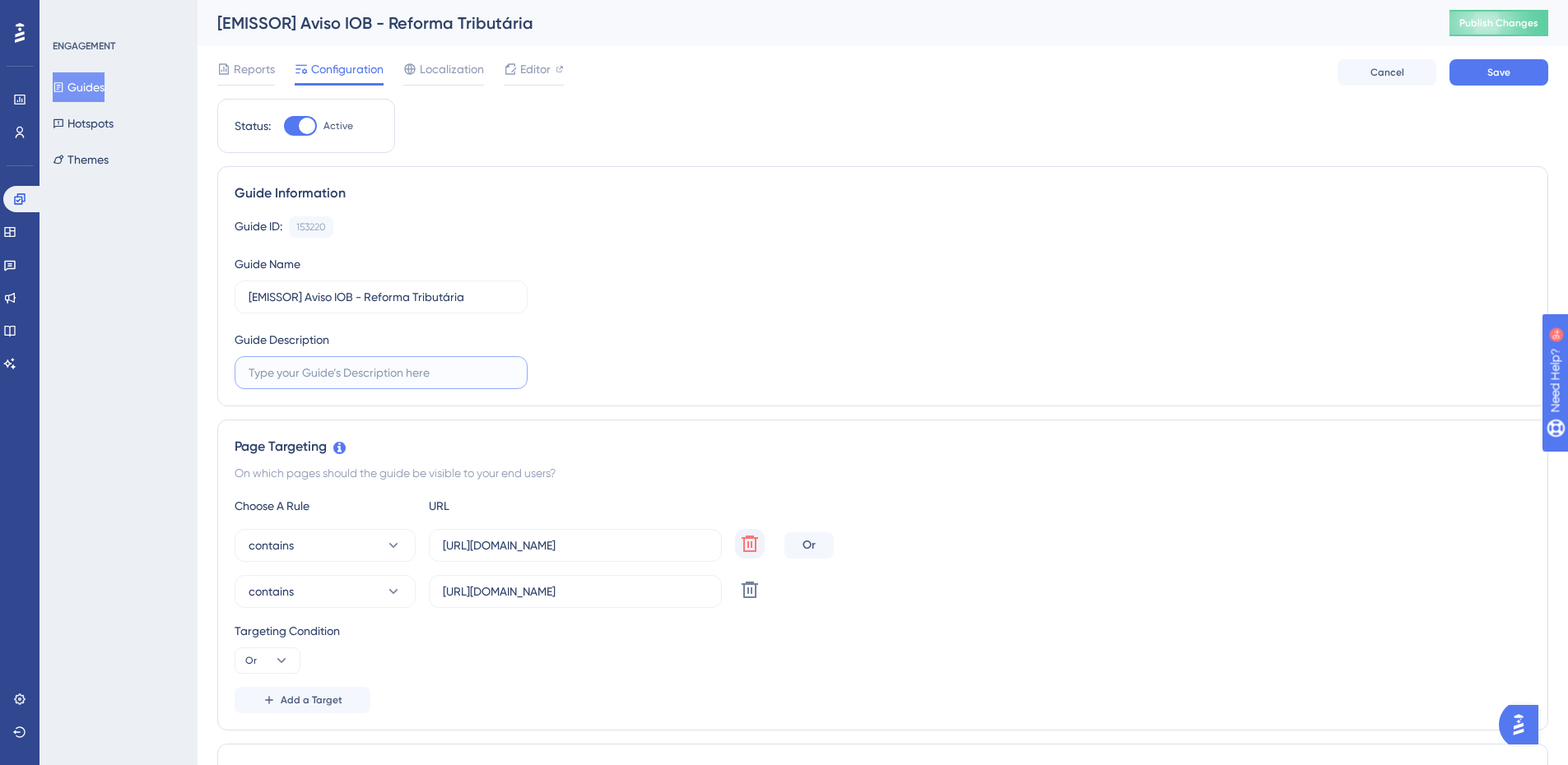
click at [385, 370] on input "text" at bounding box center [380, 373] width 265 height 18
click at [295, 377] on input "text" at bounding box center [380, 373] width 265 height 18
paste input "Reforma Tributária: o que está valendo na hora de emitir documentos fiscais"
type input "Reforma Tributária: o que está valendo na hora de emitir documentos fiscais"
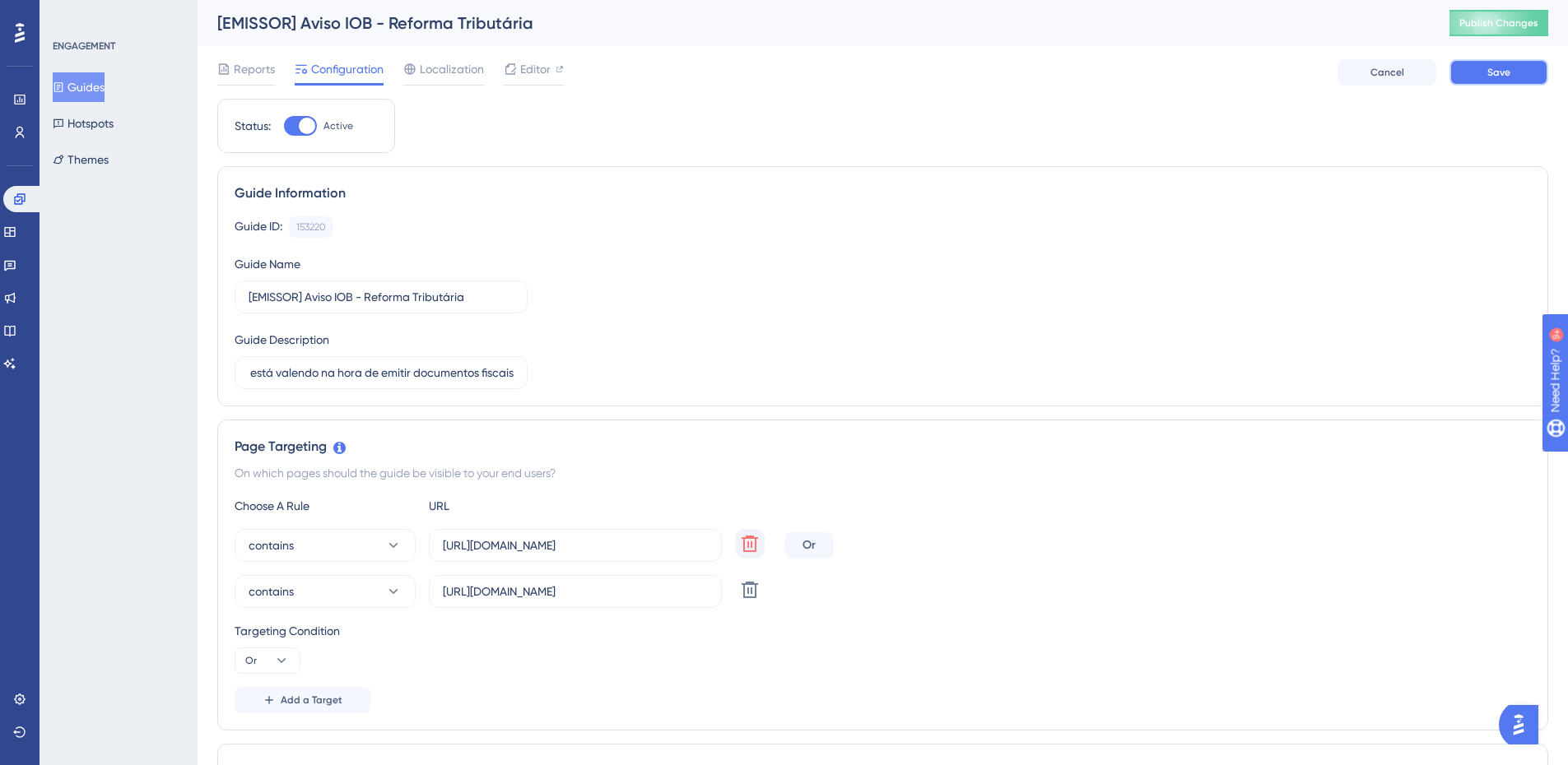
scroll to position [0, 0]
click at [1486, 73] on button "Save" at bounding box center [1499, 72] width 99 height 27
click at [249, 65] on span "Reports" at bounding box center [254, 70] width 41 height 20
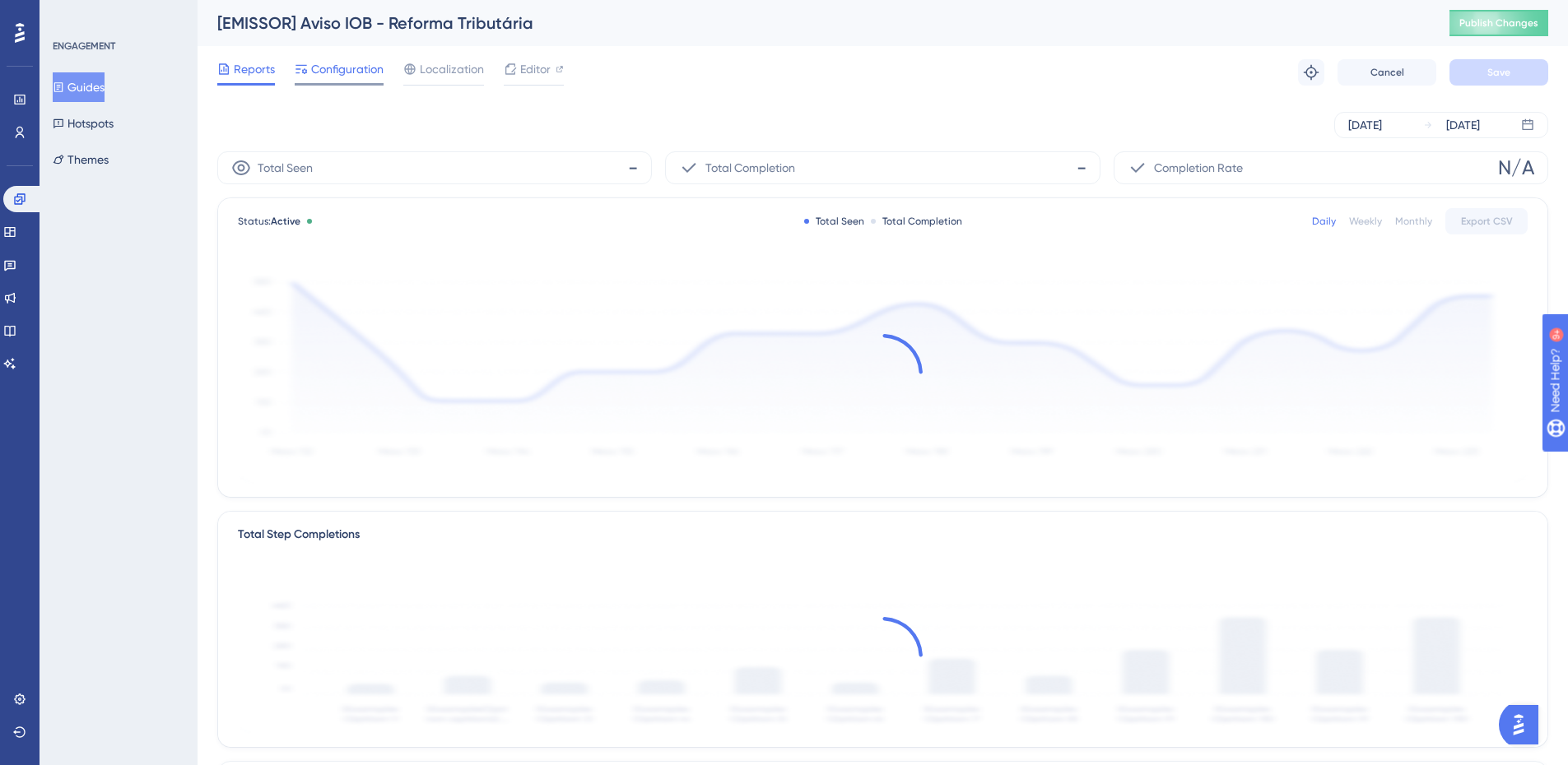
click at [355, 71] on span "Configuration" at bounding box center [347, 70] width 72 height 20
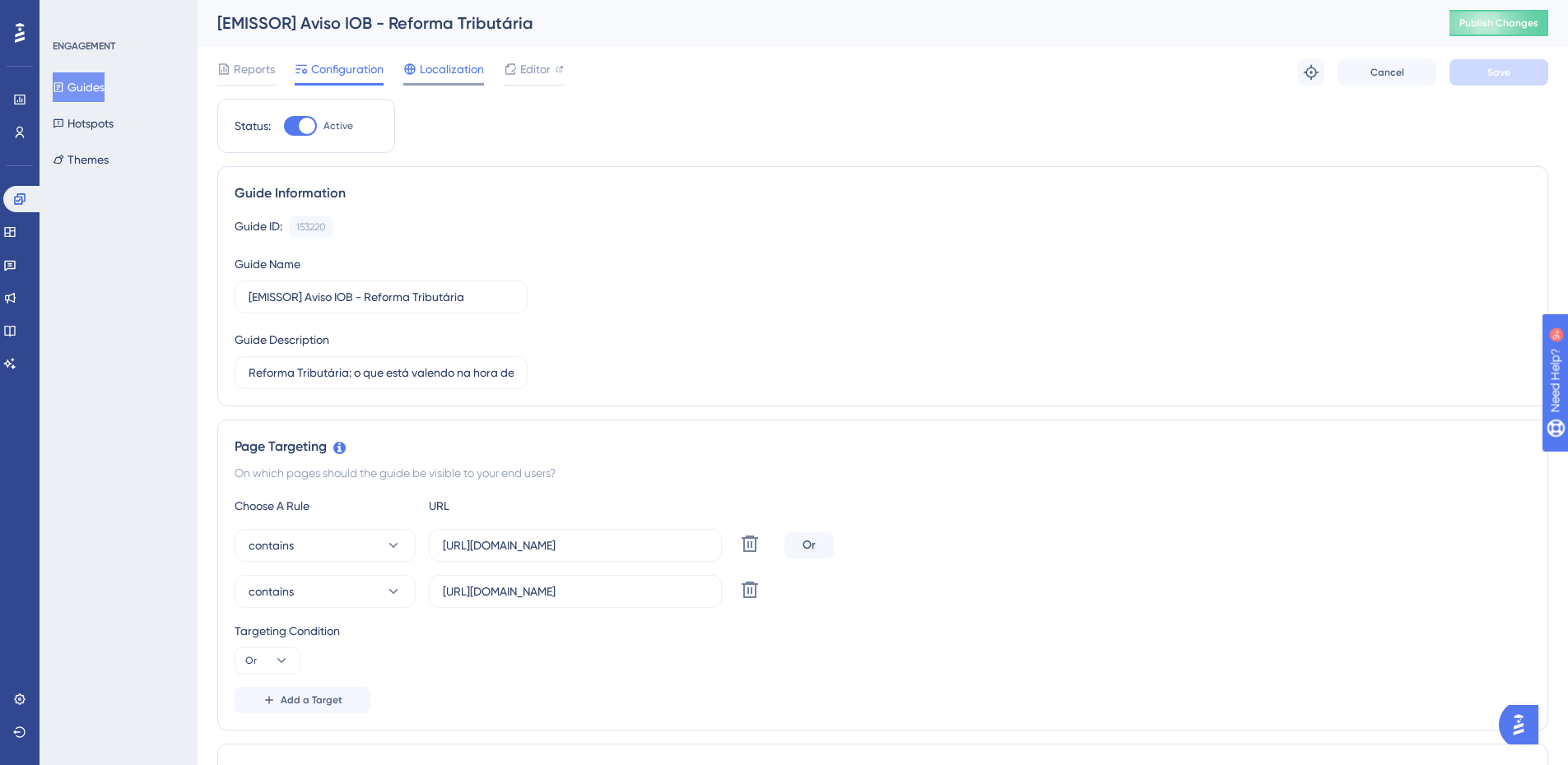
click at [442, 60] on span "Localization" at bounding box center [452, 70] width 64 height 20
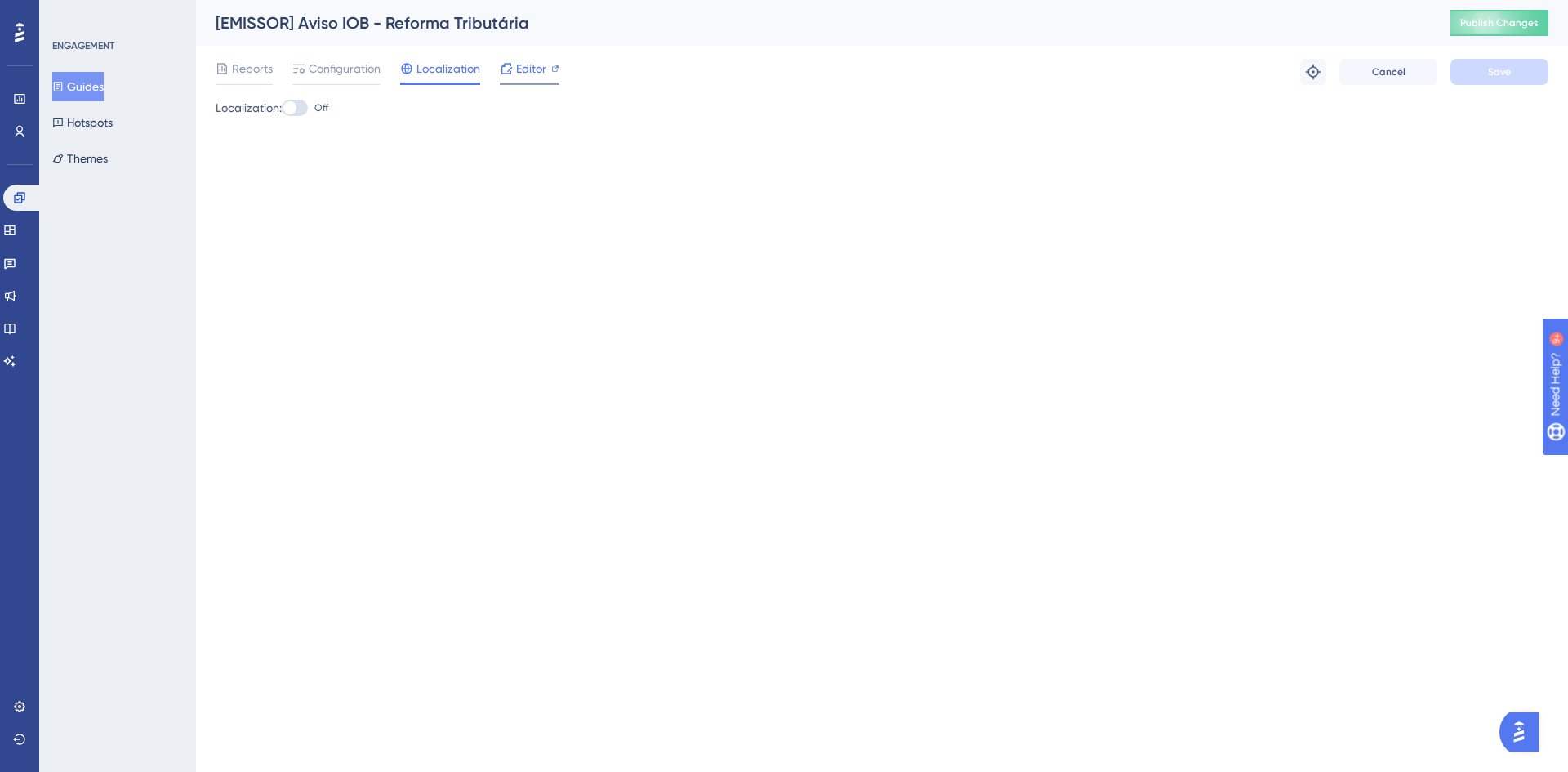
click at [519, 69] on span "Editor" at bounding box center [531, 69] width 30 height 20
click at [245, 68] on span "Reports" at bounding box center [252, 69] width 41 height 20
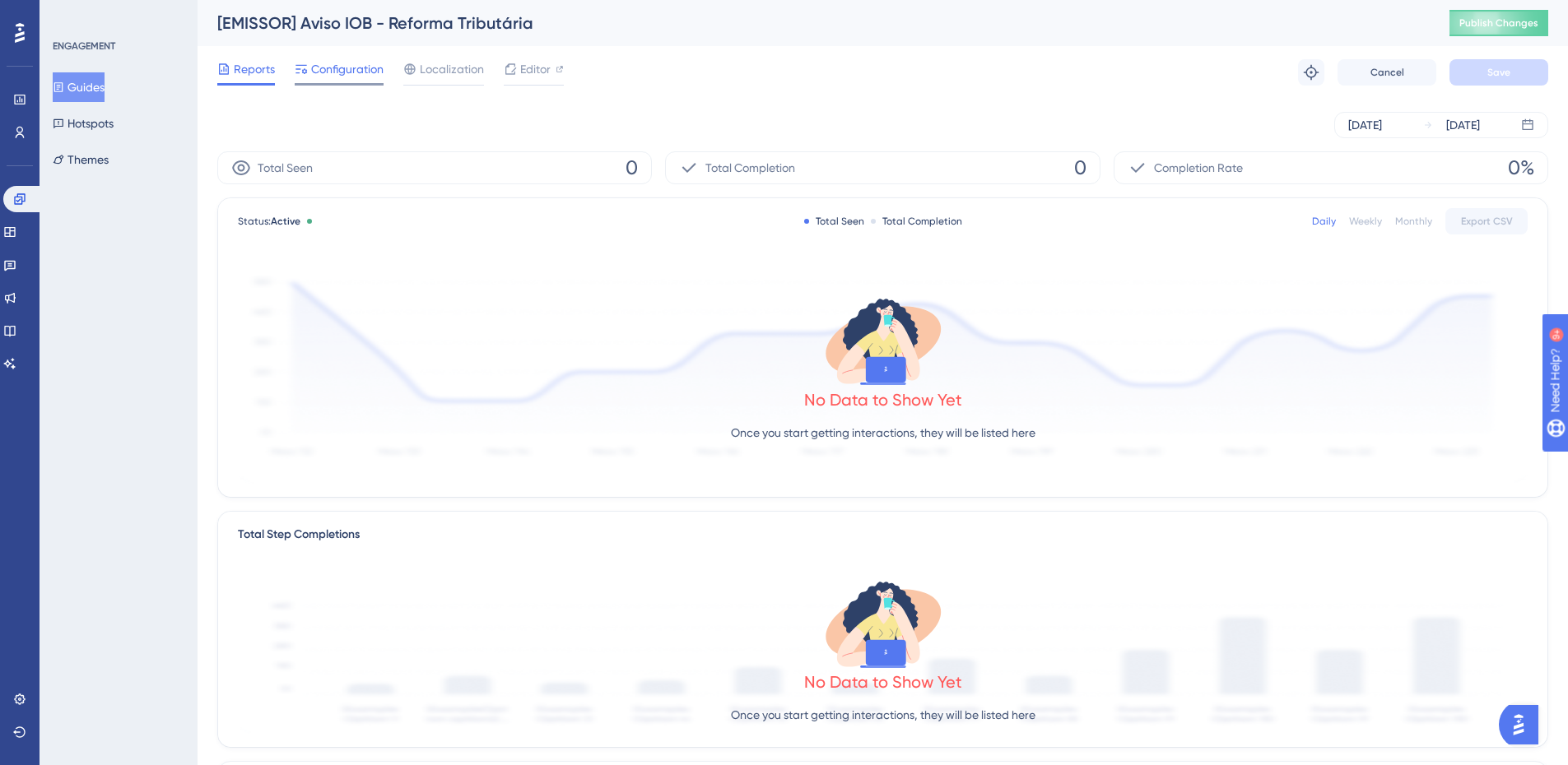
click at [367, 69] on span "Configuration" at bounding box center [347, 70] width 72 height 20
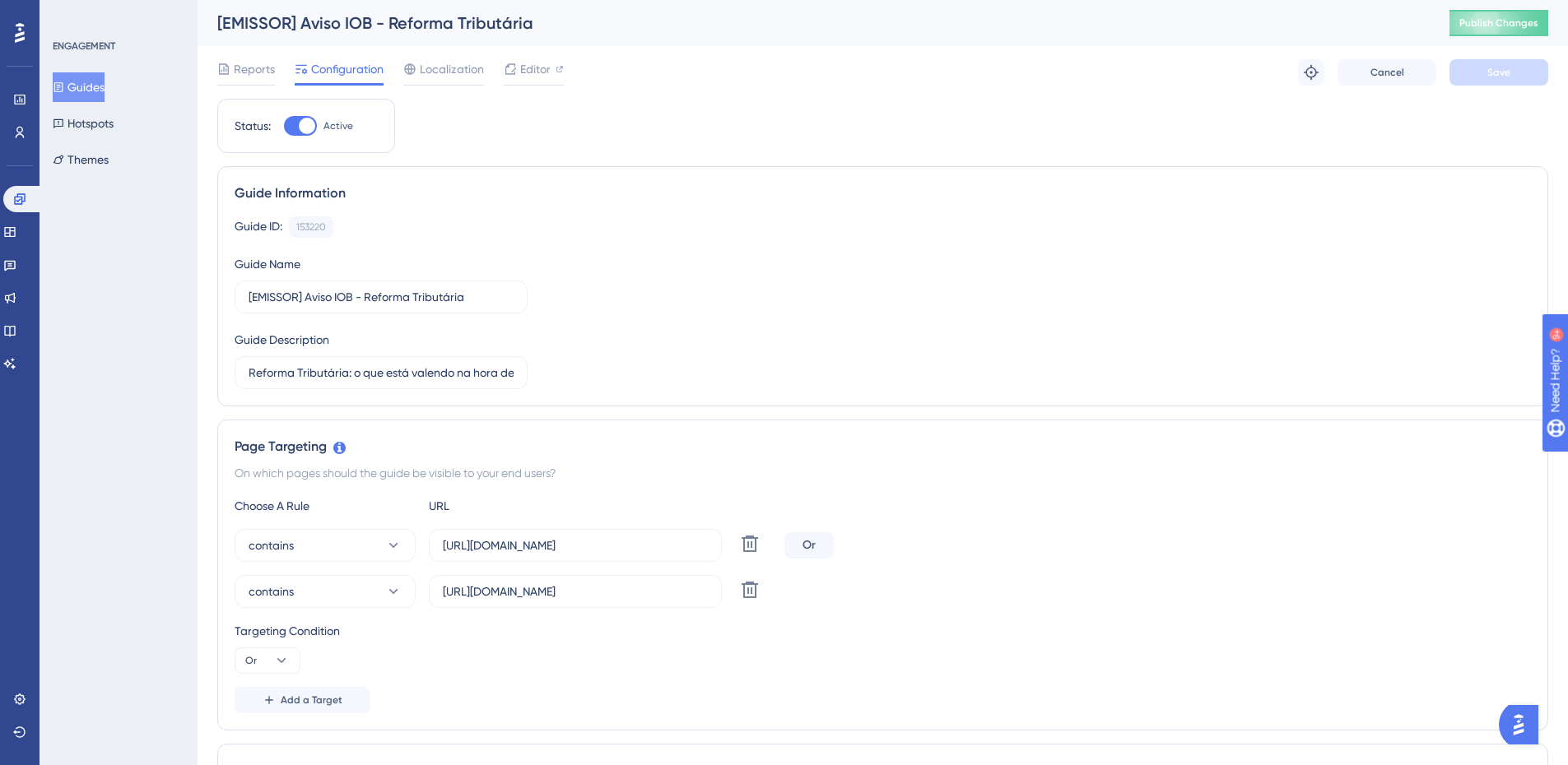
click at [301, 23] on div "[EMISSOR] Aviso IOB - Reforma Tributária" at bounding box center [813, 23] width 1191 height 23
click at [385, 22] on div "[EMISSOR] Aviso IOB - Reforma Tributária" at bounding box center [813, 23] width 1191 height 23
click at [365, 296] on input "[EMISSOR] Aviso IOB - Reforma Tributária" at bounding box center [380, 297] width 265 height 18
type input "[EMISSOR] Aviso IOB Reforma Tributária"
click at [1484, 79] on button "Save" at bounding box center [1499, 72] width 99 height 27
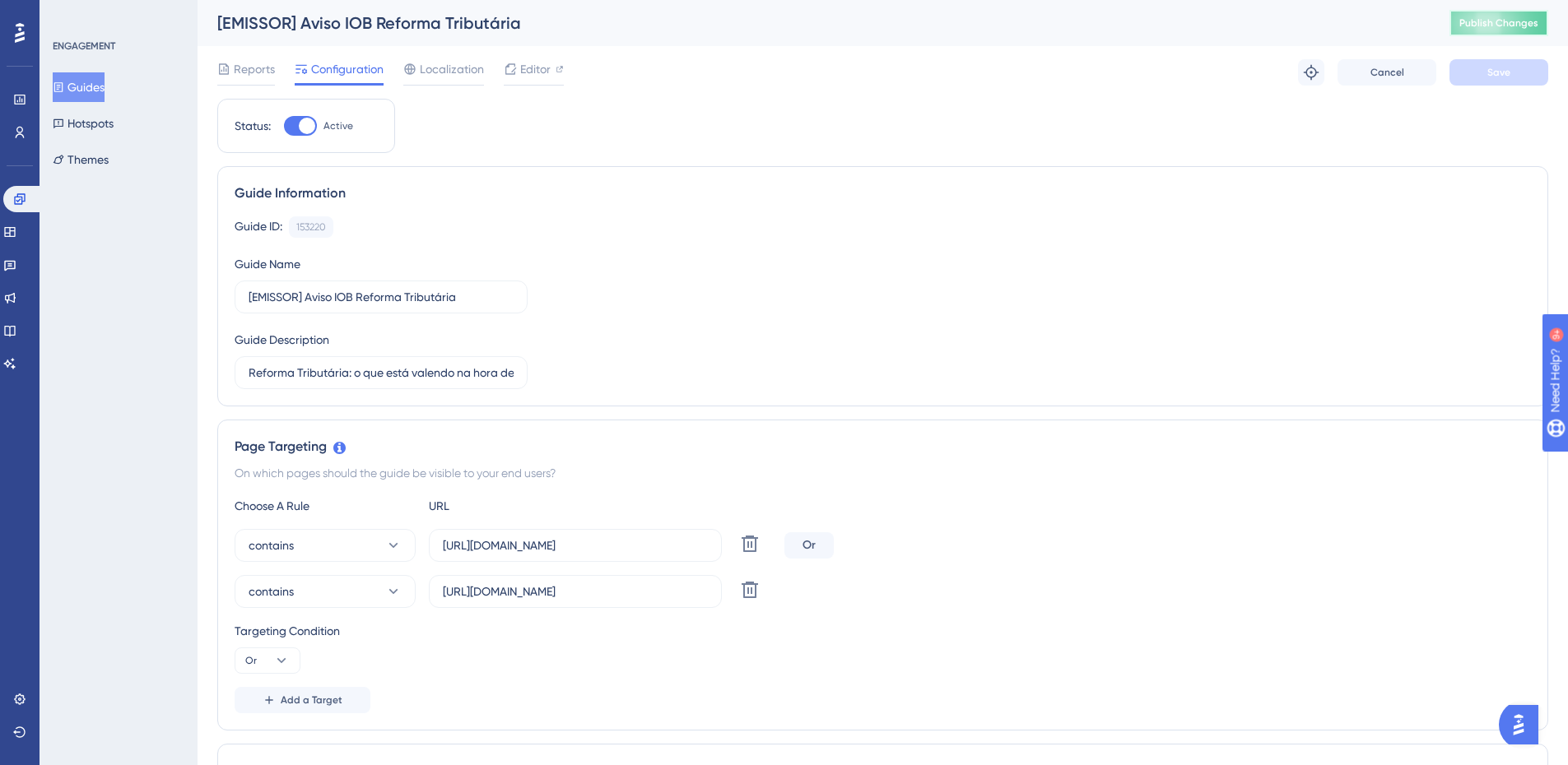
click at [1502, 21] on span "Publish Changes" at bounding box center [1499, 23] width 79 height 13
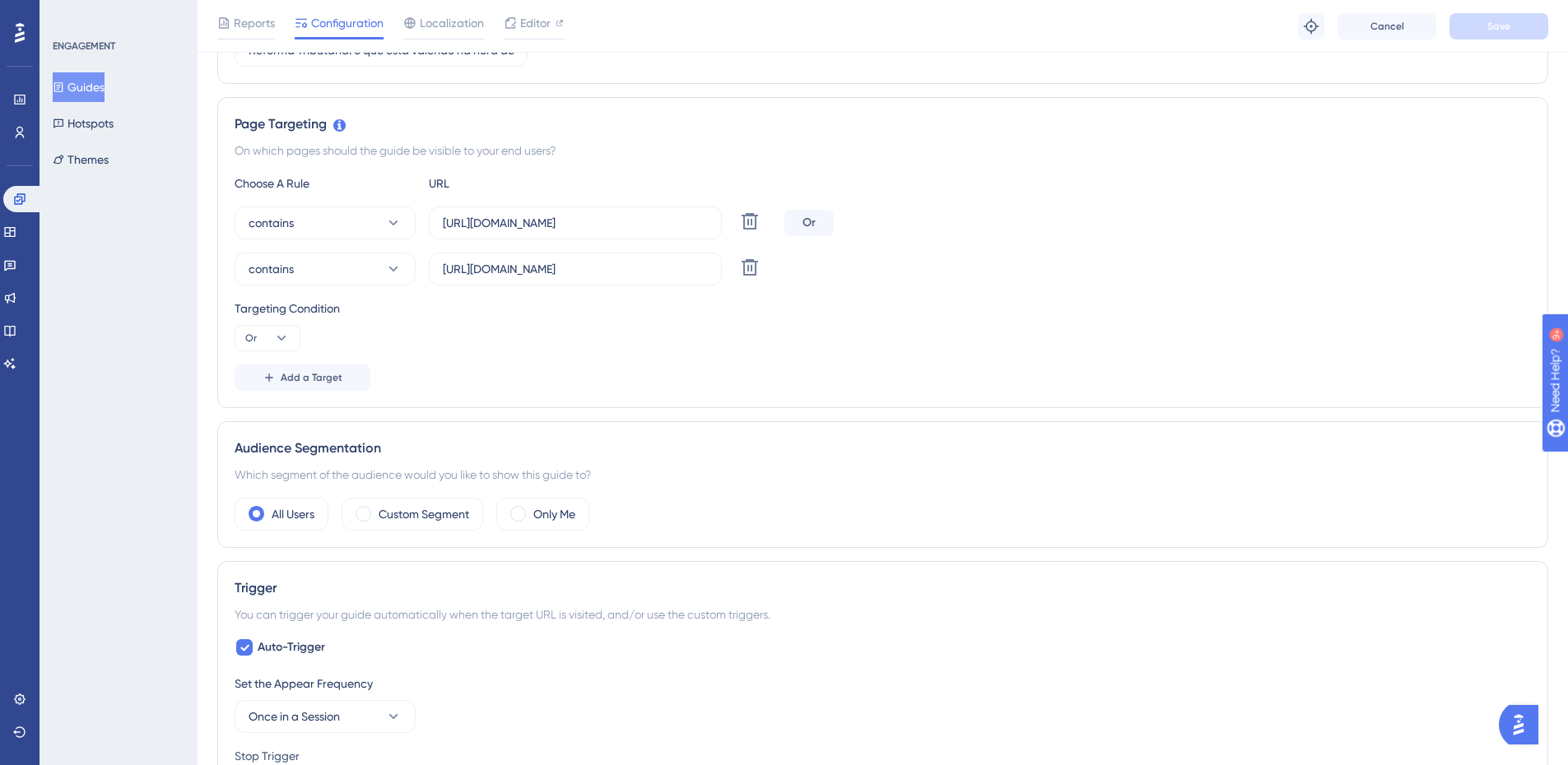
scroll to position [494, 0]
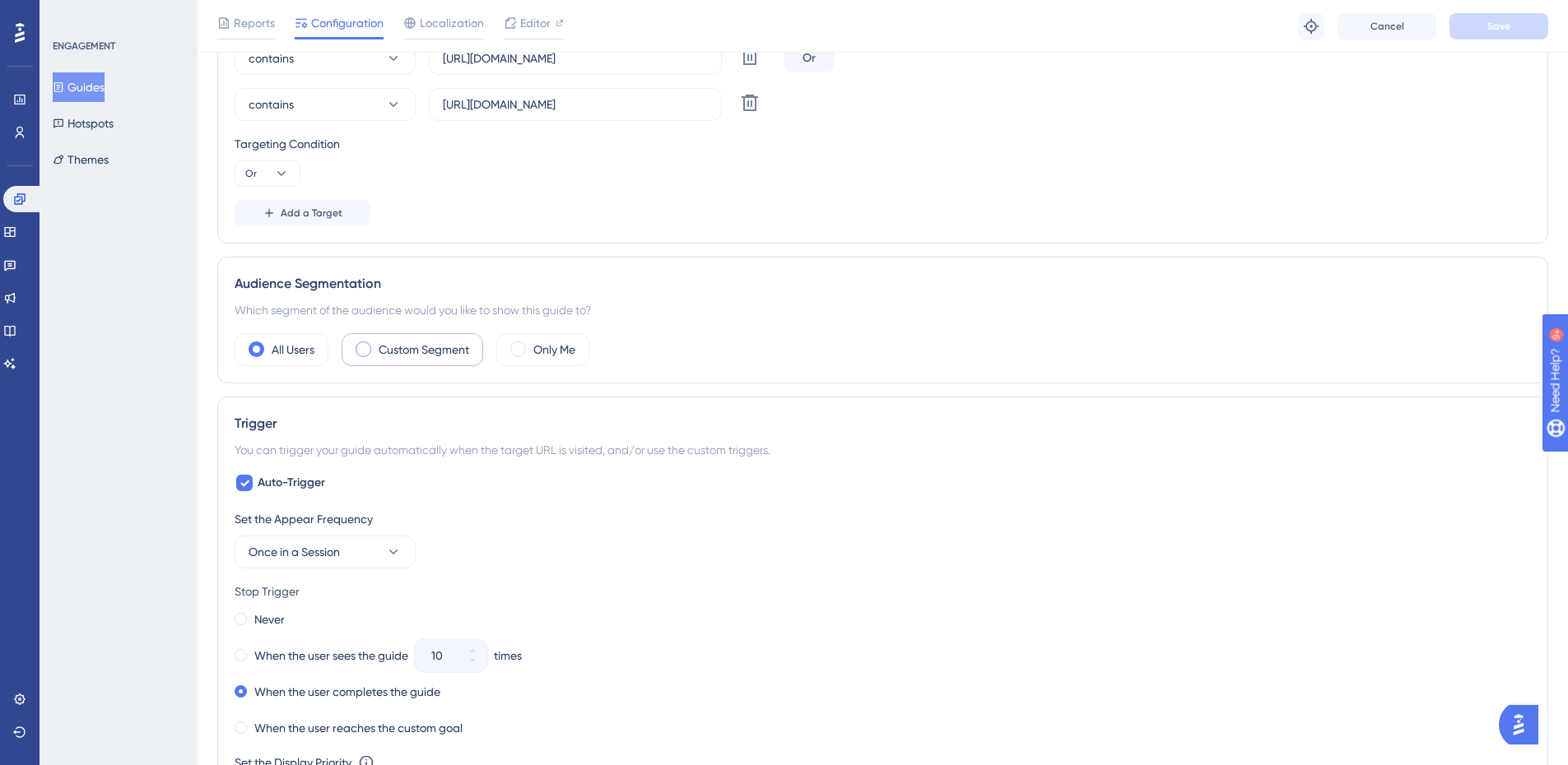
click at [366, 350] on span at bounding box center [363, 349] width 16 height 16
click at [377, 344] on input "radio" at bounding box center [377, 344] width 0 height 0
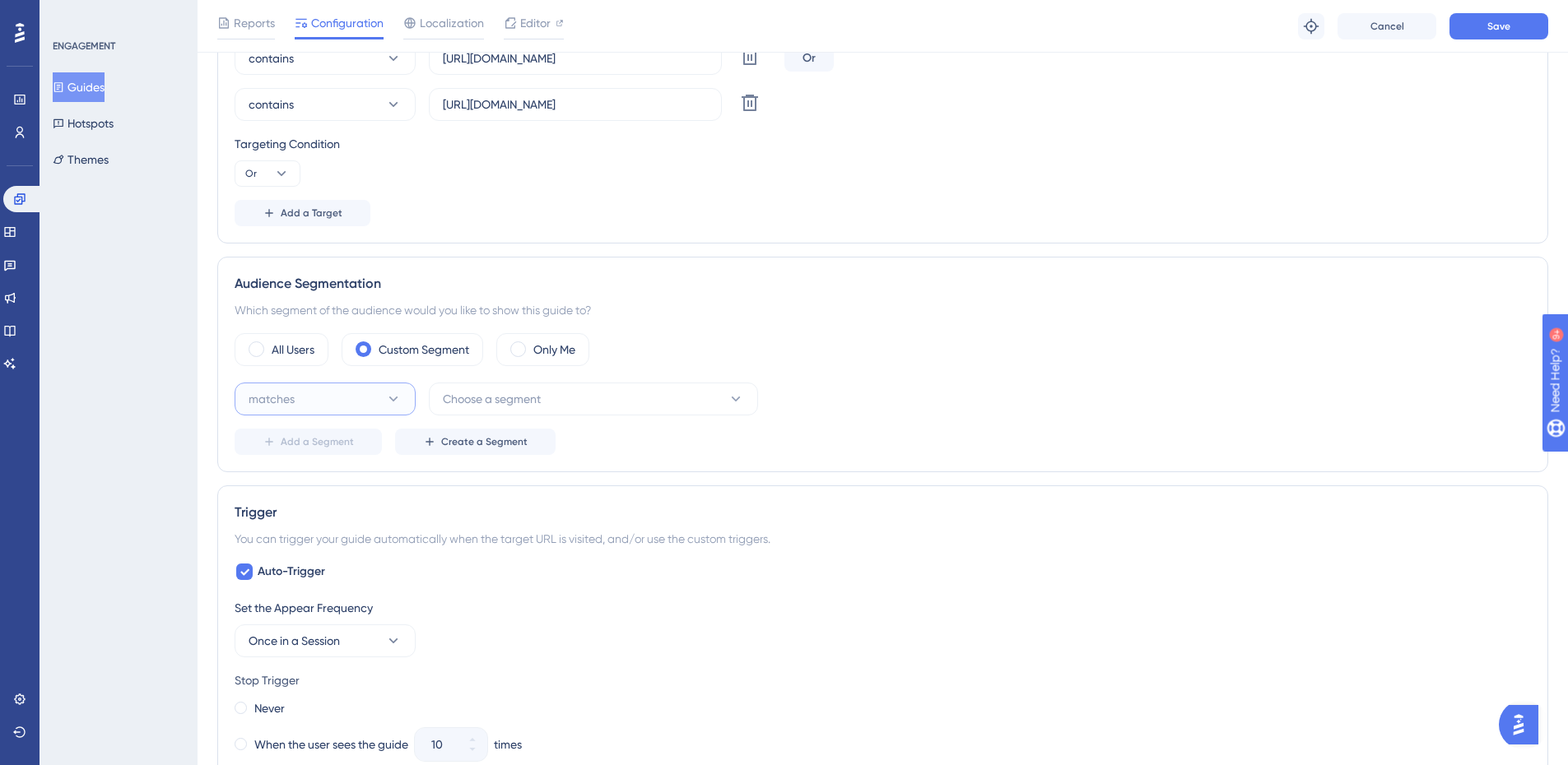
click at [387, 406] on icon at bounding box center [393, 399] width 16 height 16
click at [357, 444] on div "matches matches" at bounding box center [325, 450] width 134 height 33
click at [538, 406] on span "Choose a segment" at bounding box center [491, 399] width 98 height 20
type input "pagantes"
click at [592, 500] on span "Emissor - Clientes pagantes" at bounding box center [525, 500] width 146 height 20
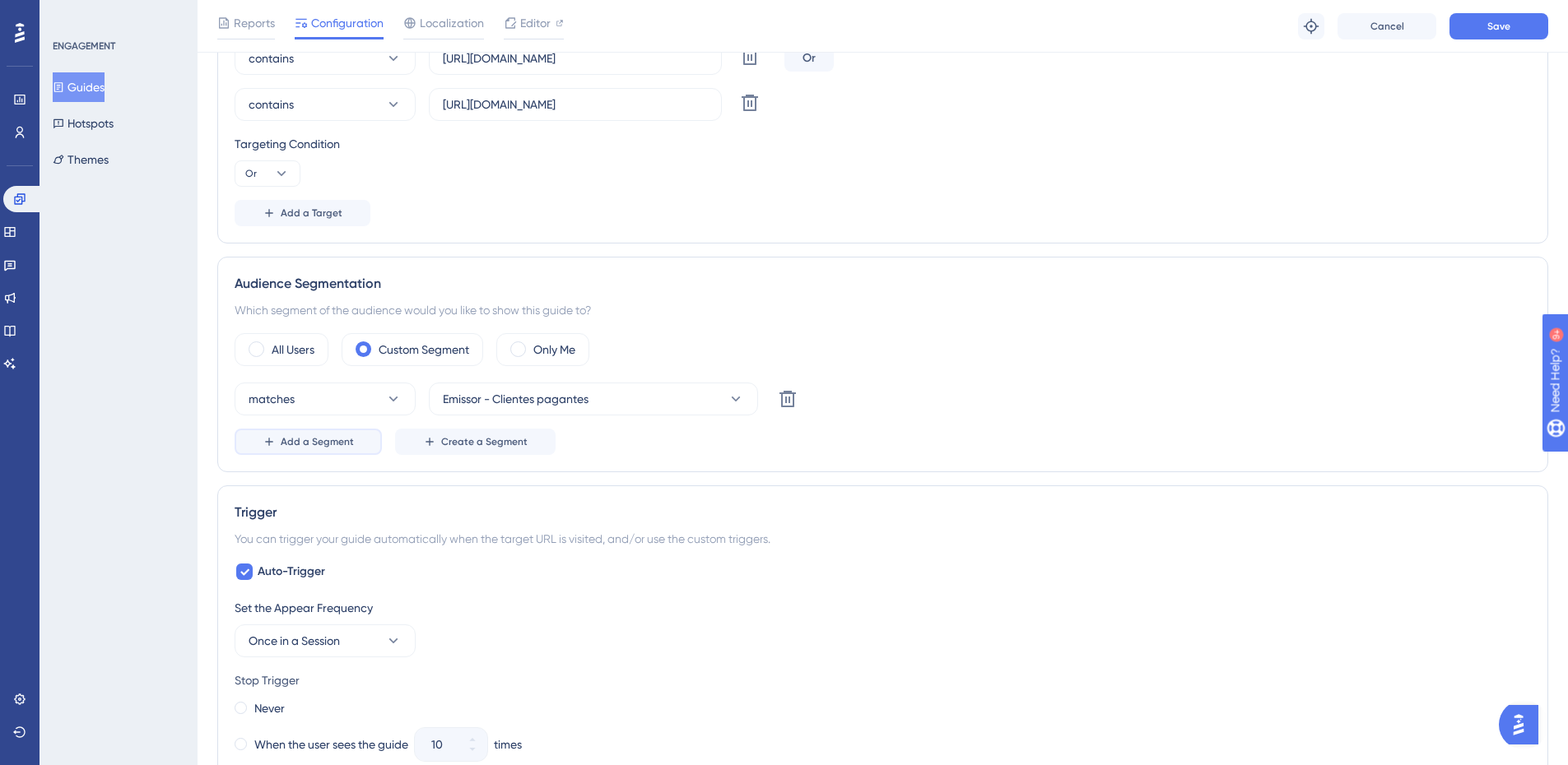
click at [329, 442] on span "Add a Segment" at bounding box center [317, 442] width 73 height 13
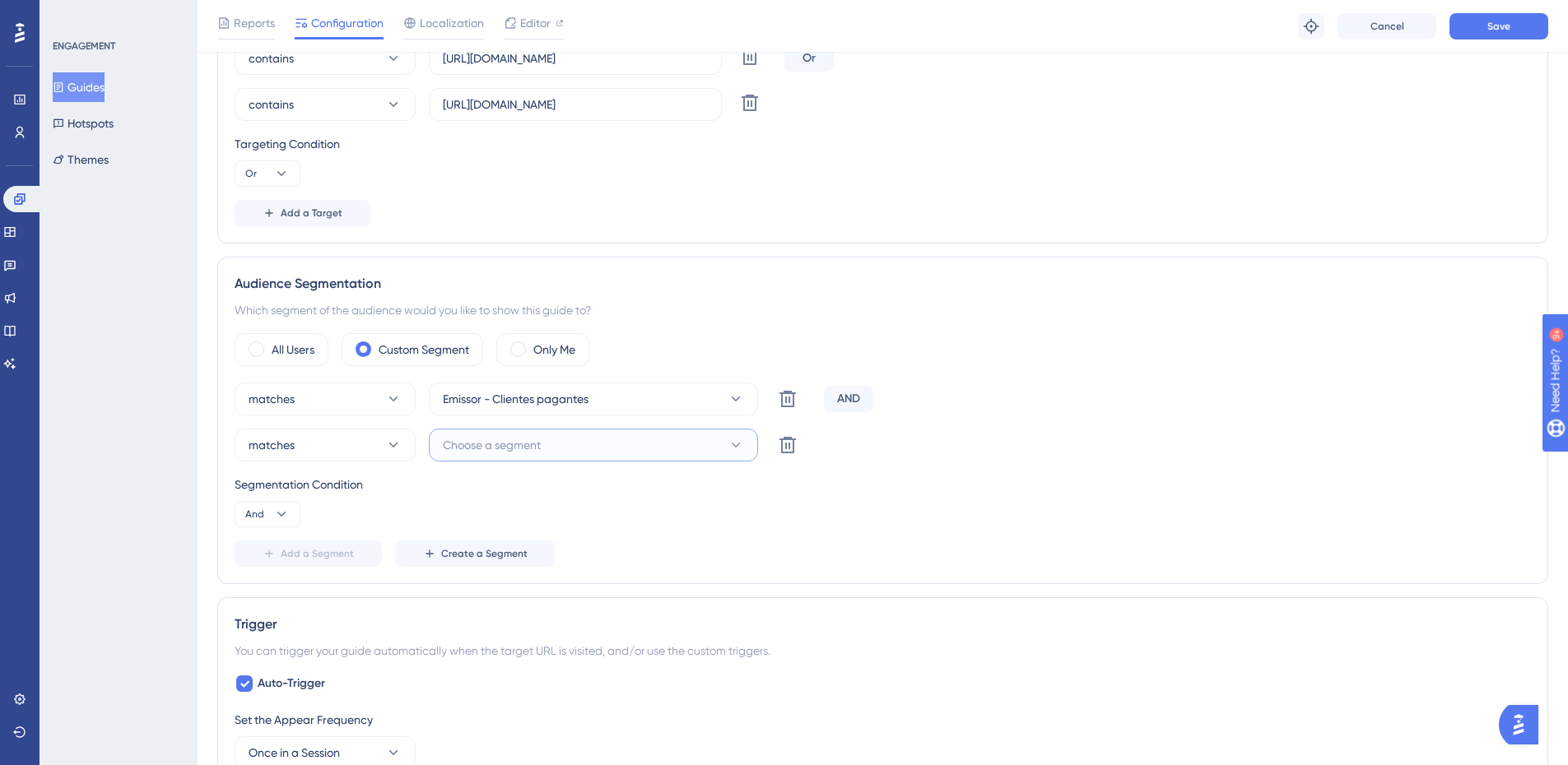
click at [516, 448] on span "Choose a segment" at bounding box center [491, 445] width 98 height 20
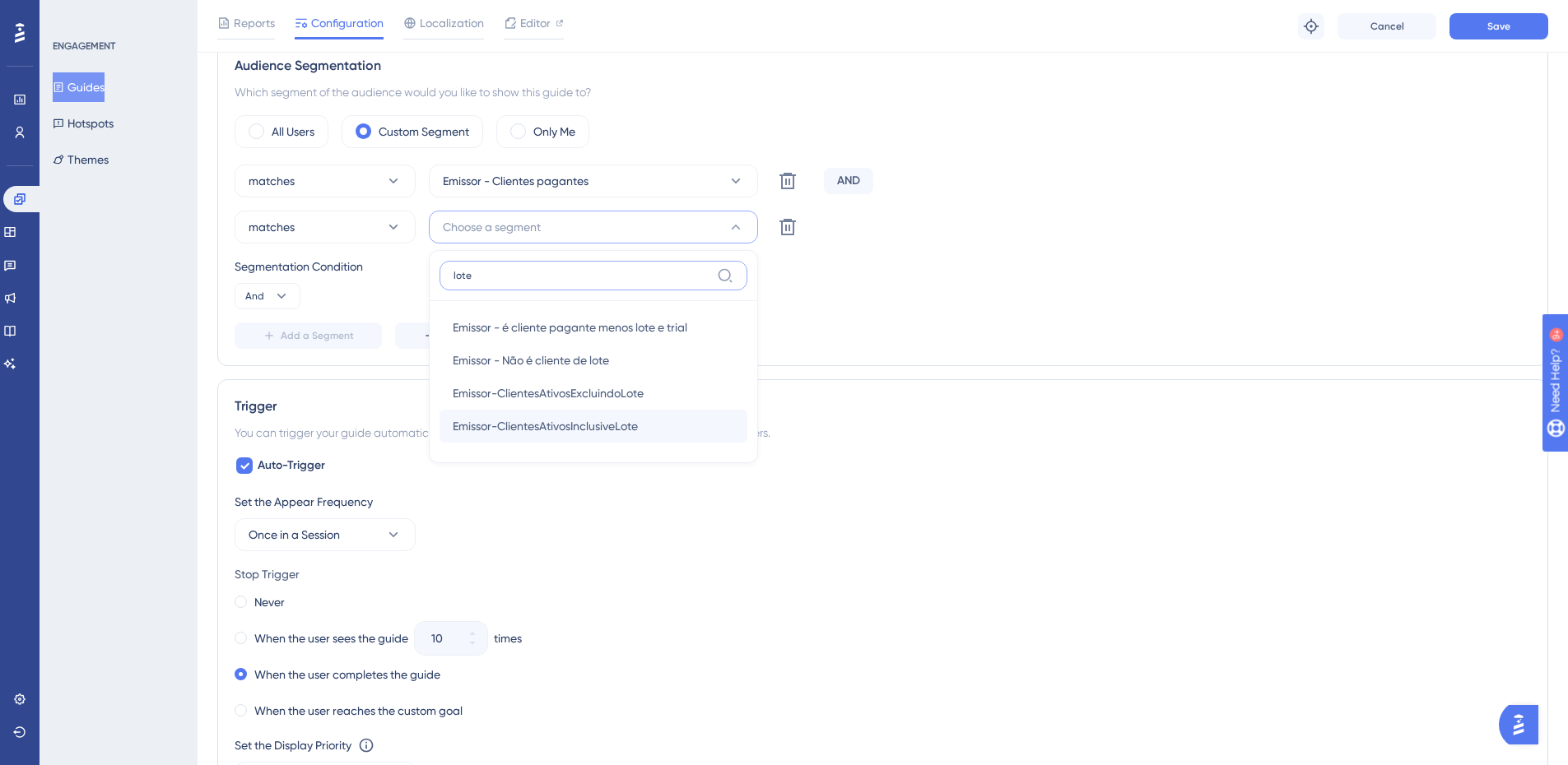
type input "lote"
click at [652, 431] on div "Emissor-ClientesAtivosInclusiveLote Emissor-ClientesAtivosInclusiveLote" at bounding box center [593, 426] width 281 height 33
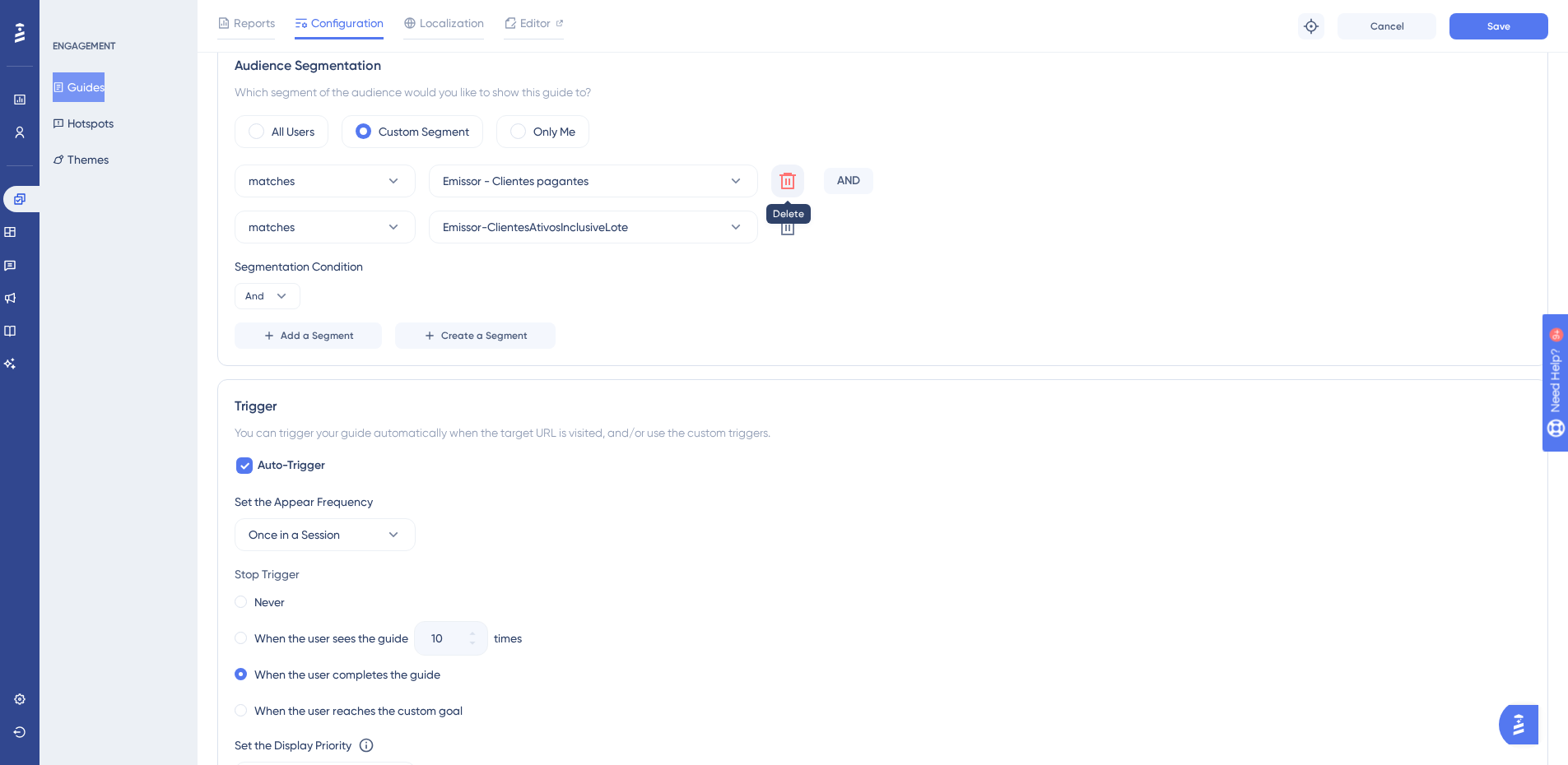
click at [793, 183] on icon at bounding box center [788, 181] width 16 height 16
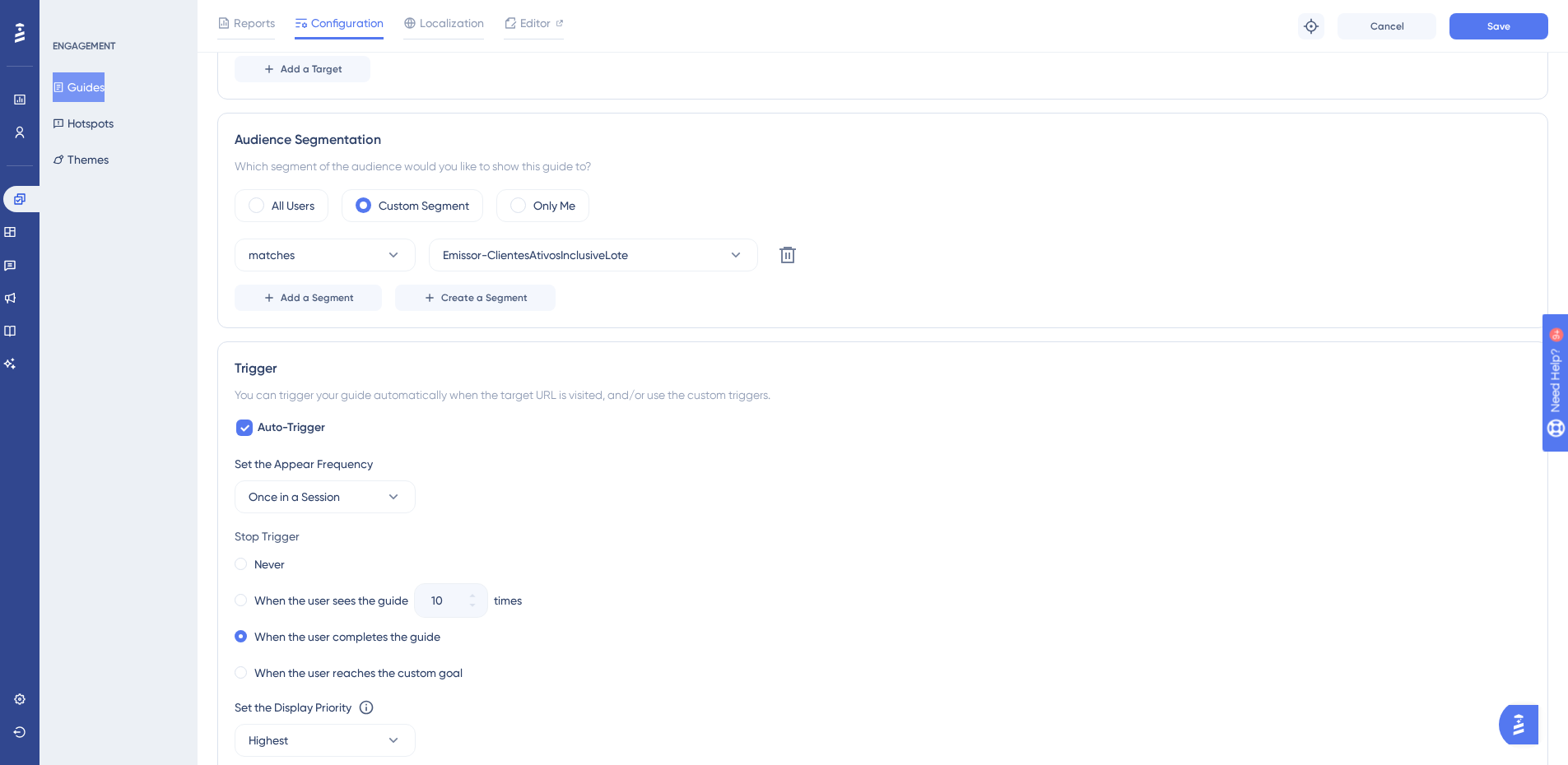
scroll to position [547, 0]
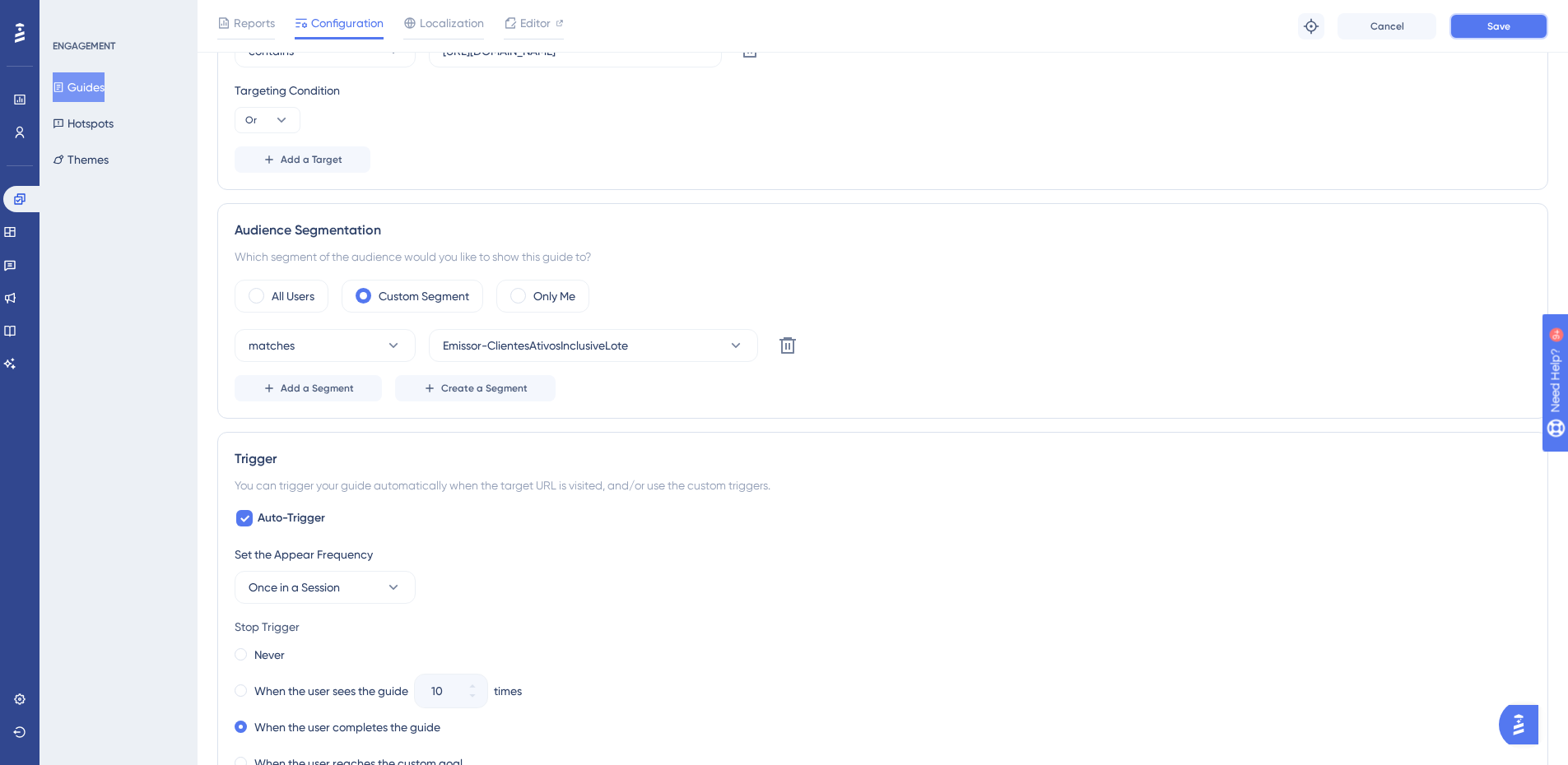
click at [1479, 28] on button "Save" at bounding box center [1499, 26] width 99 height 27
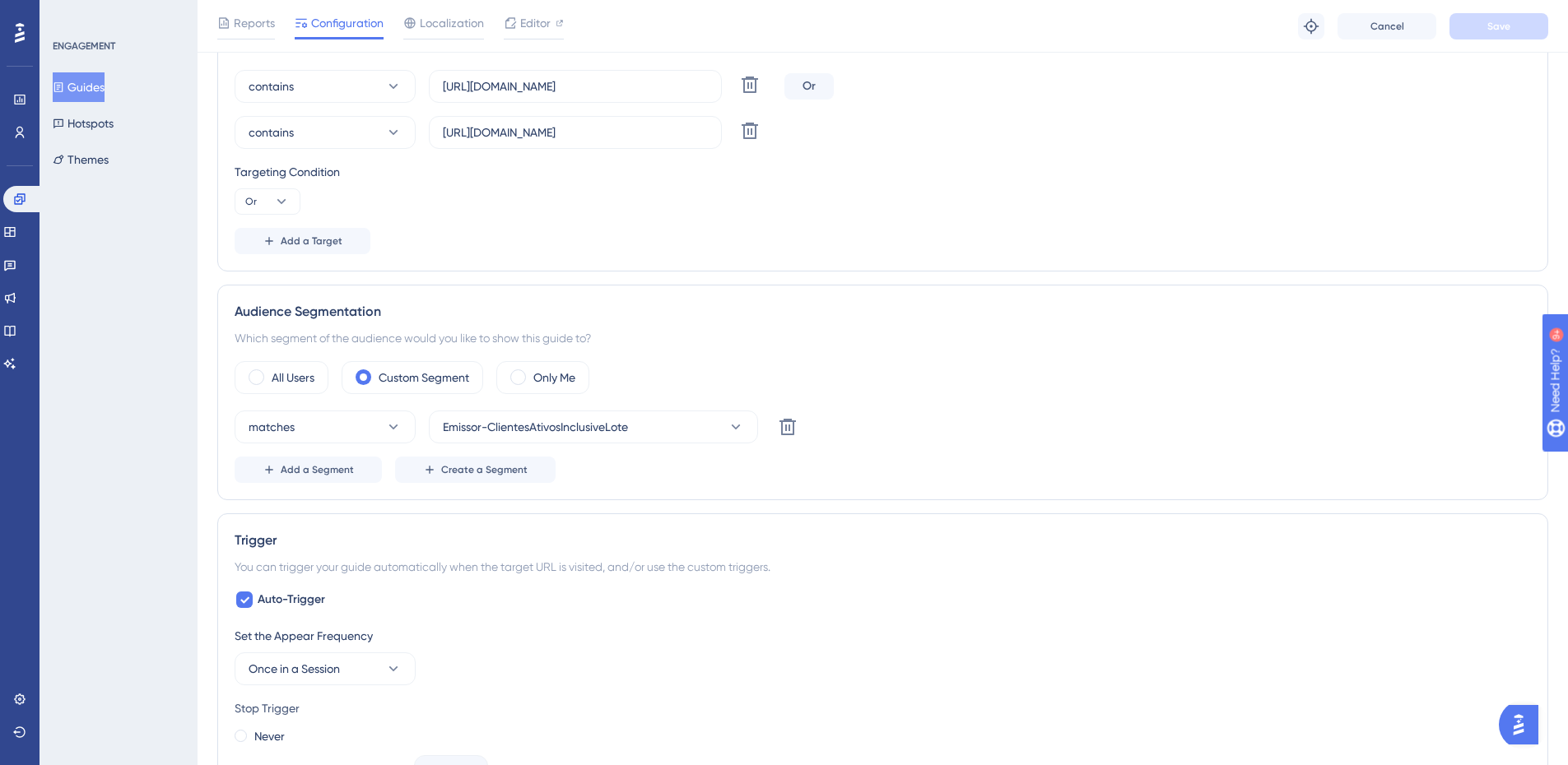
scroll to position [465, 0]
click at [730, 431] on icon at bounding box center [736, 428] width 16 height 16
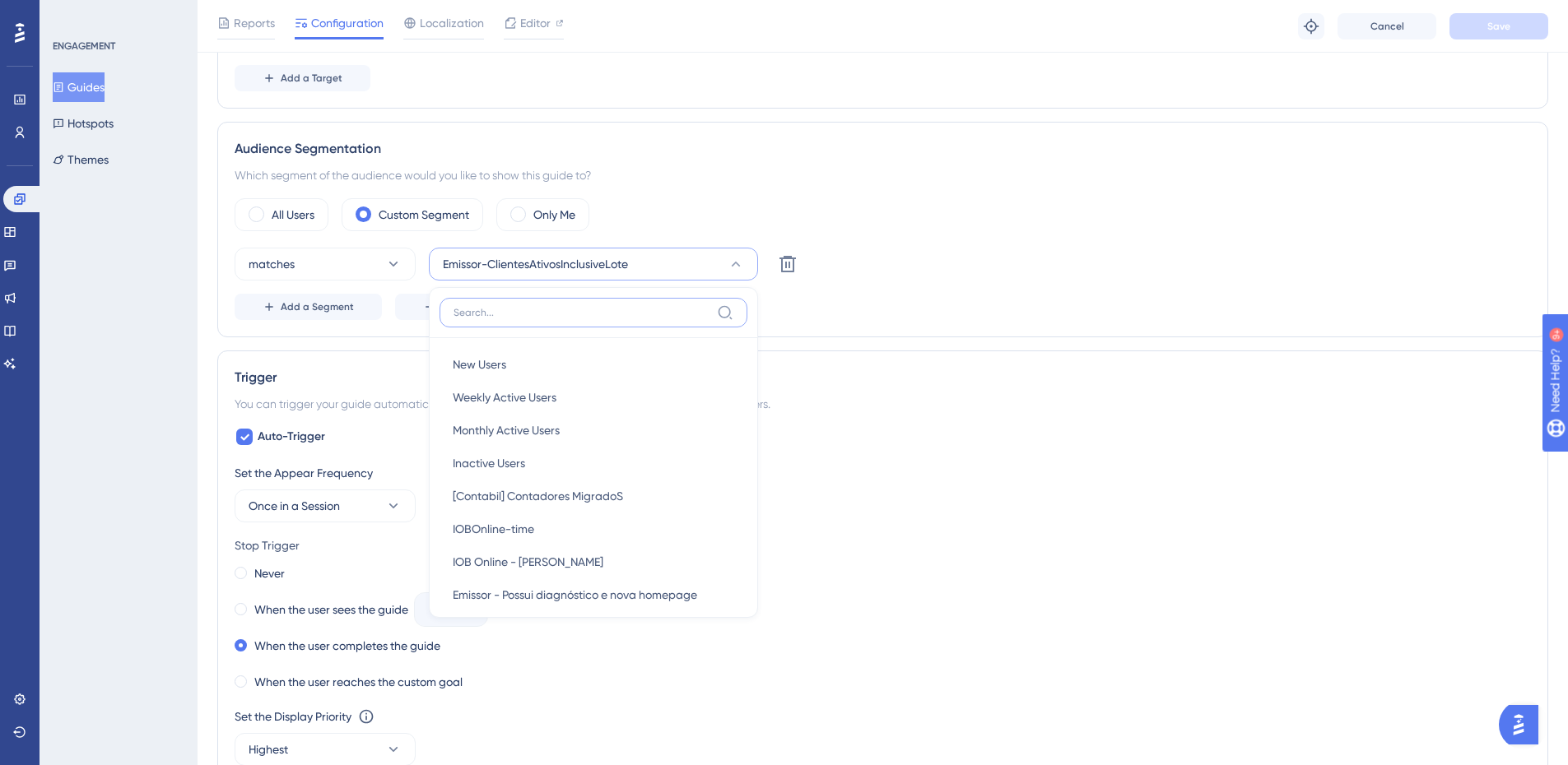
scroll to position [547, 0]
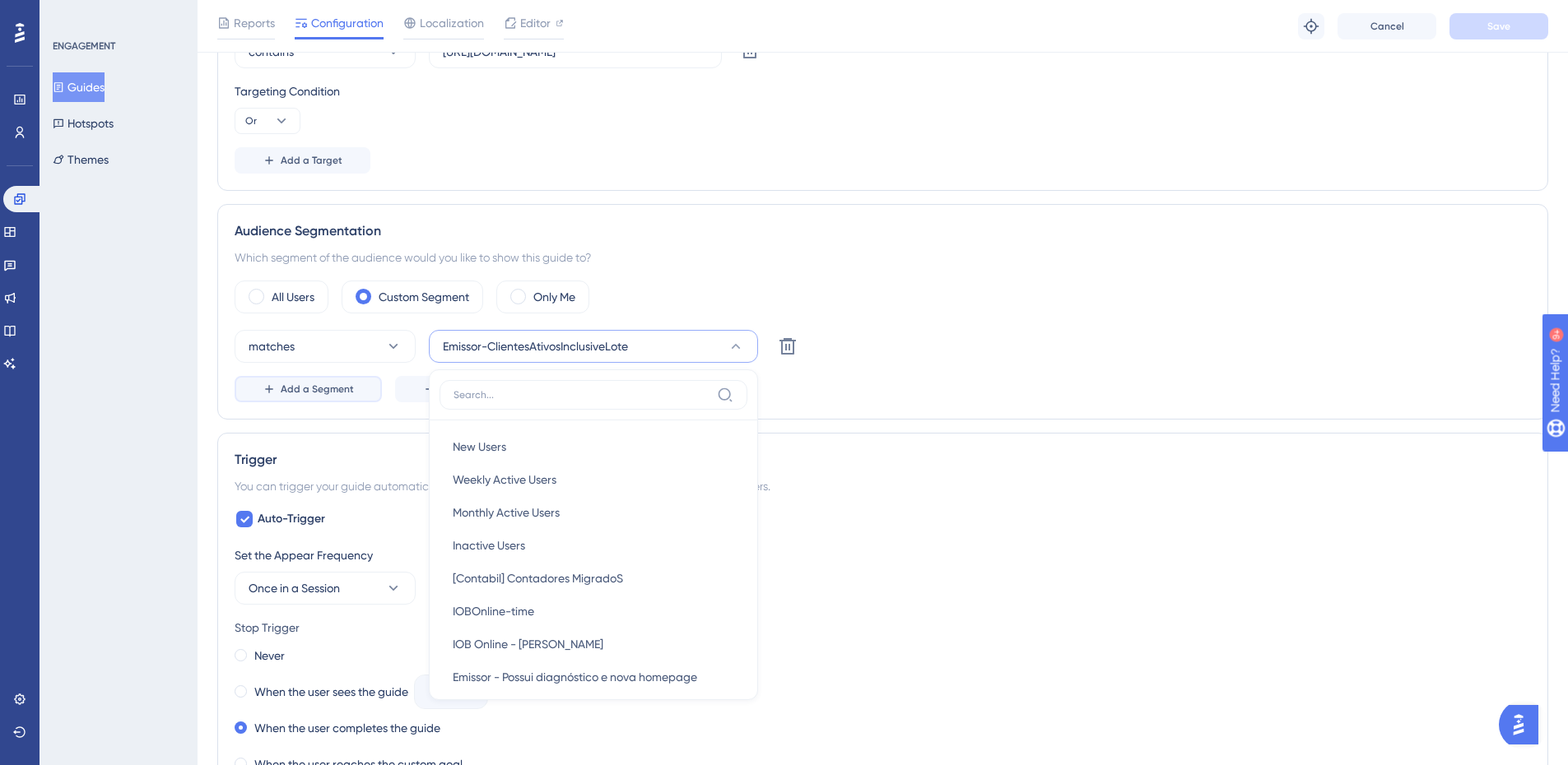
click at [377, 384] on button "Add a Segment" at bounding box center [308, 389] width 148 height 27
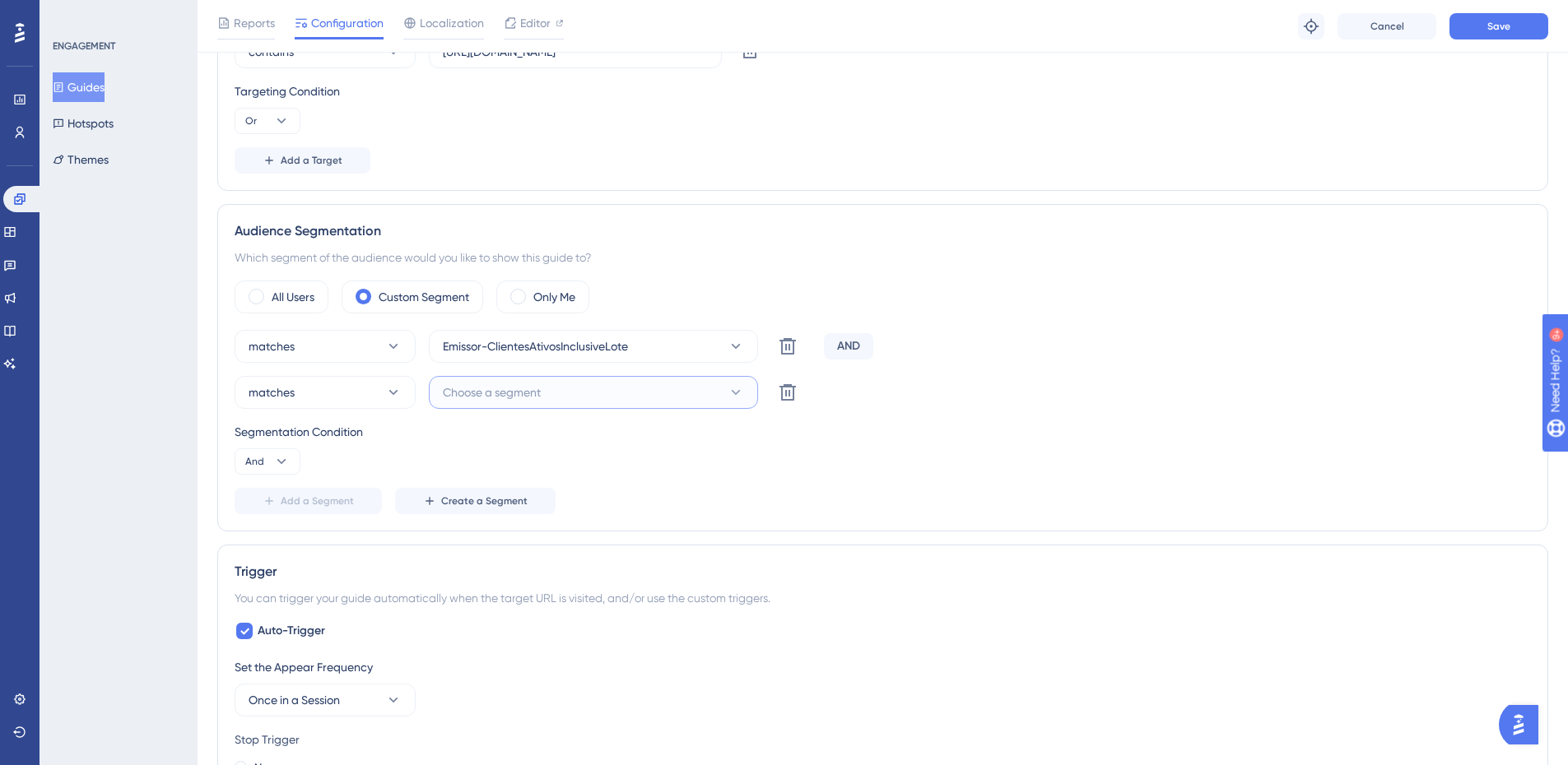
click at [519, 380] on button "Choose a segment" at bounding box center [593, 393] width 329 height 33
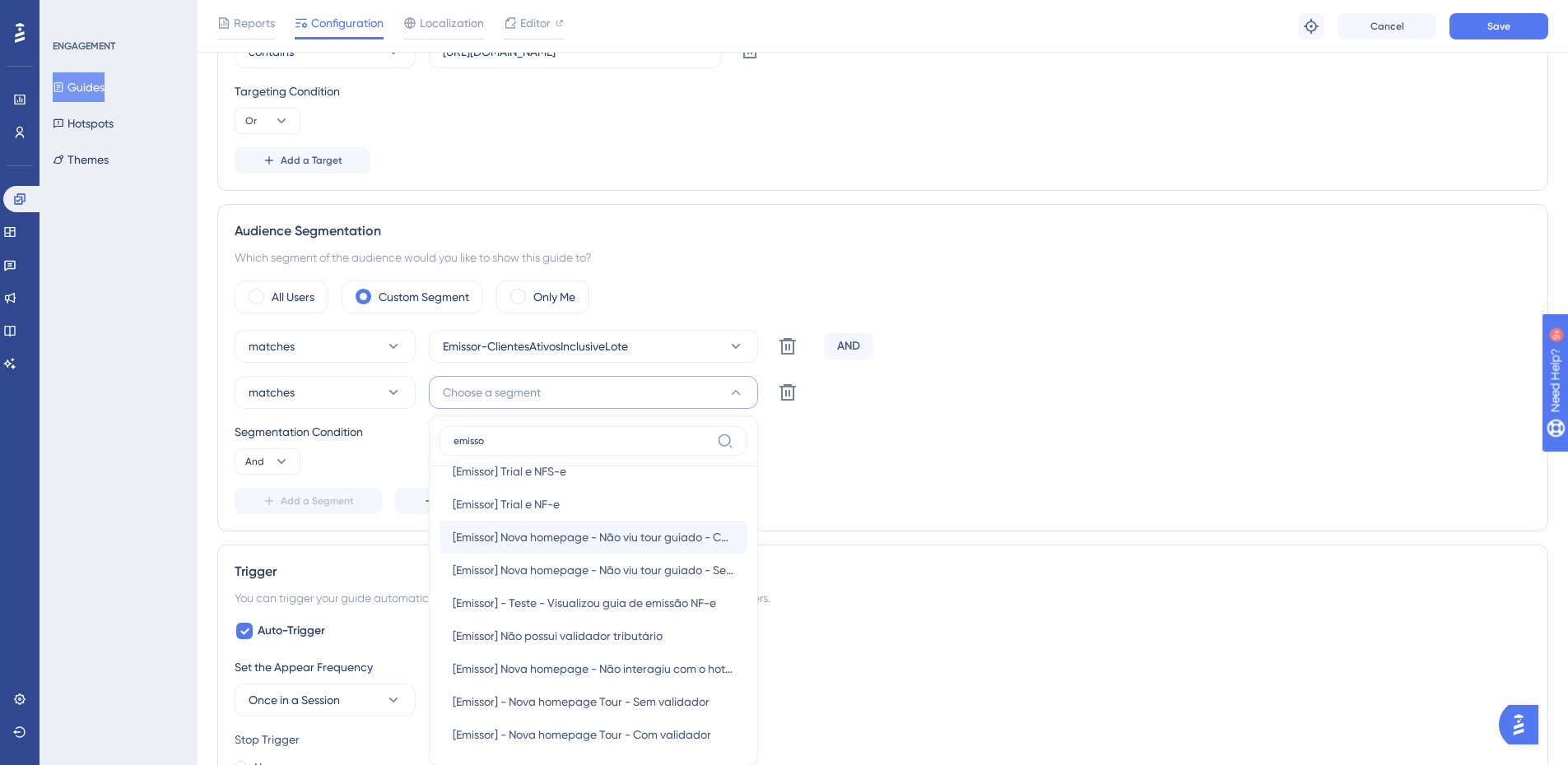
scroll to position [411, 0]
type input "emisso"
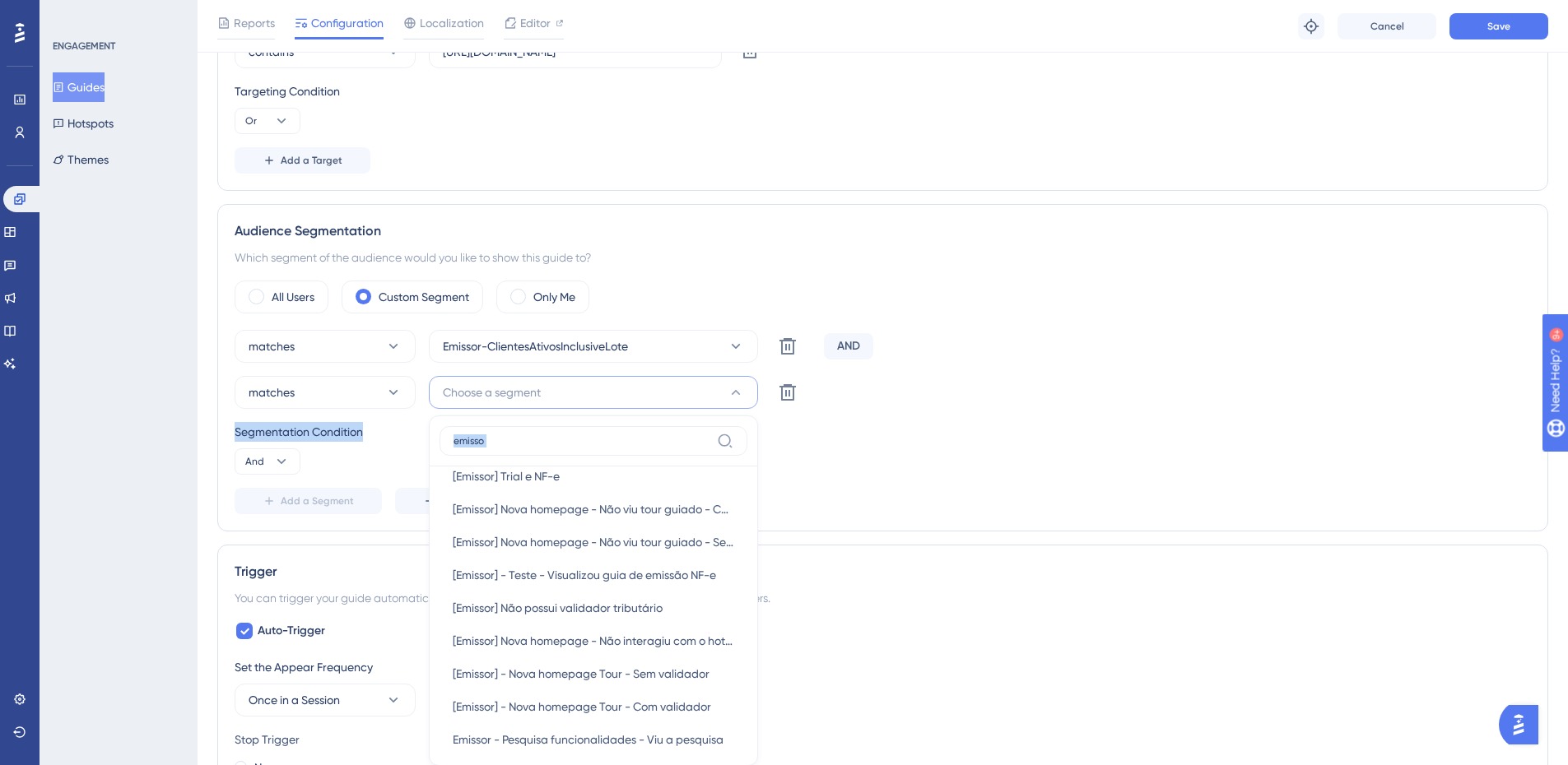
drag, startPoint x: 615, startPoint y: 429, endPoint x: 529, endPoint y: 425, distance: 86.1
click at [426, 429] on div "matches Emissor-ClientesAtivosInclusiveLote Delete AND matches Choose a segment…" at bounding box center [883, 421] width 1297 height 184
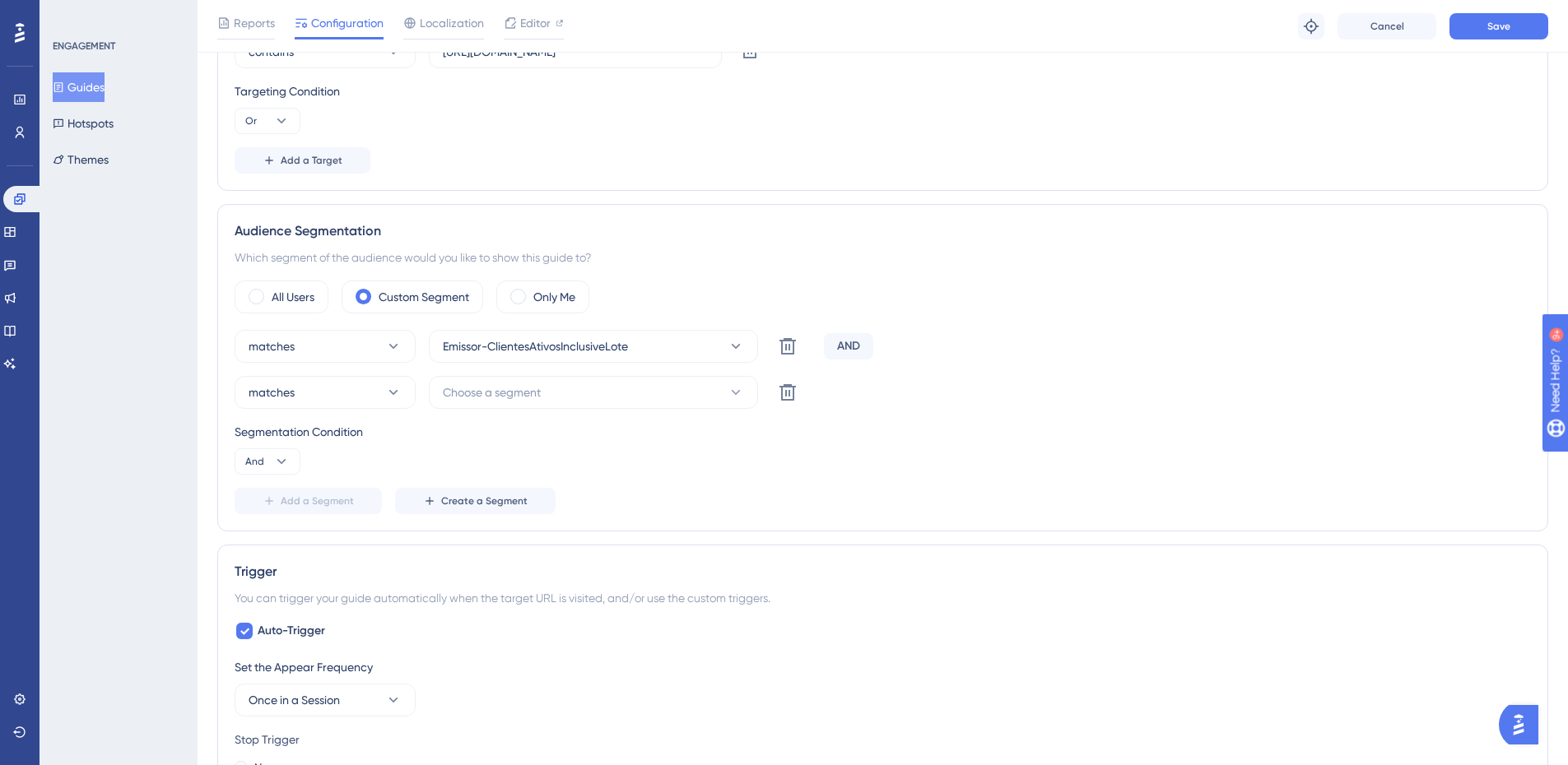
click at [532, 373] on div "matches Emissor-ClientesAtivosInclusiveLote Delete AND matches Choose a segment…" at bounding box center [883, 421] width 1297 height 184
click at [533, 389] on span "Choose a segment" at bounding box center [491, 393] width 98 height 20
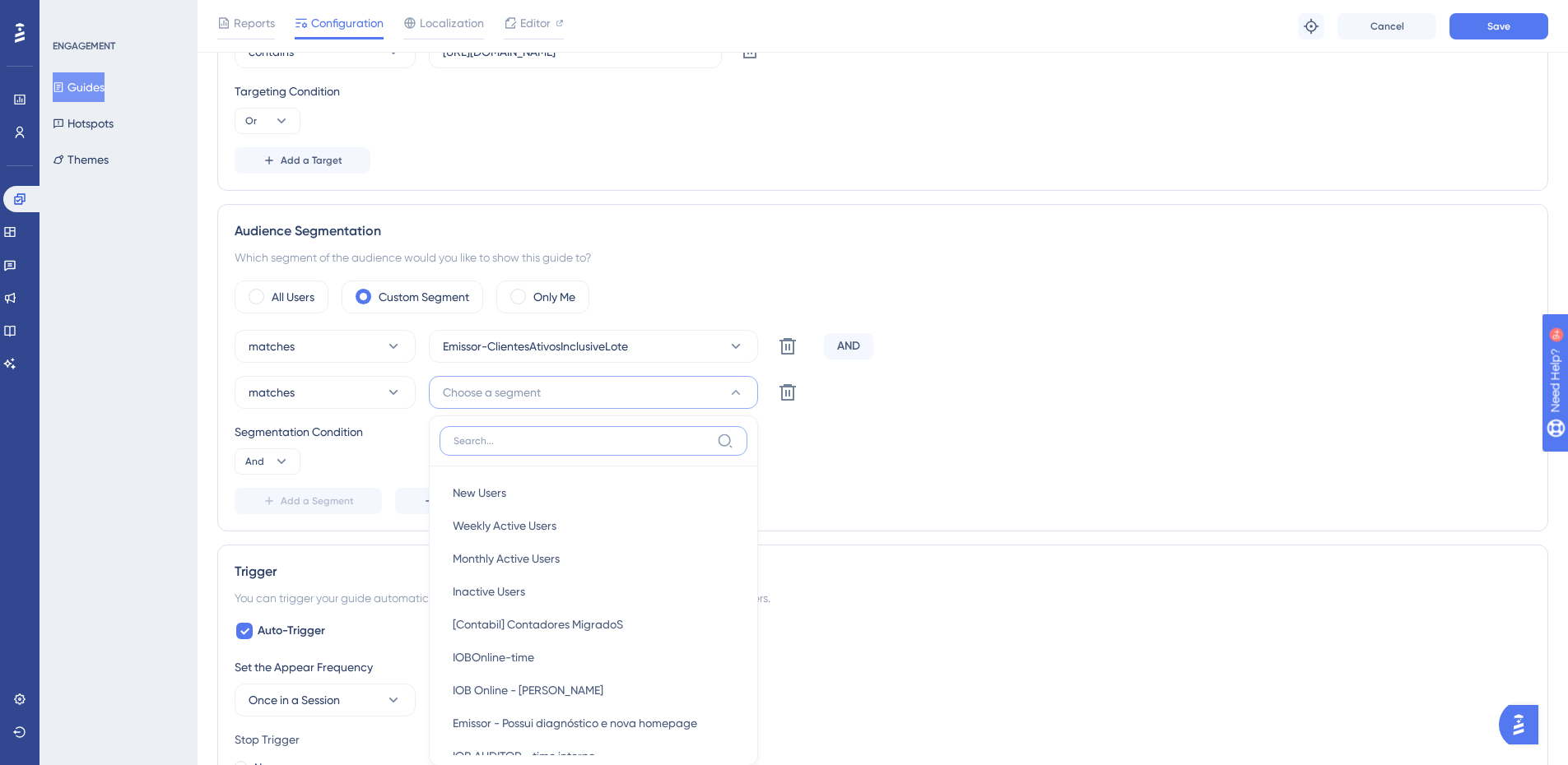
scroll to position [720, 0]
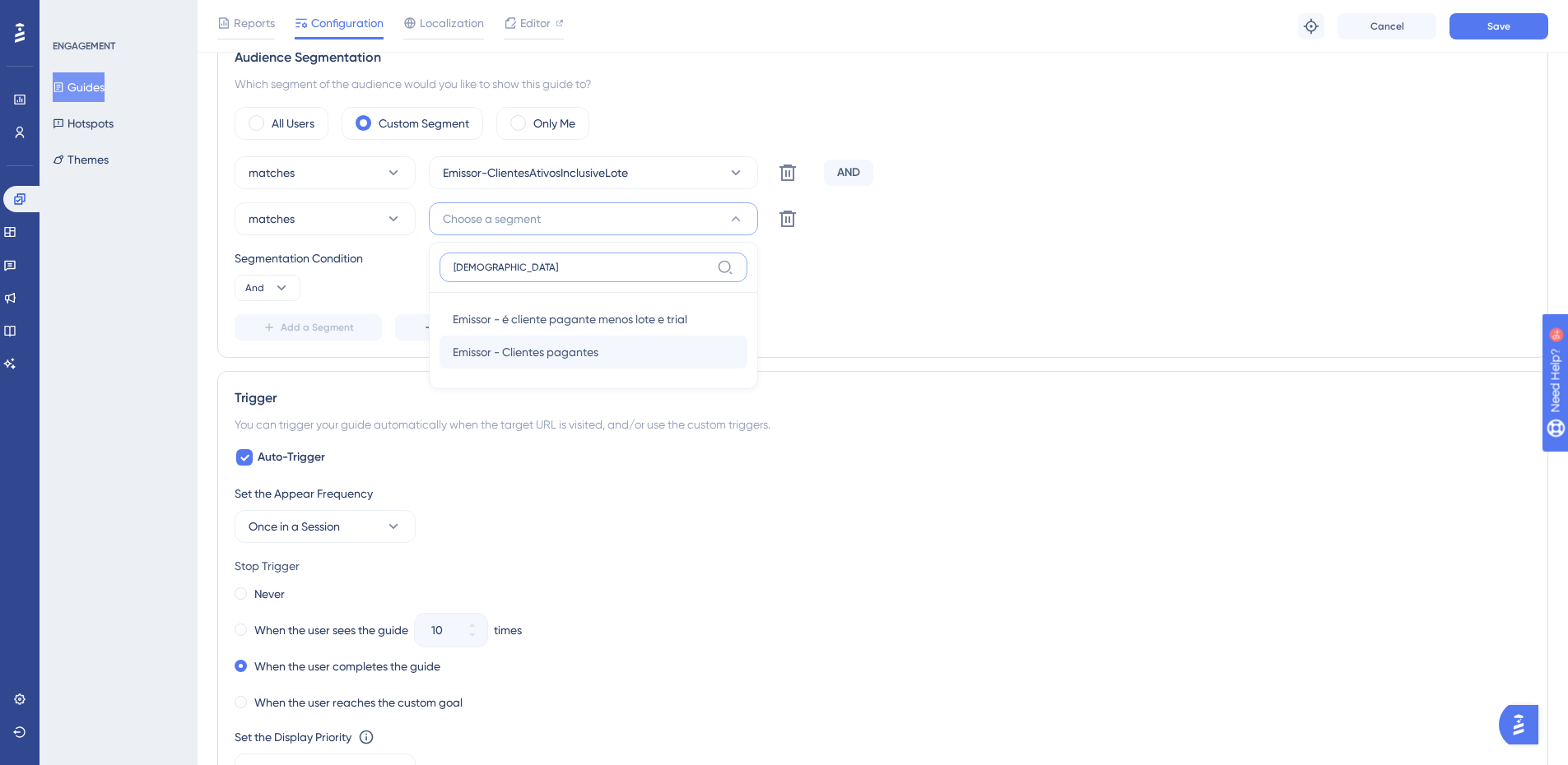
type input "pagan"
click at [628, 355] on div "Emissor - Clientes pagantes Emissor - Clientes pagantes" at bounding box center [593, 353] width 281 height 33
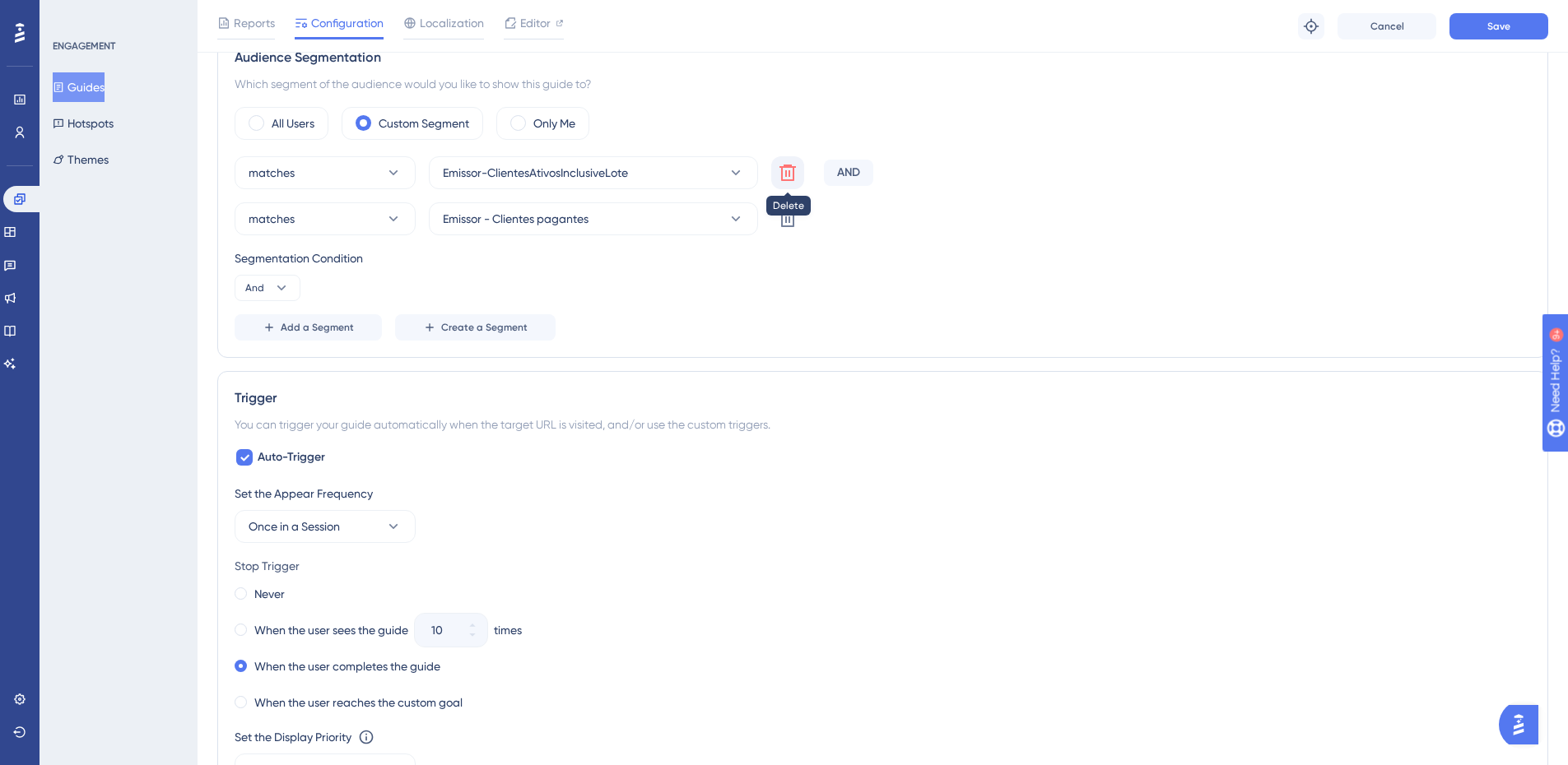
click at [795, 179] on icon at bounding box center [788, 173] width 16 height 16
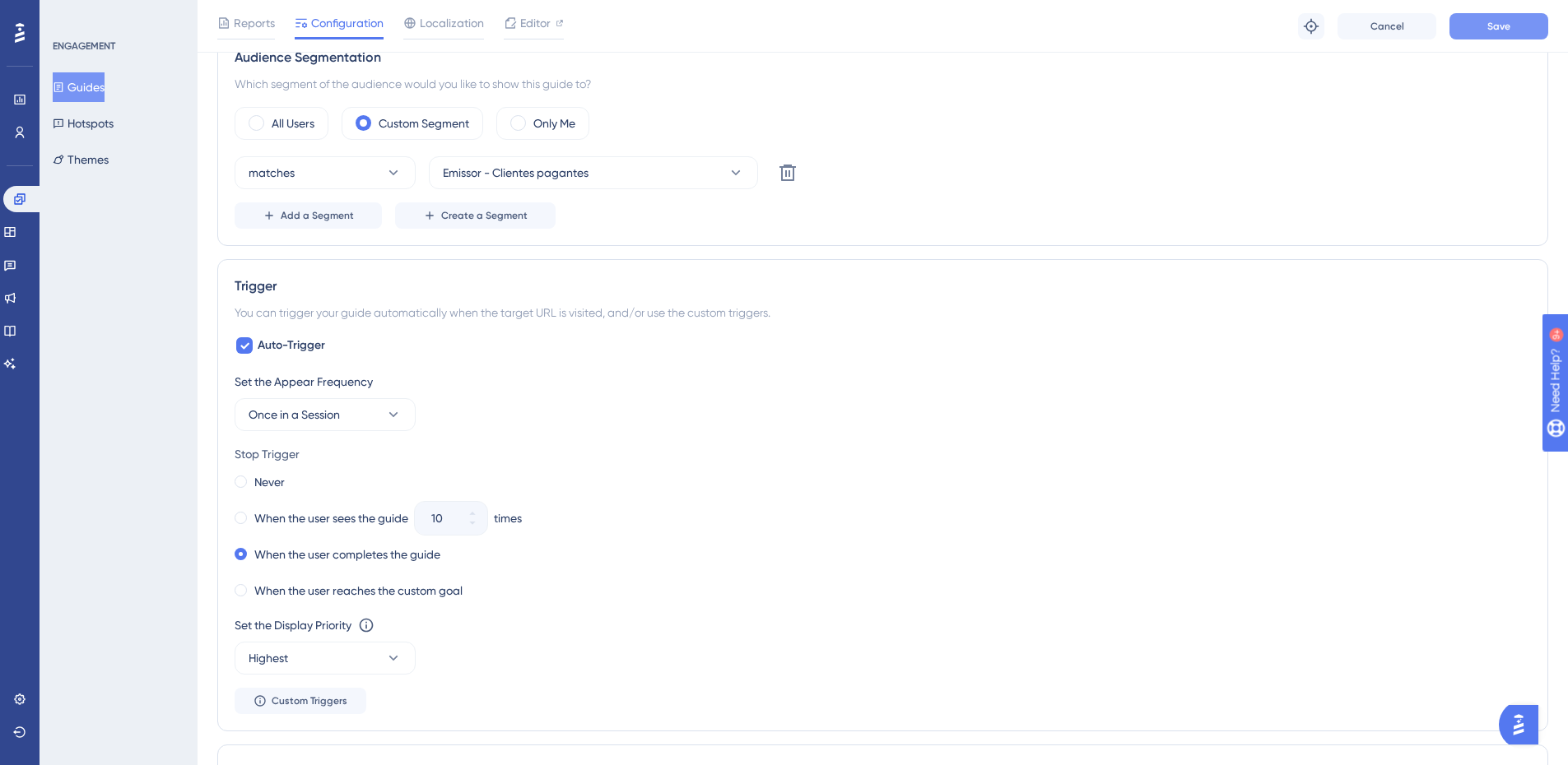
click at [1485, 28] on button "Save" at bounding box center [1499, 26] width 99 height 27
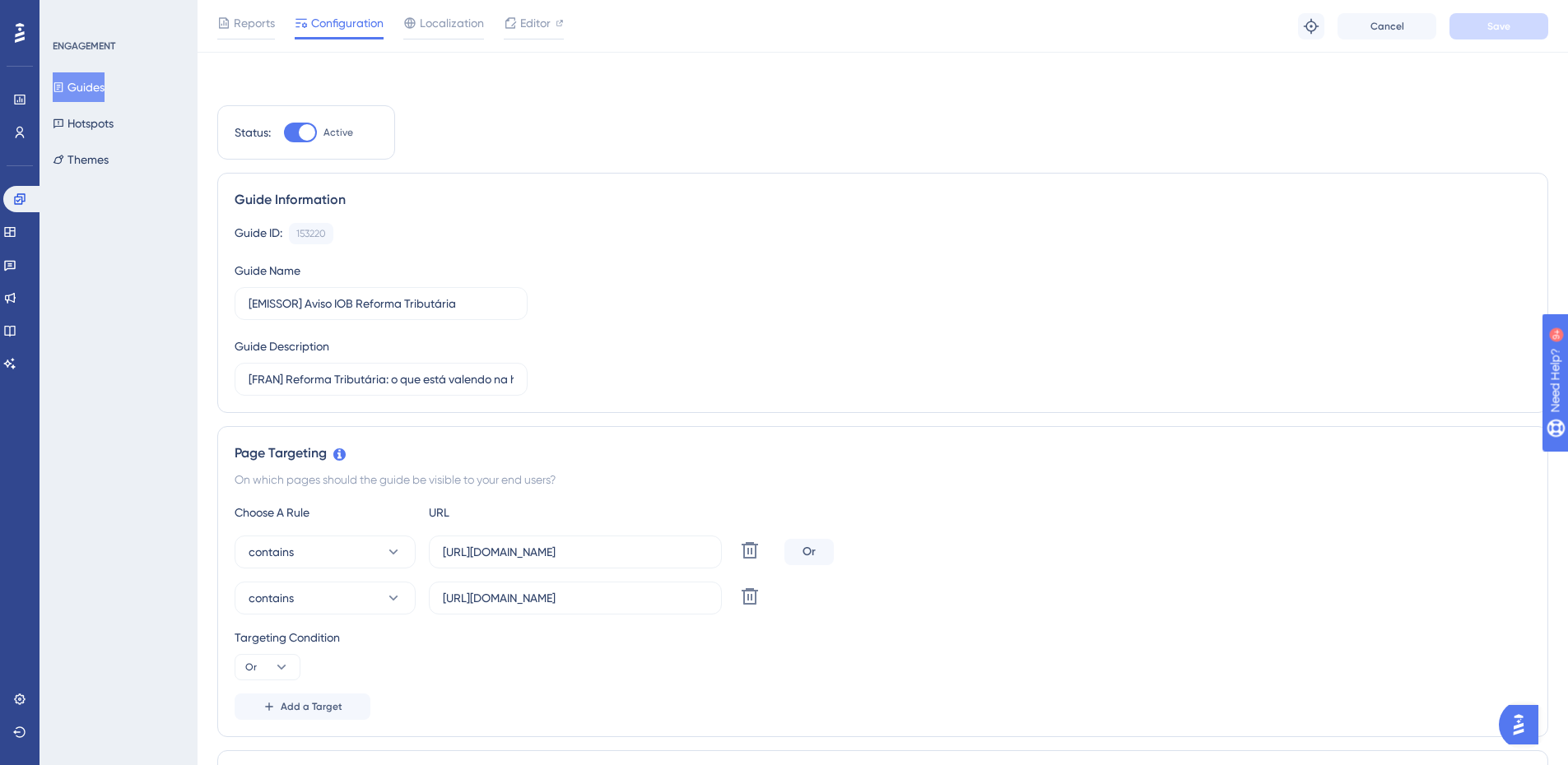
scroll to position [411, 0]
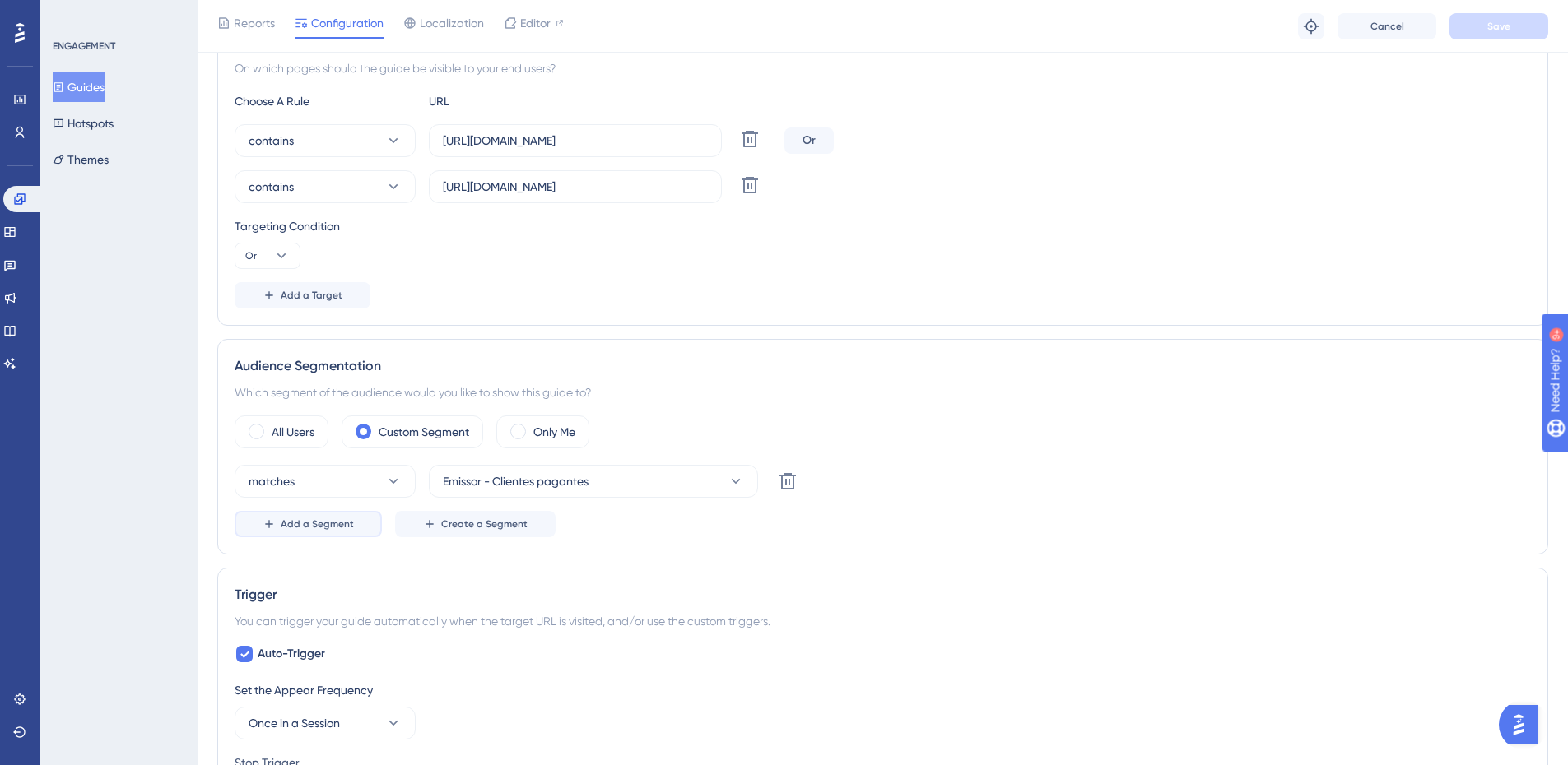
click at [321, 523] on span "Add a Segment" at bounding box center [317, 524] width 73 height 13
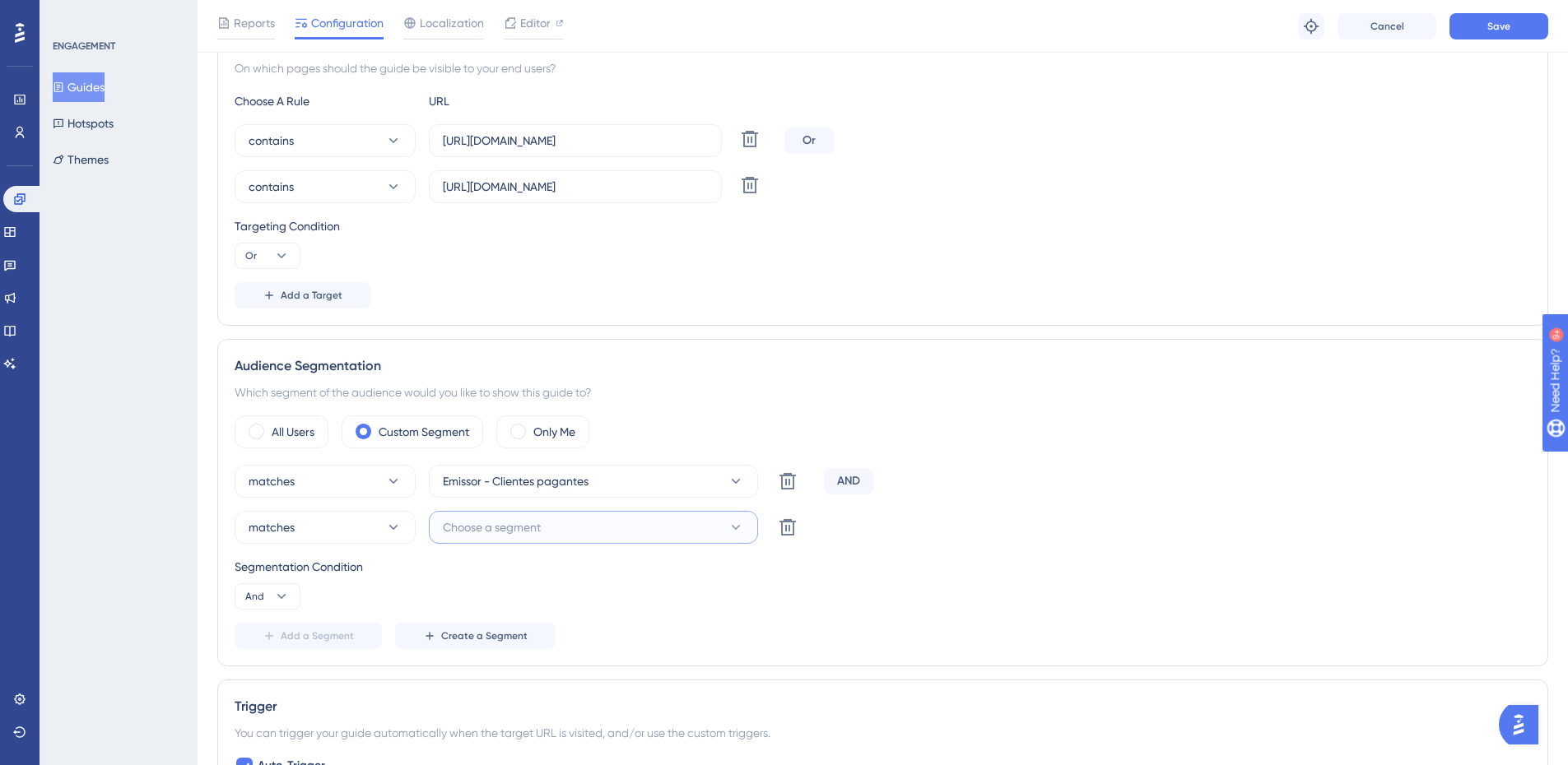
click at [548, 522] on button "Choose a segment" at bounding box center [593, 528] width 329 height 33
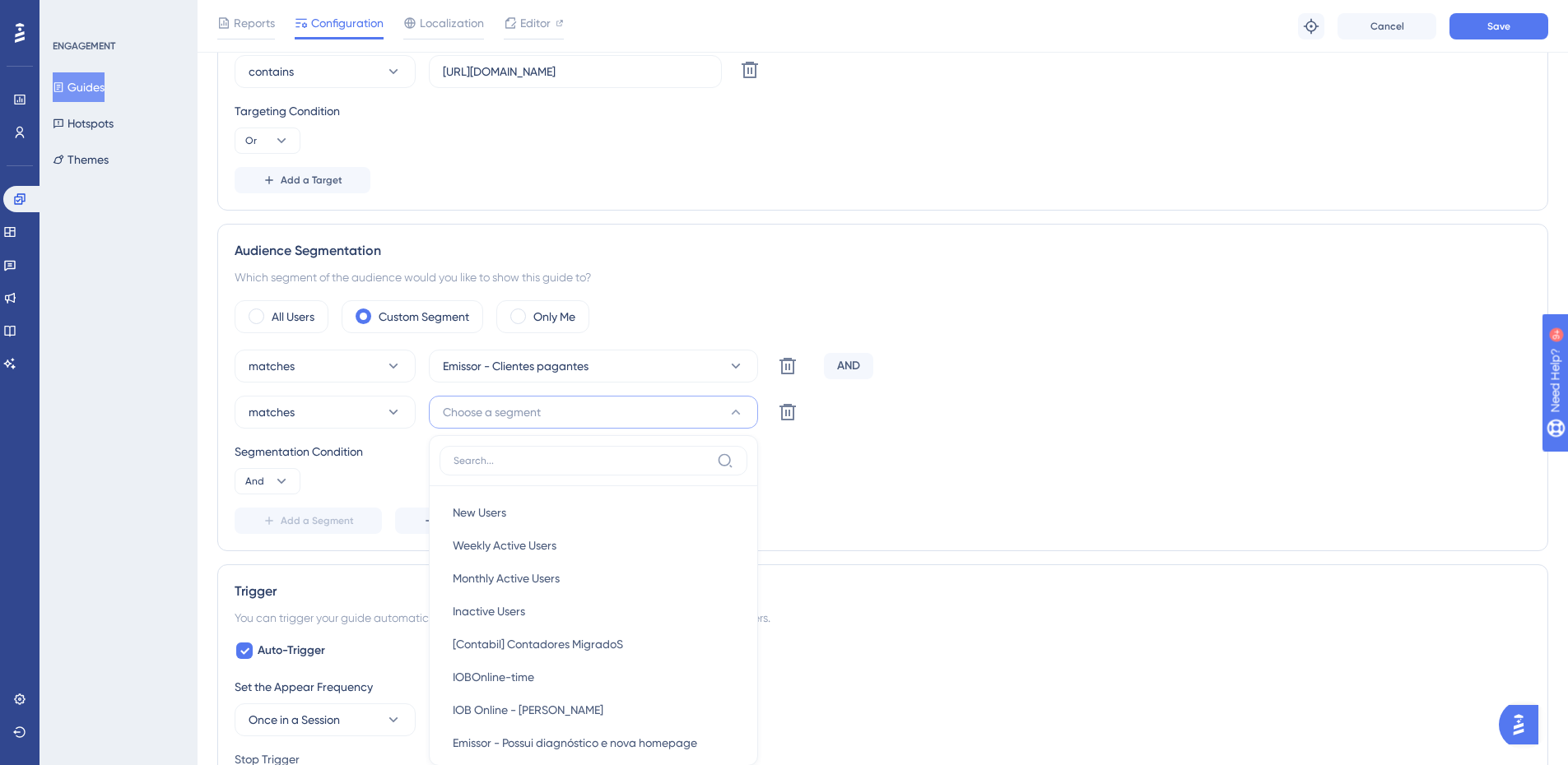
click at [947, 266] on div "Audience Segmentation Which segment of the audience would you like to show this…" at bounding box center [883, 388] width 1332 height 328
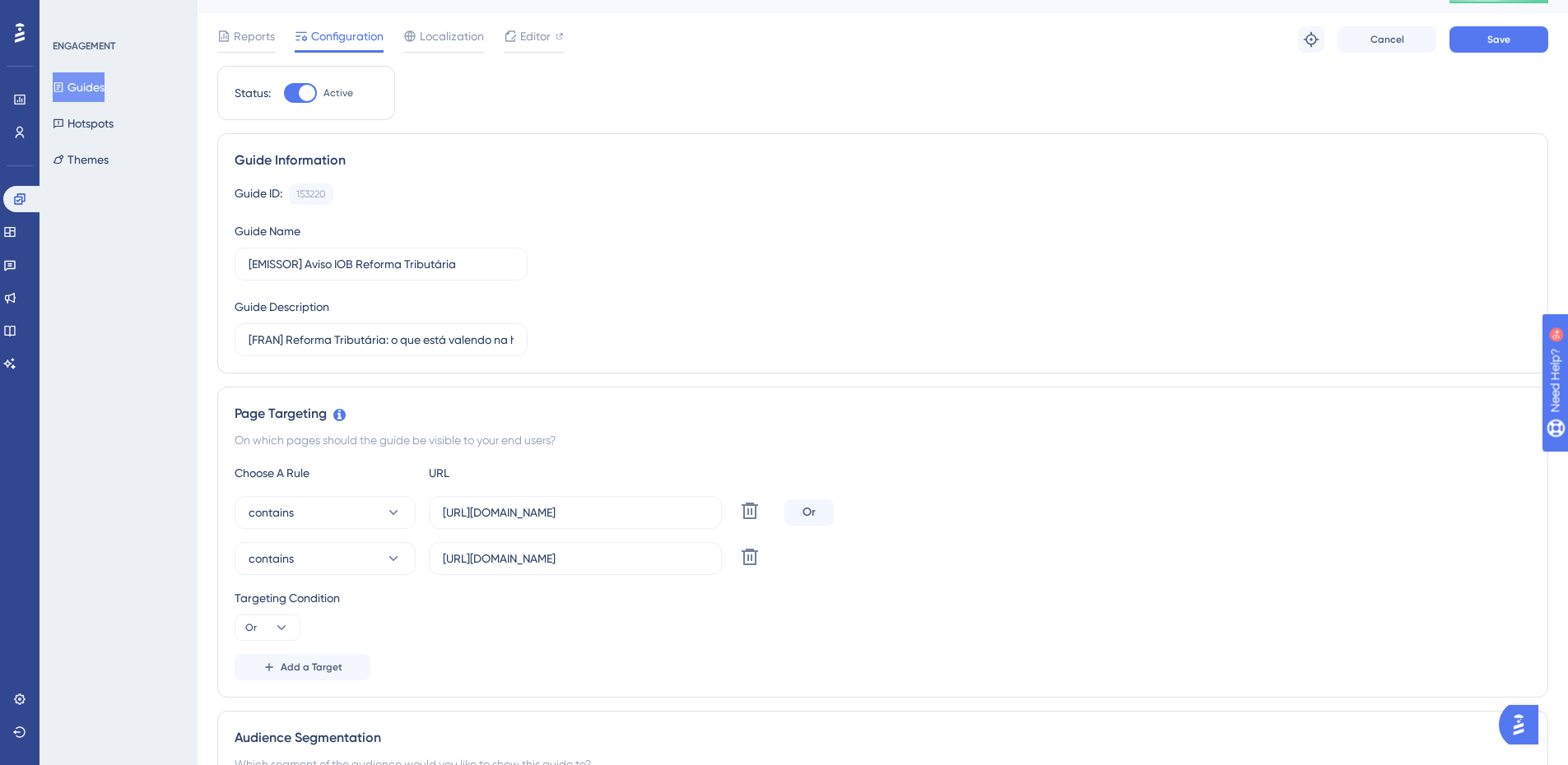
scroll to position [0, 0]
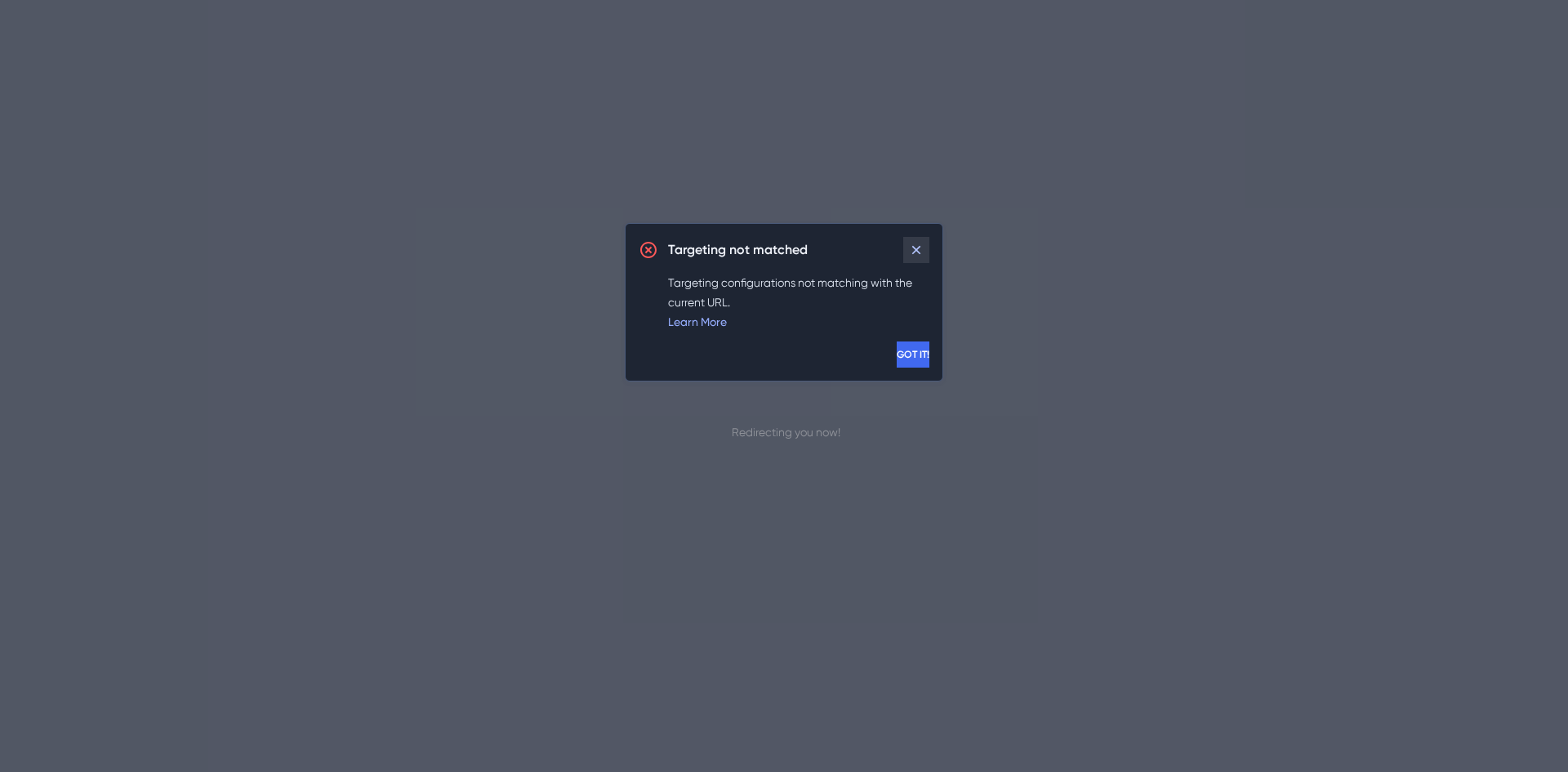
click at [924, 247] on icon at bounding box center [916, 250] width 16 height 16
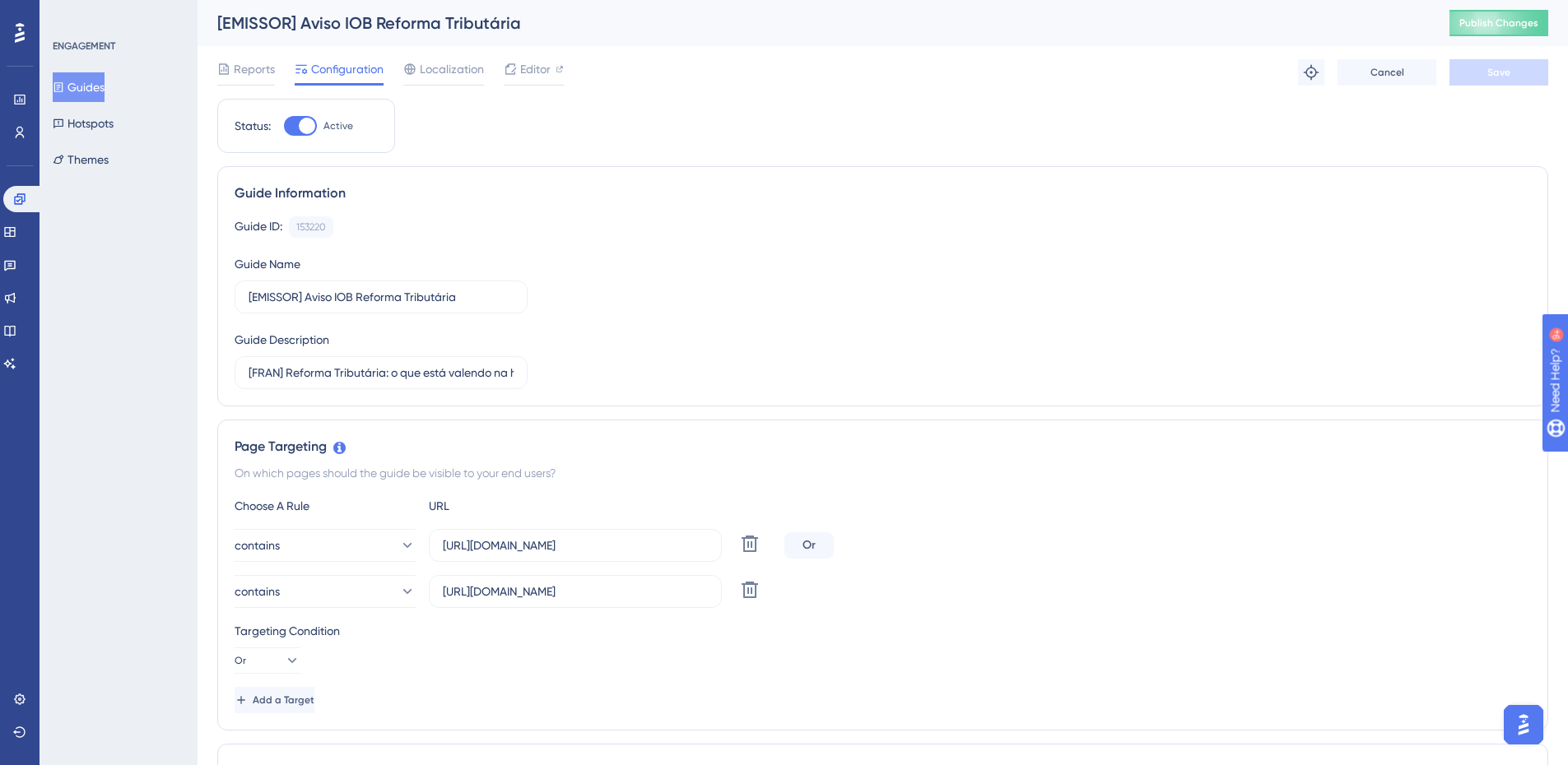
click at [82, 86] on button "Guides" at bounding box center [78, 87] width 52 height 29
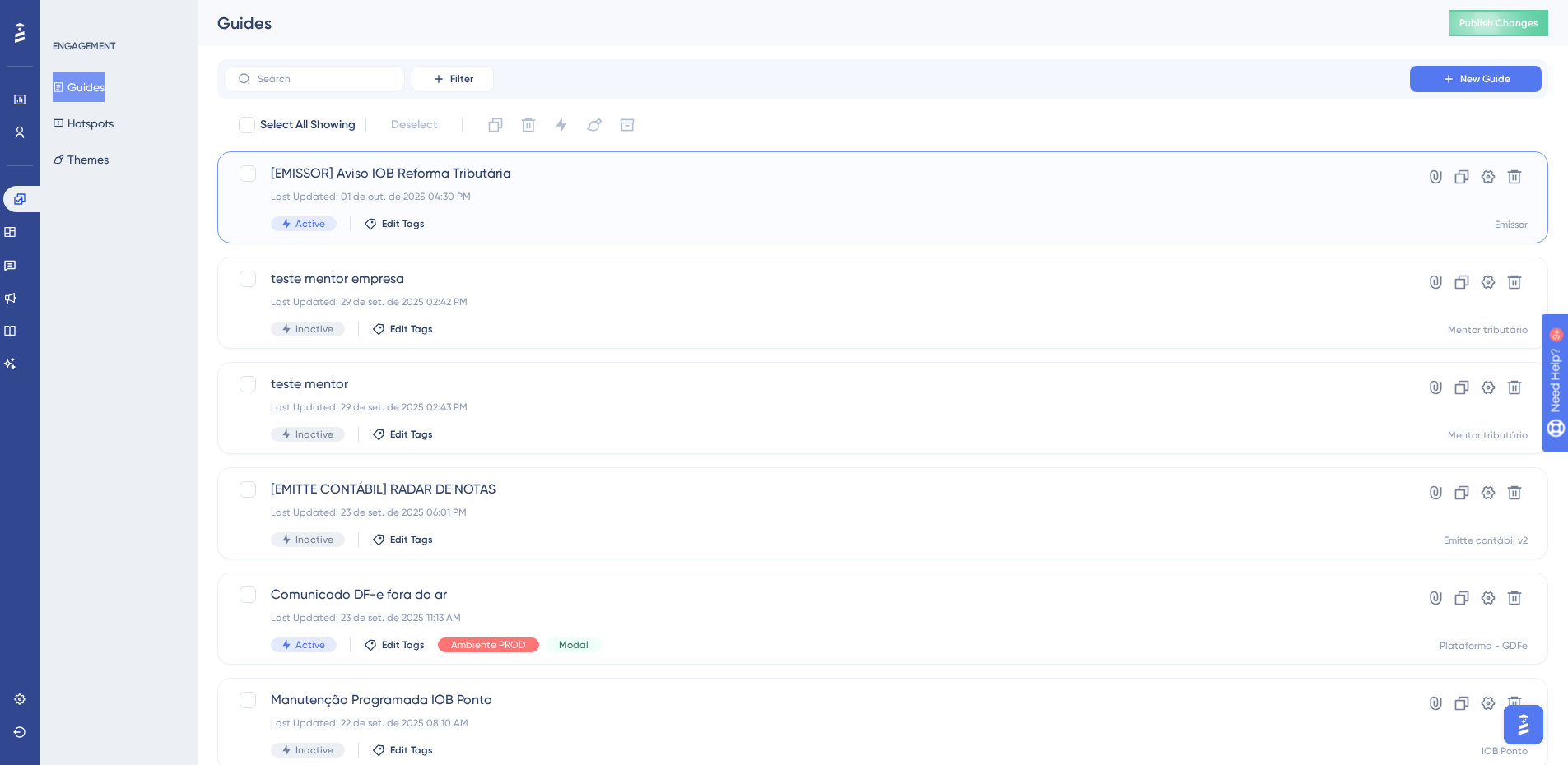
click at [444, 167] on span "[EMISSOR] Aviso IOB Reforma Tributária" at bounding box center [817, 174] width 1092 height 20
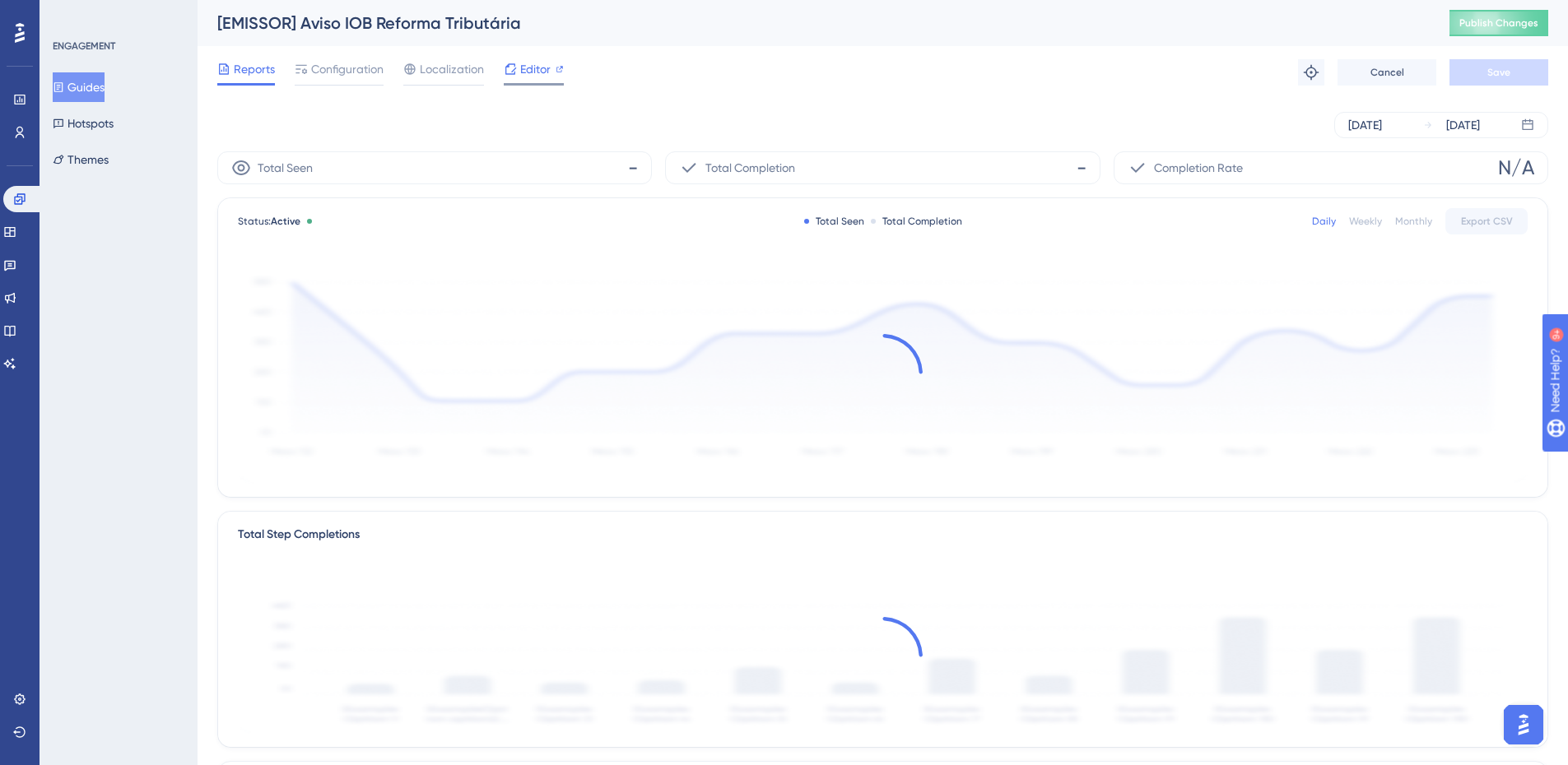
click at [530, 69] on span "Editor" at bounding box center [535, 70] width 30 height 20
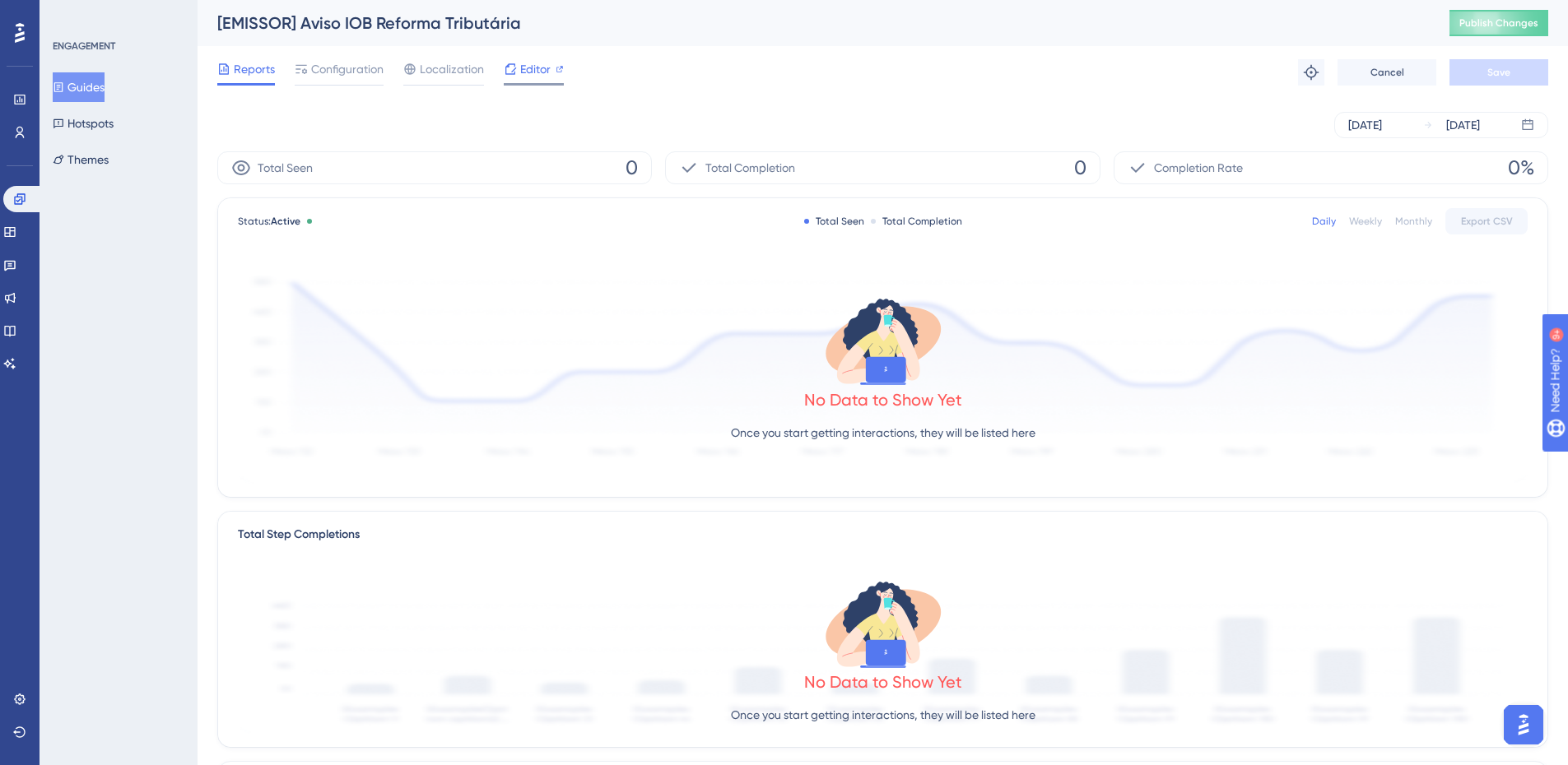
click at [506, 65] on icon at bounding box center [510, 69] width 13 height 13
drag, startPoint x: 1495, startPoint y: 18, endPoint x: 1099, endPoint y: 209, distance: 439.7
click at [1488, 21] on span "Publish Changes" at bounding box center [1499, 23] width 79 height 13
click at [526, 71] on span "Editor" at bounding box center [535, 70] width 30 height 20
